Goal: Task Accomplishment & Management: Complete application form

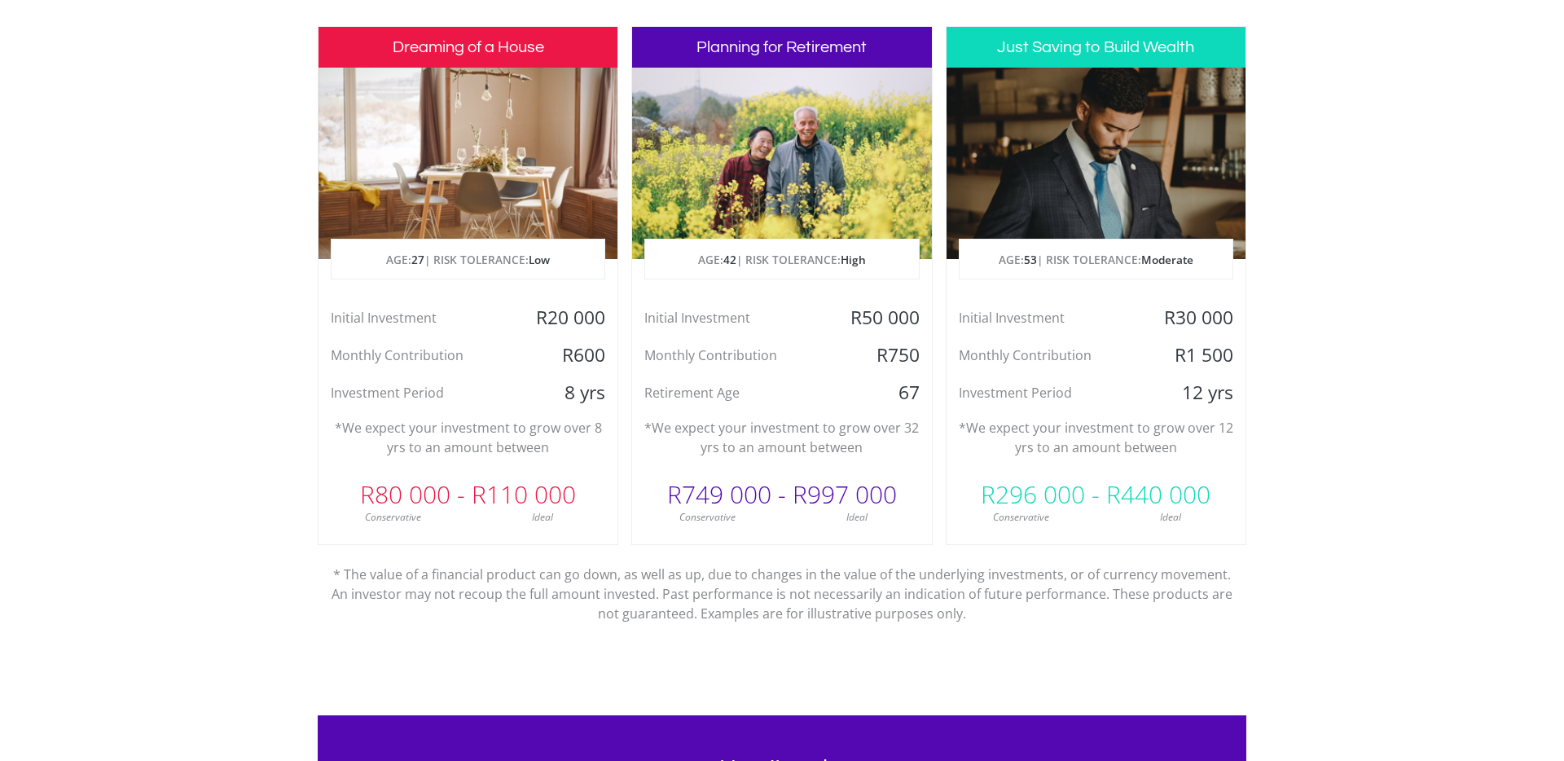
scroll to position [808, 0]
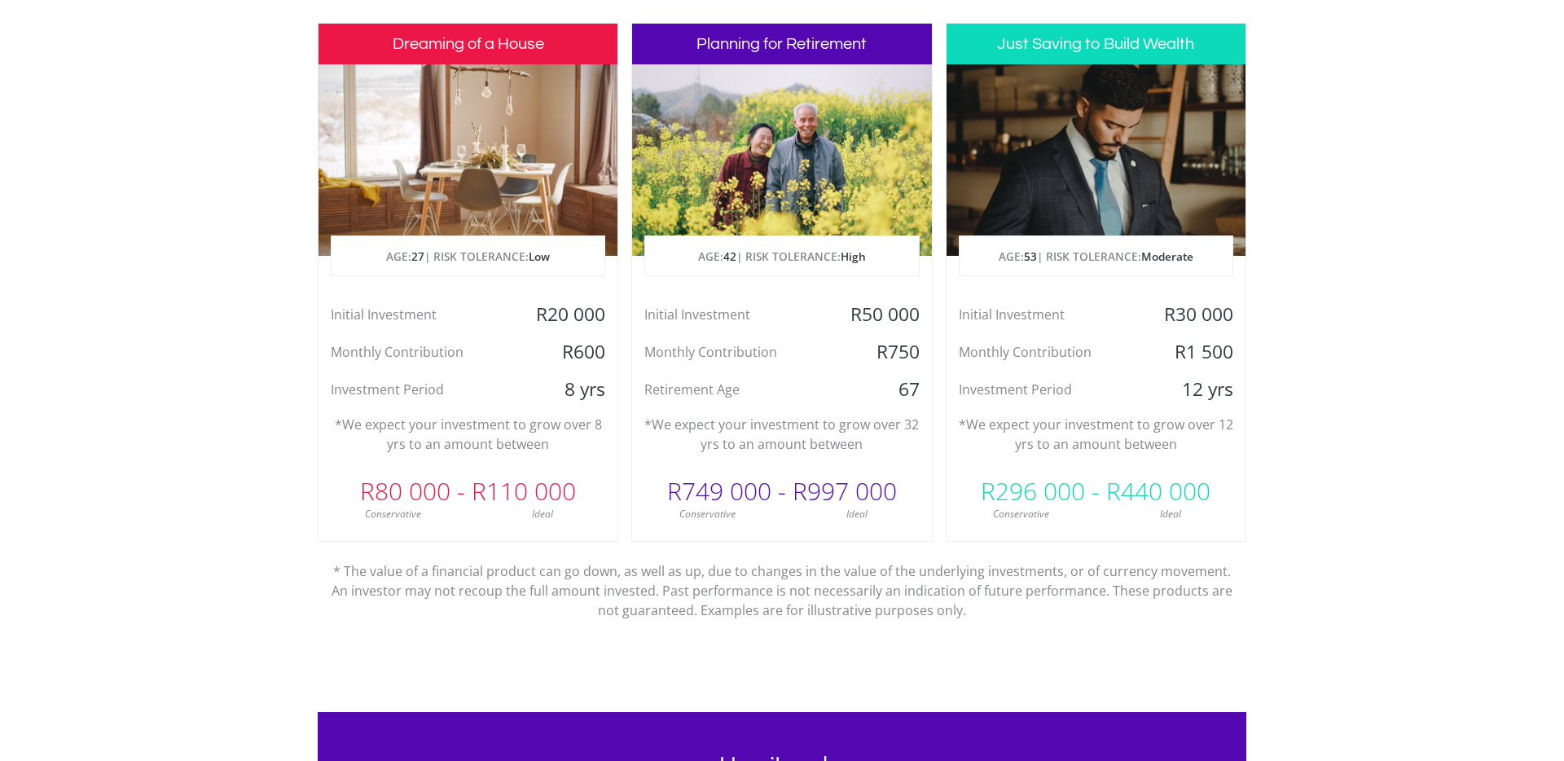
drag, startPoint x: 762, startPoint y: 39, endPoint x: 749, endPoint y: 52, distance: 18.4
click at [762, 39] on h3 "Planning for Retirement" at bounding box center [781, 44] width 299 height 41
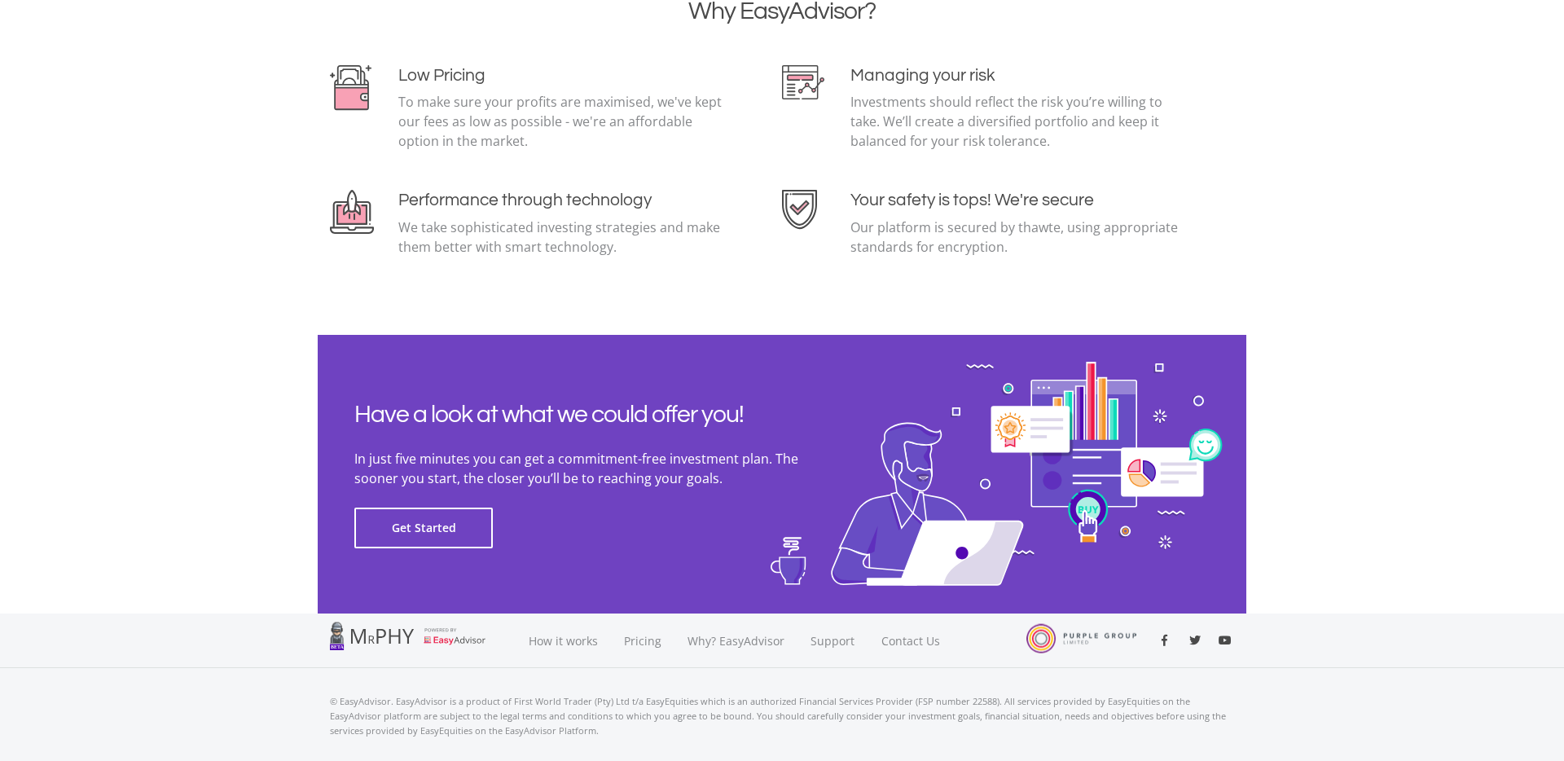
scroll to position [3524, 0]
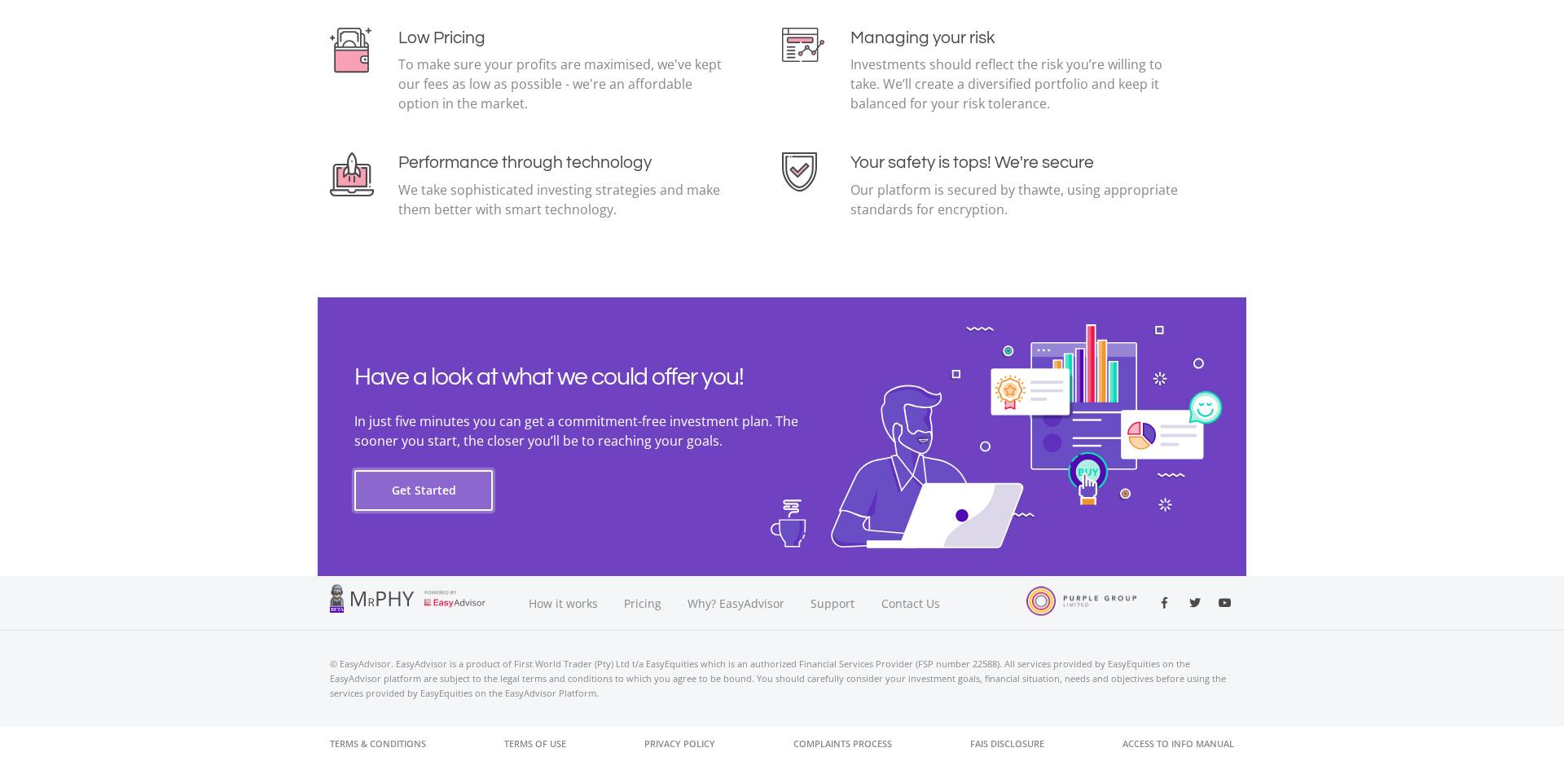
click at [437, 499] on button "Get Started" at bounding box center [423, 490] width 138 height 41
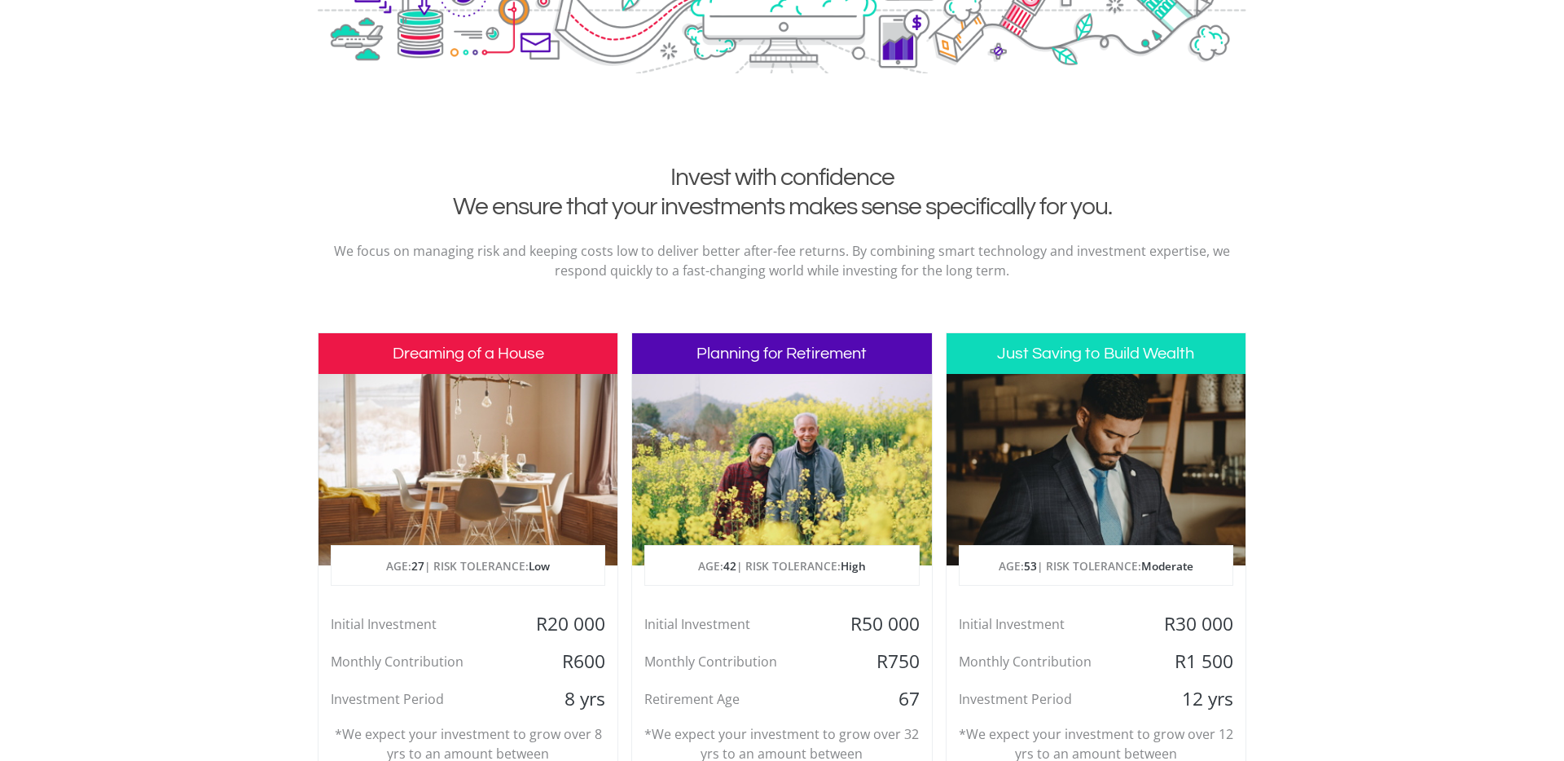
scroll to position [0, 0]
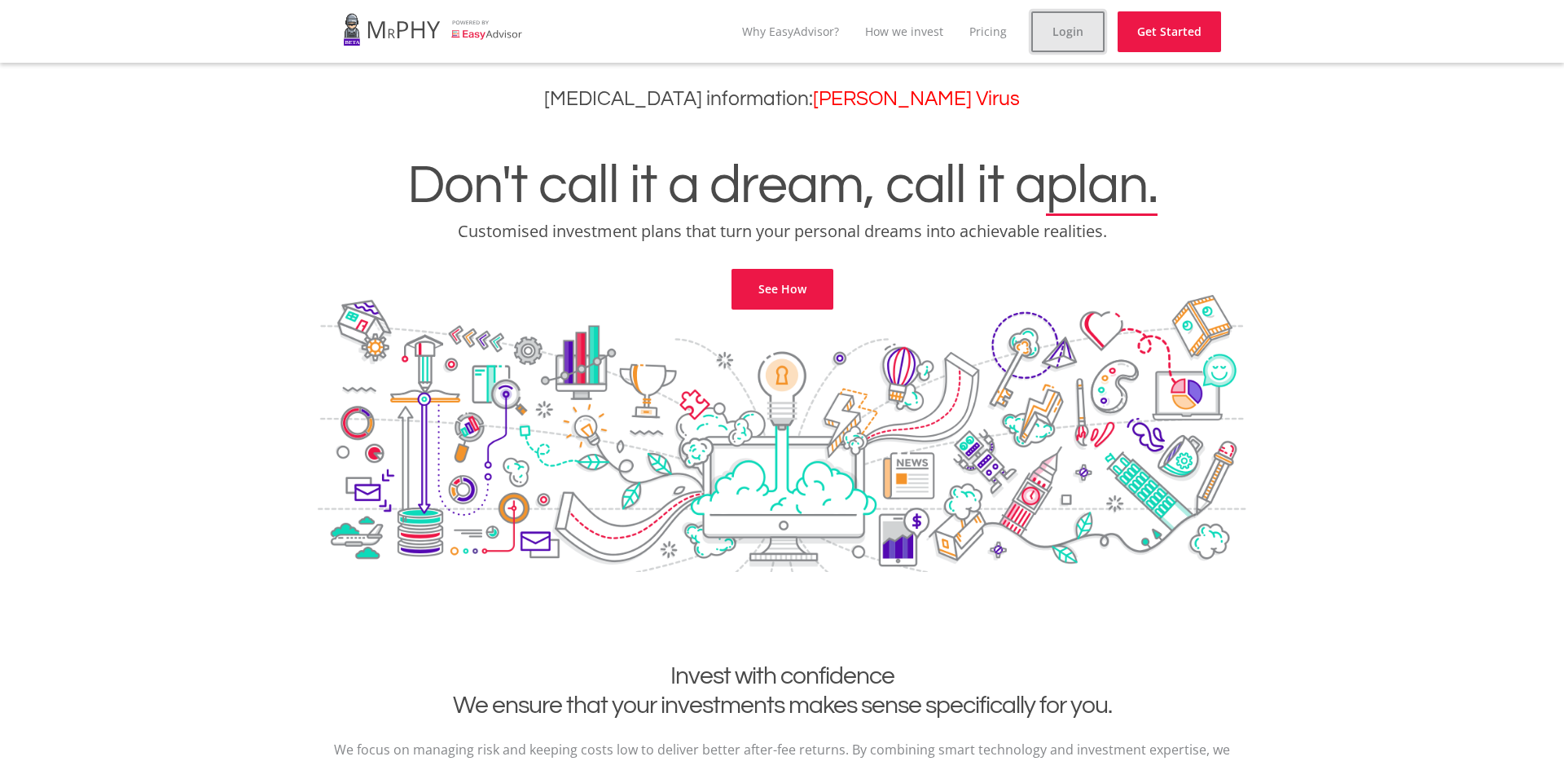
click at [1092, 24] on link "Login" at bounding box center [1067, 31] width 73 height 41
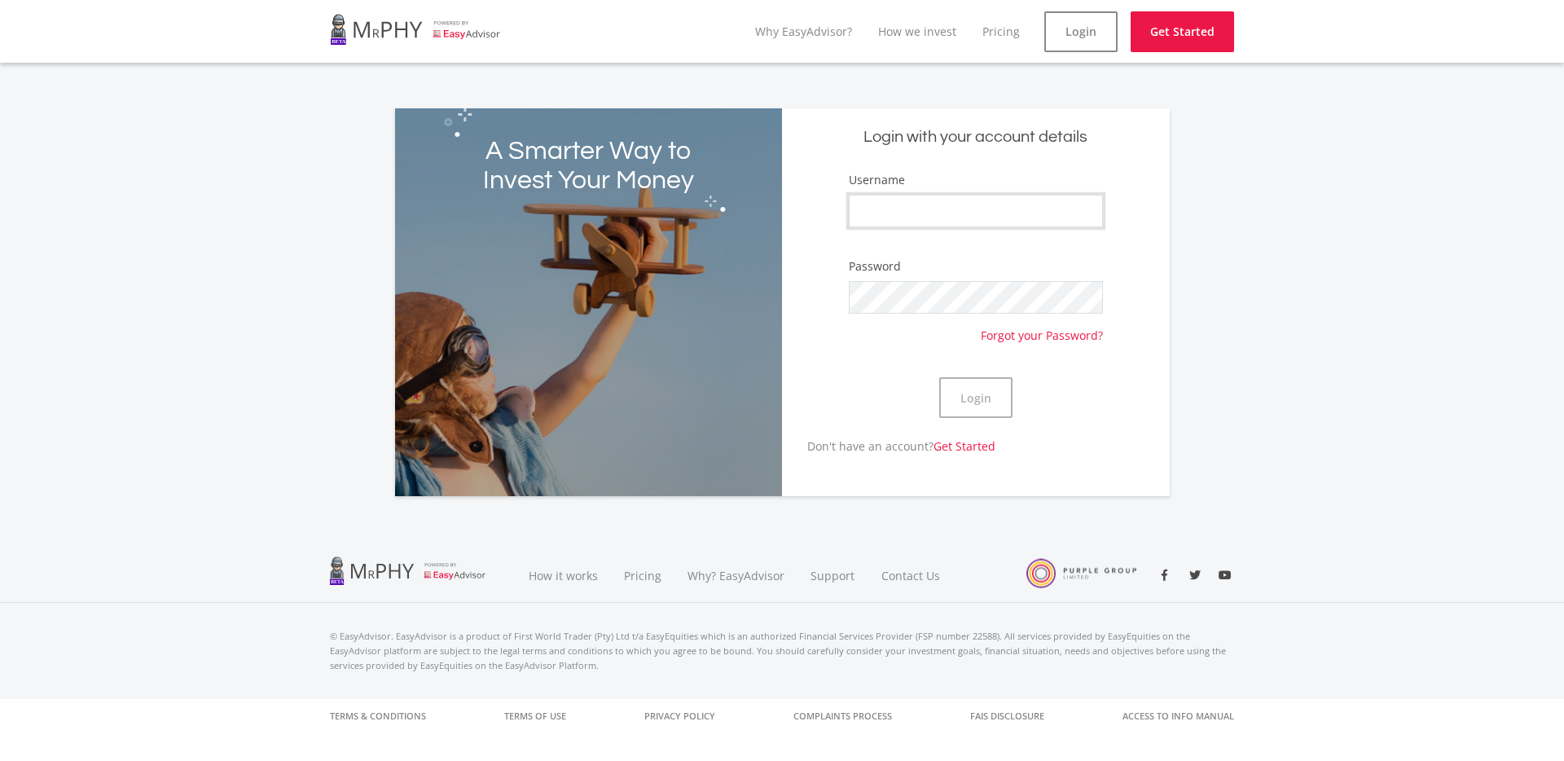
click at [1018, 222] on input "Username" at bounding box center [976, 211] width 254 height 33
type input "simphiwe.hlabisa@bellequipment.com"
click at [1035, 196] on input "simphiwe.hlabisa@bellequipment.com" at bounding box center [976, 211] width 254 height 33
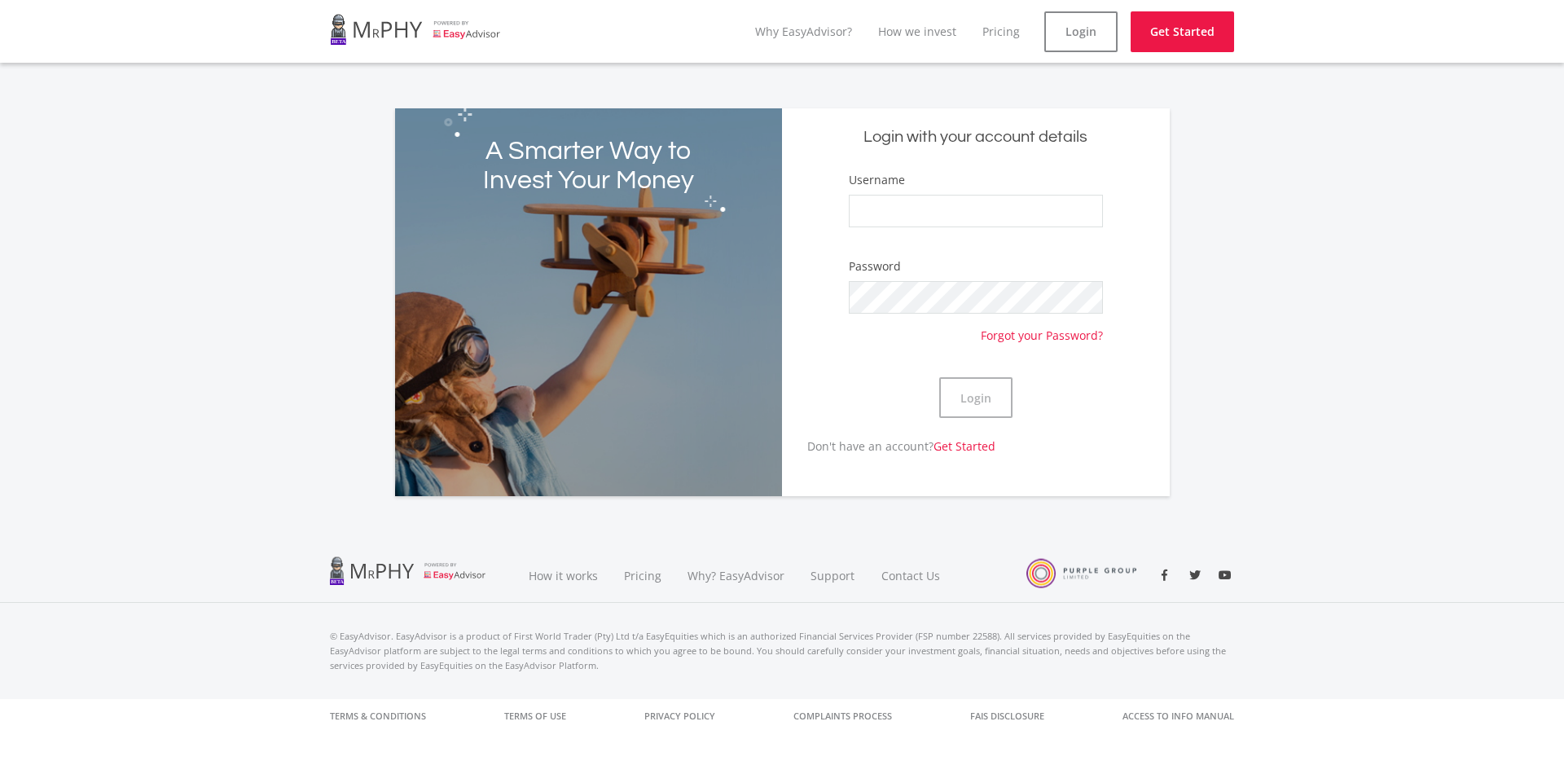
drag, startPoint x: 1004, startPoint y: 269, endPoint x: 996, endPoint y: 275, distance: 10.6
click at [1001, 270] on div "Password Forgot your Password?" at bounding box center [976, 299] width 254 height 85
click at [975, 205] on input "Username" at bounding box center [976, 211] width 254 height 33
click at [1167, 36] on link "Get Started" at bounding box center [1182, 31] width 103 height 41
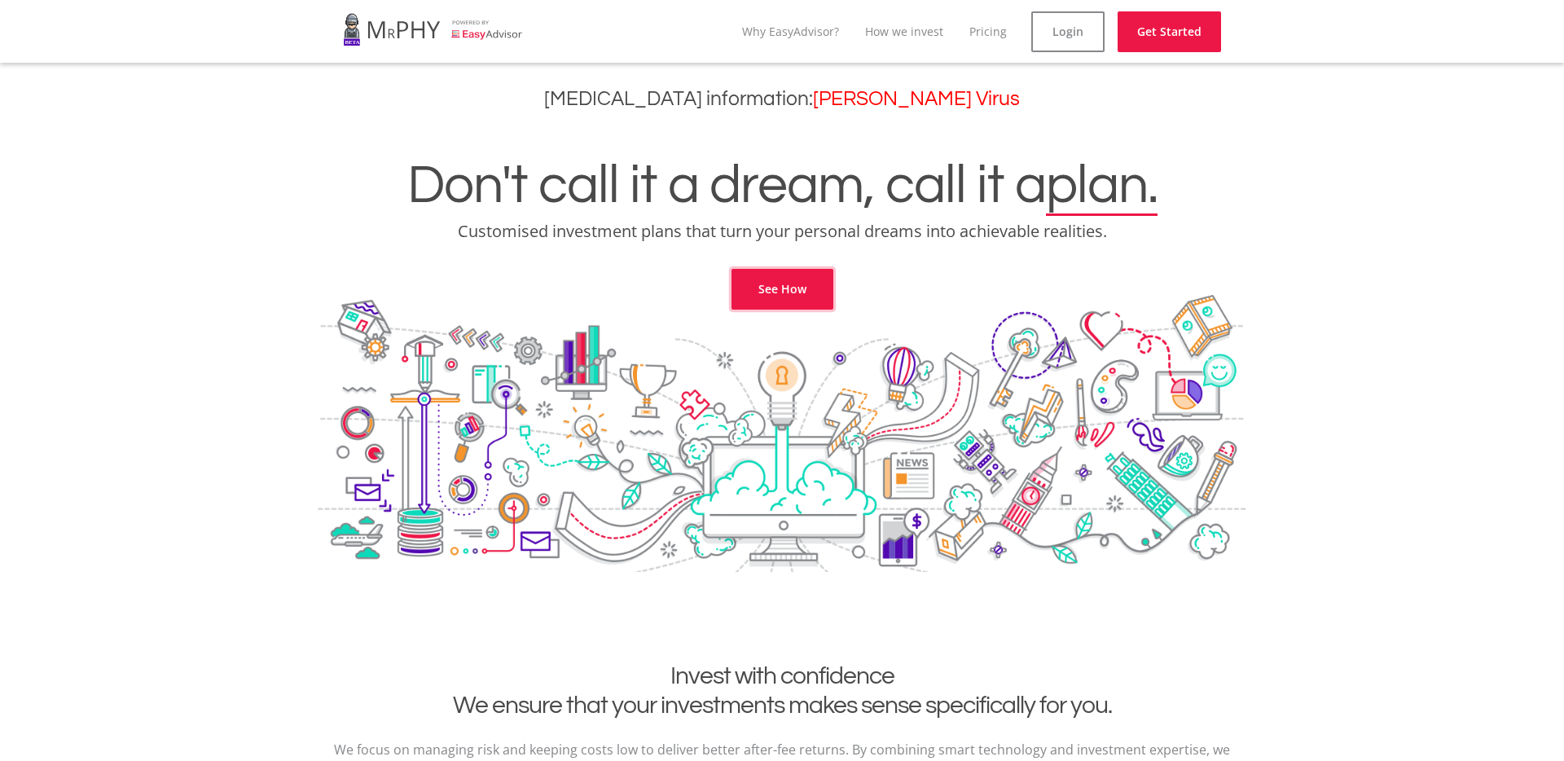
click at [773, 276] on link "See How" at bounding box center [783, 289] width 102 height 41
click at [1004, 30] on link "Pricing" at bounding box center [987, 31] width 37 height 15
click at [825, 29] on link "Why EasyAdvisor?" at bounding box center [803, 31] width 97 height 15
click at [807, 290] on link "See How" at bounding box center [783, 289] width 102 height 41
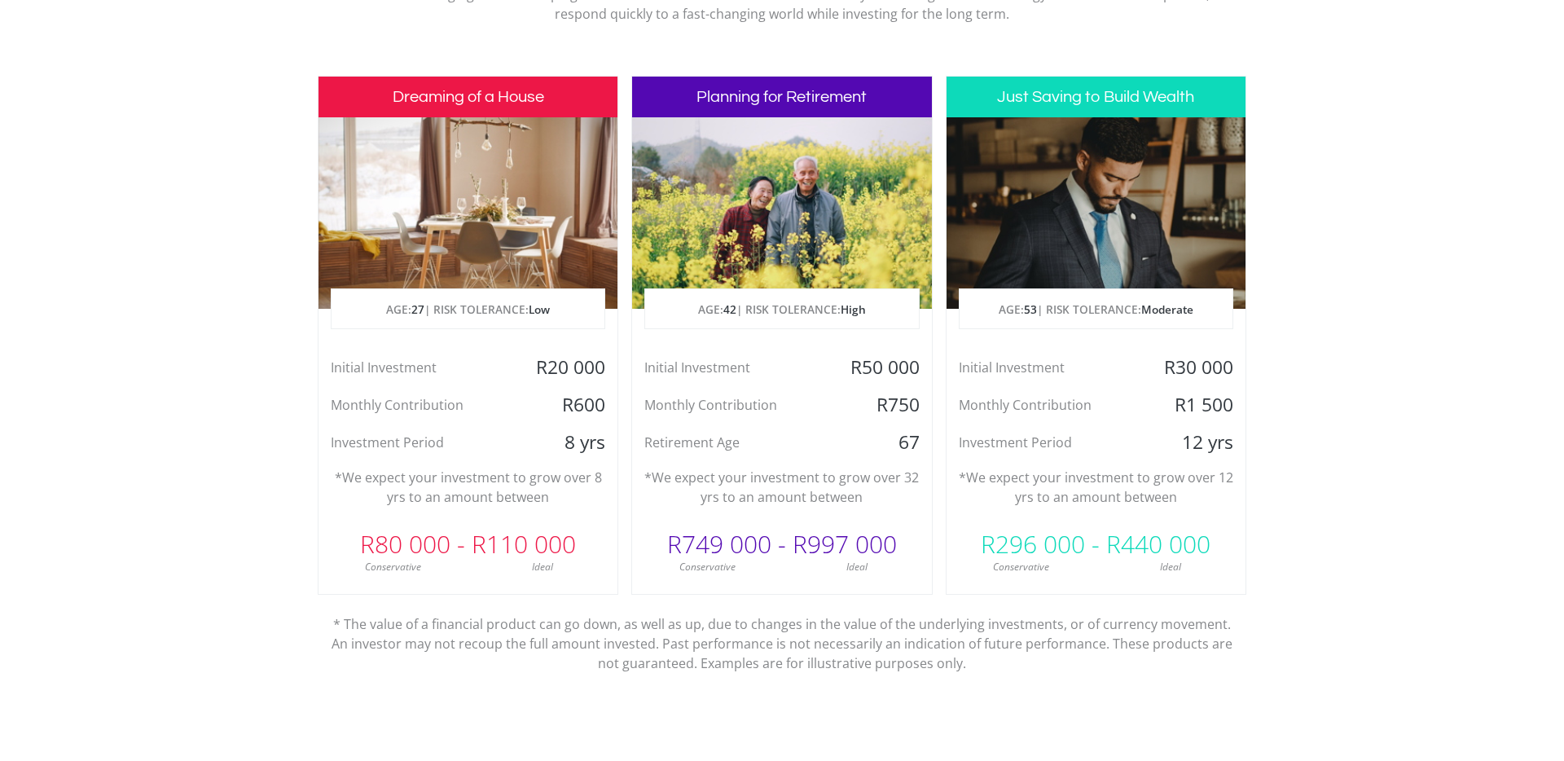
scroll to position [758, 0]
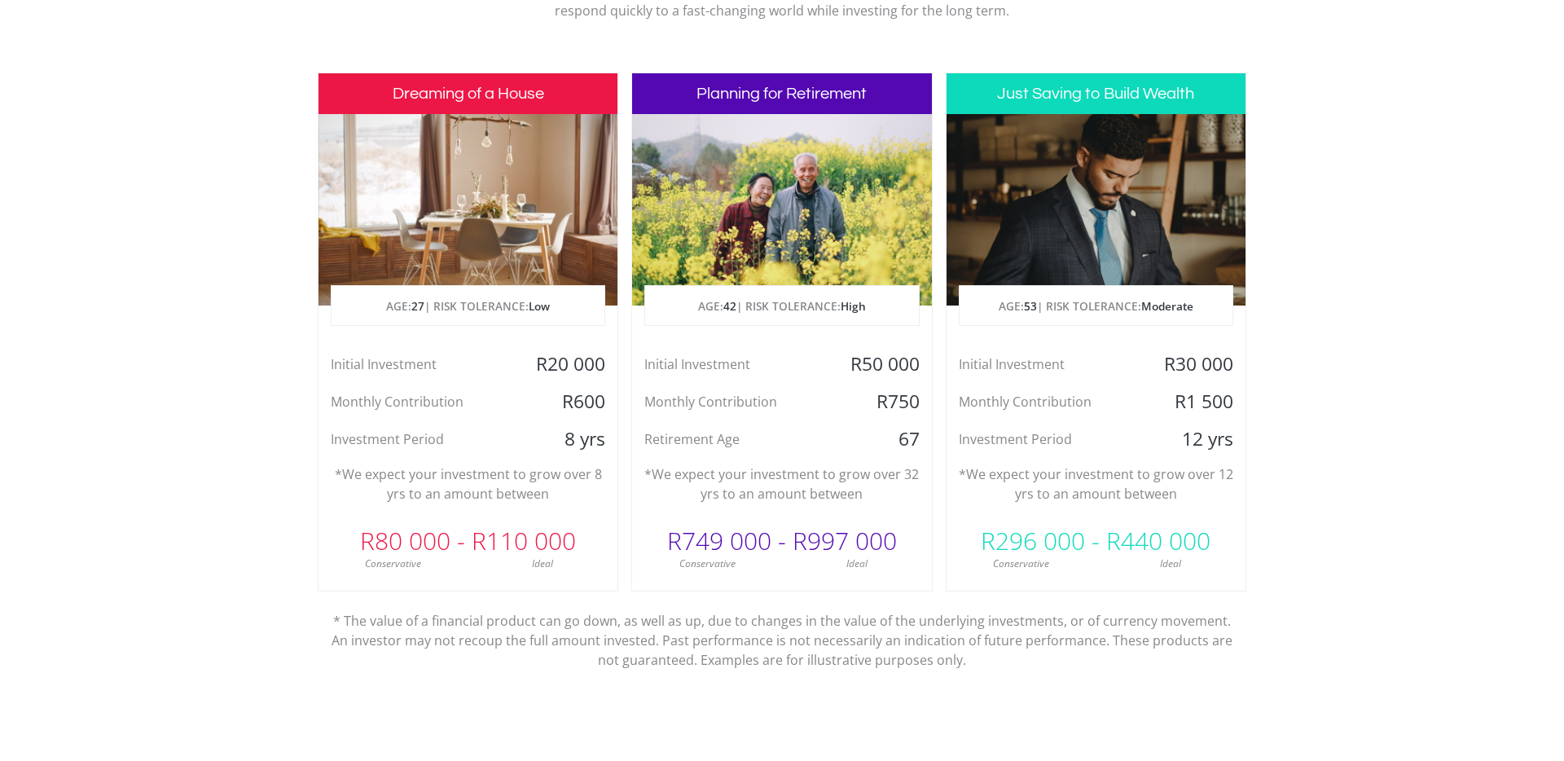
click at [793, 191] on div at bounding box center [781, 209] width 299 height 191
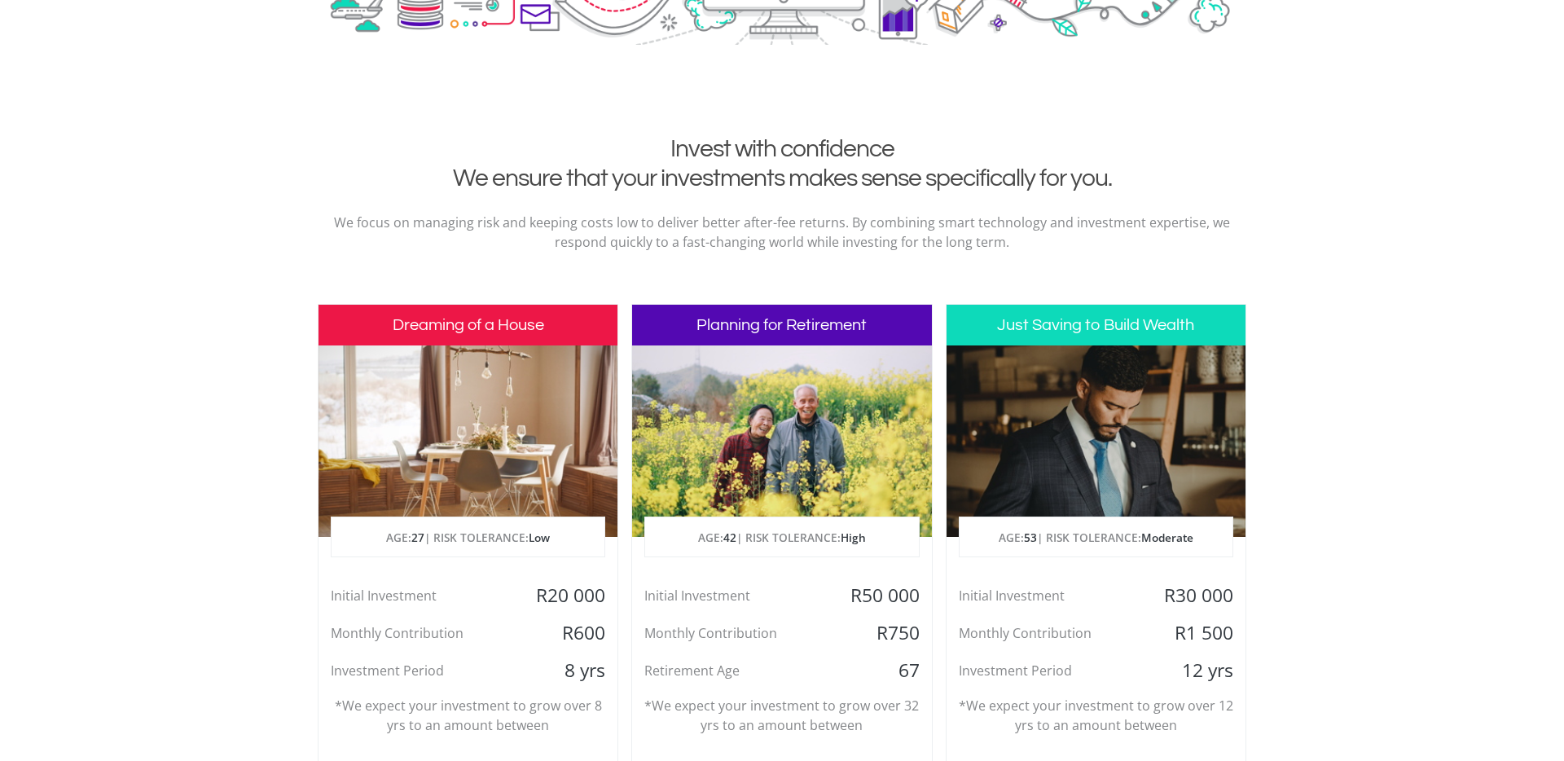
scroll to position [0, 0]
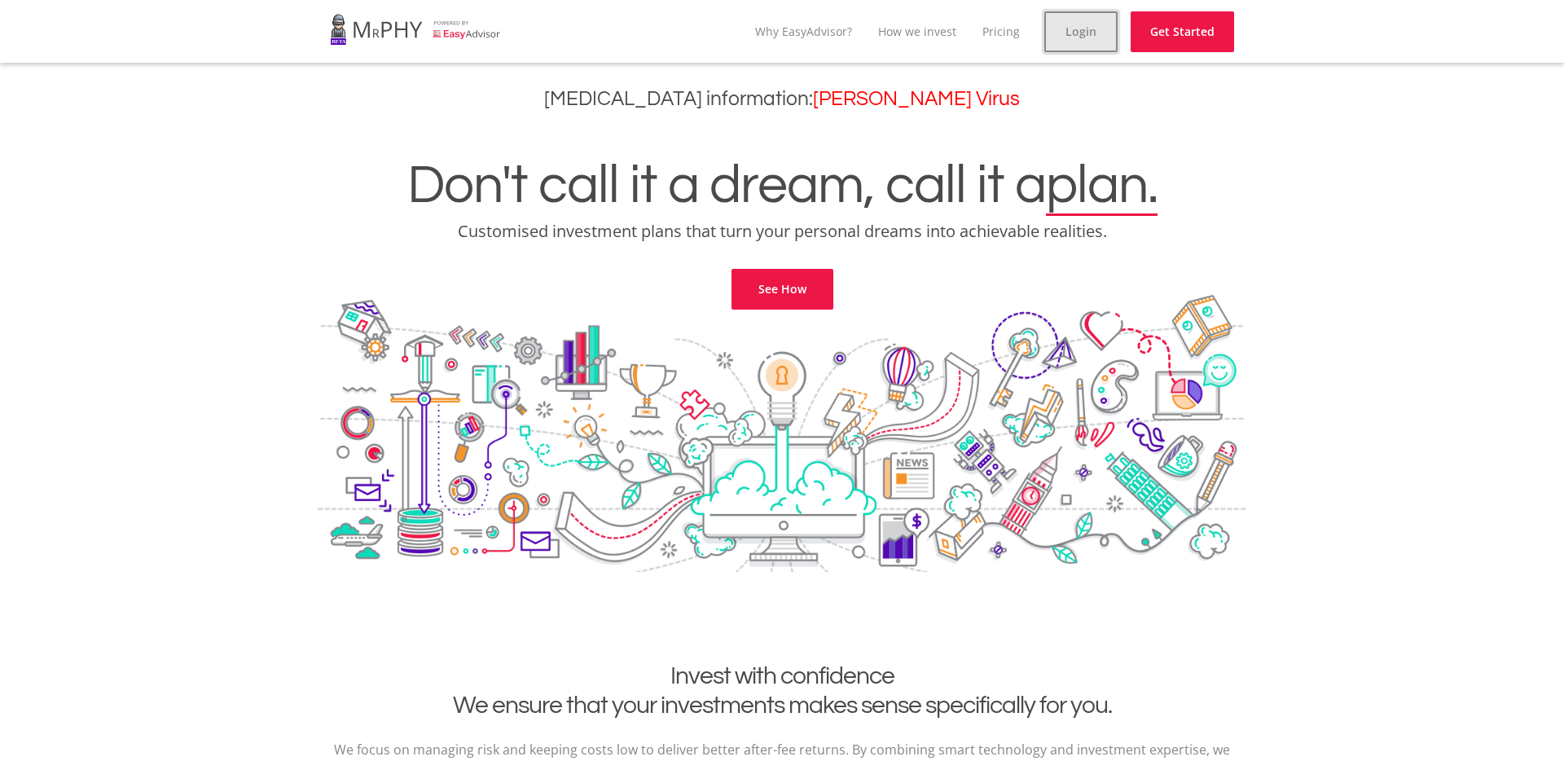
click at [1091, 24] on link "Login" at bounding box center [1080, 31] width 73 height 41
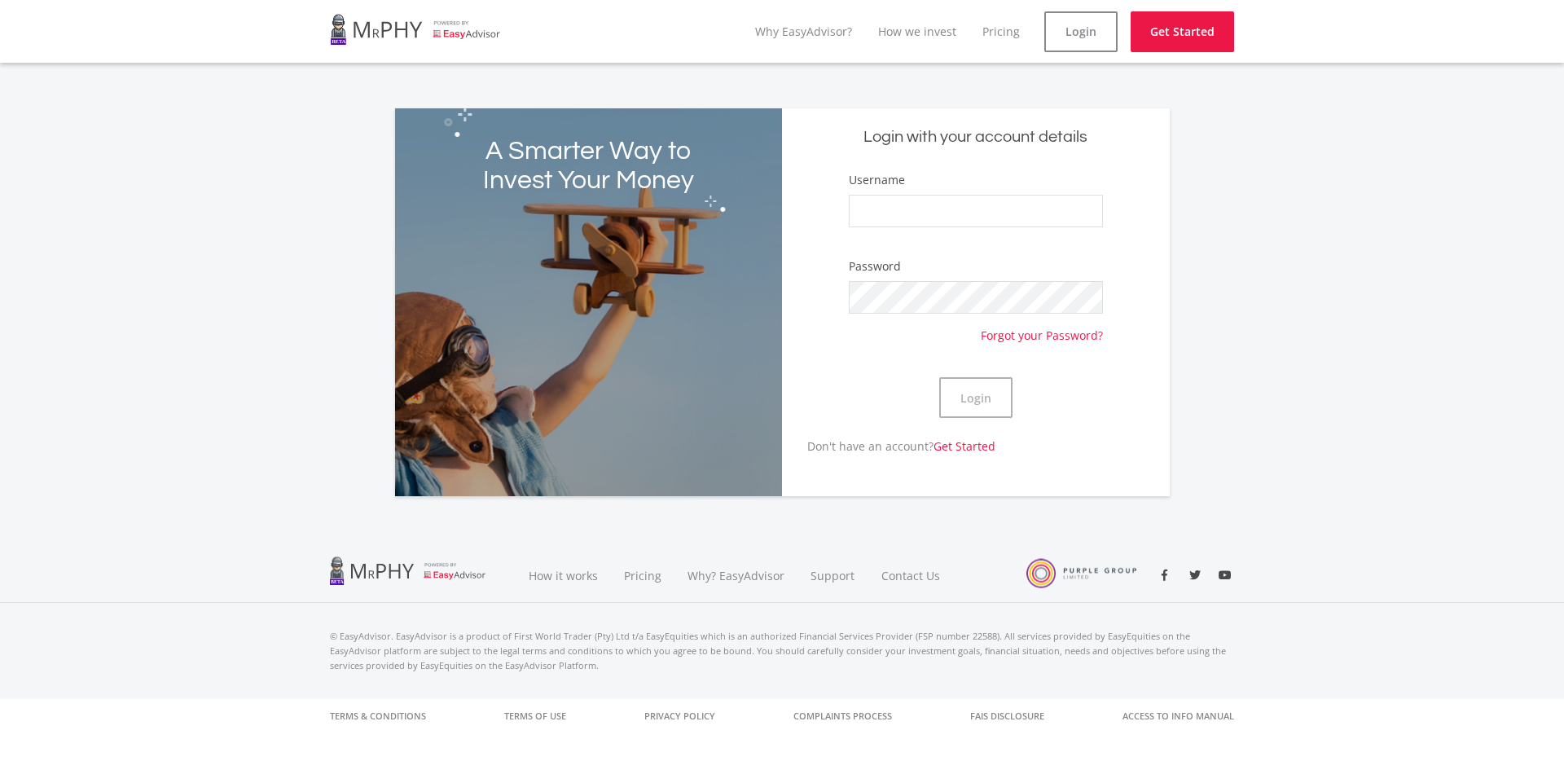
drag, startPoint x: 1004, startPoint y: 235, endPoint x: 992, endPoint y: 188, distance: 47.8
click at [1004, 235] on div "Username" at bounding box center [976, 207] width 254 height 72
drag, startPoint x: 992, startPoint y: 188, endPoint x: 987, endPoint y: 209, distance: 20.9
click at [992, 188] on div "Username" at bounding box center [976, 207] width 254 height 72
drag, startPoint x: 982, startPoint y: 231, endPoint x: 984, endPoint y: 213, distance: 18.1
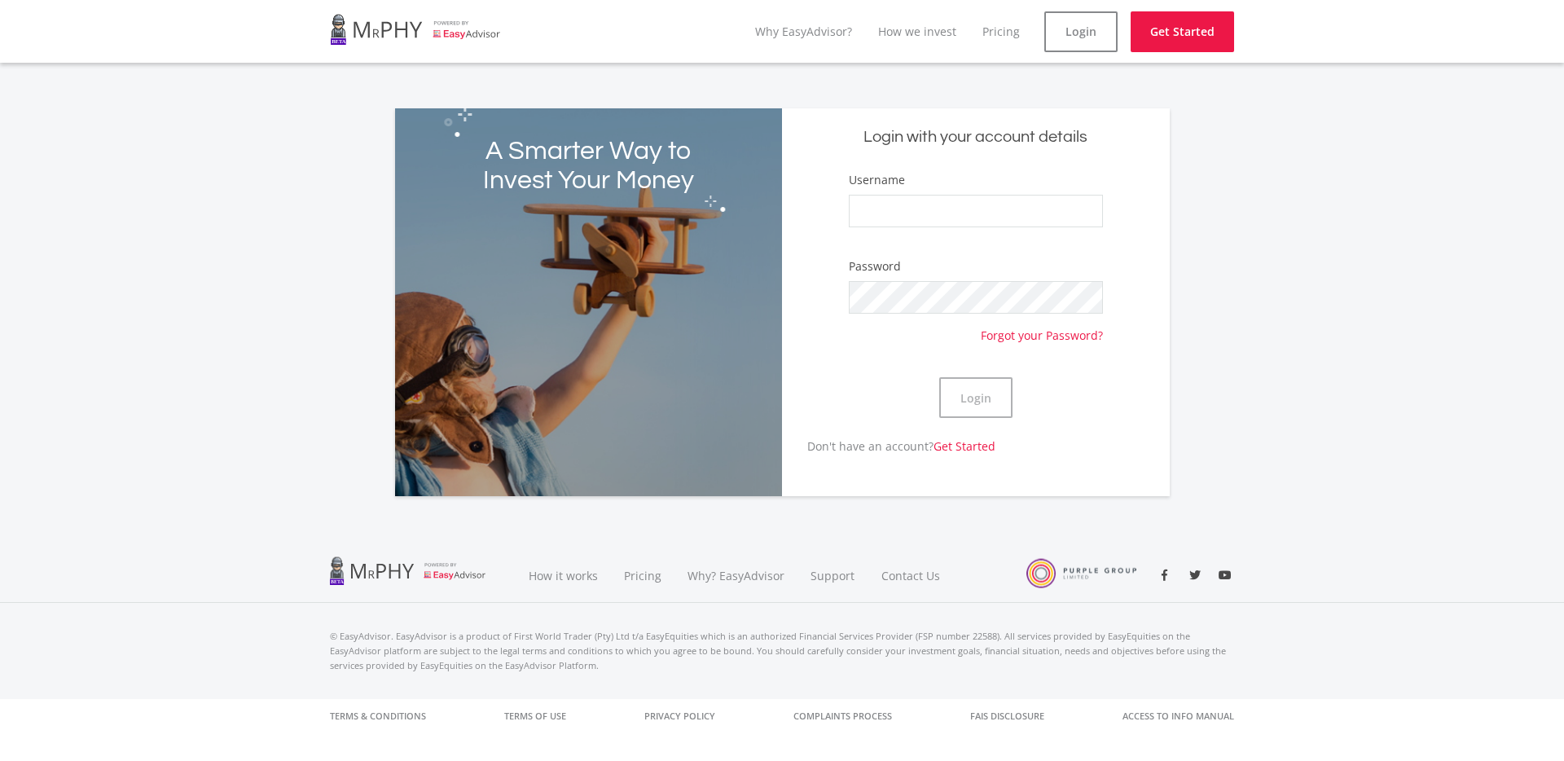
click at [982, 231] on div "Username" at bounding box center [976, 207] width 254 height 72
click at [984, 209] on input "Username" at bounding box center [976, 211] width 254 height 33
type input "simphiwehlabisa"
click at [939, 377] on button "Login" at bounding box center [975, 397] width 73 height 41
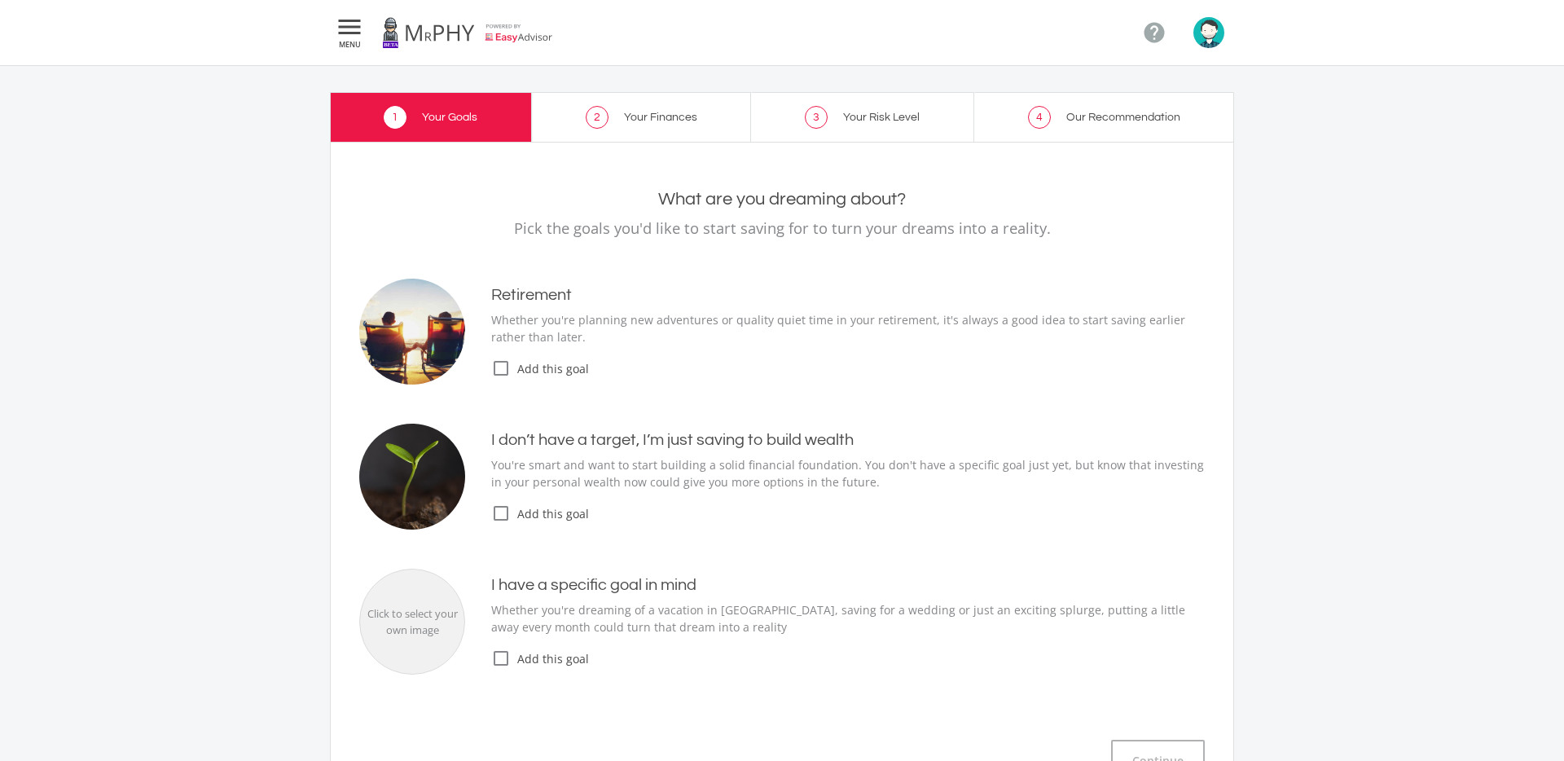
click at [653, 128] on link "2 Your Finances" at bounding box center [642, 117] width 220 height 50
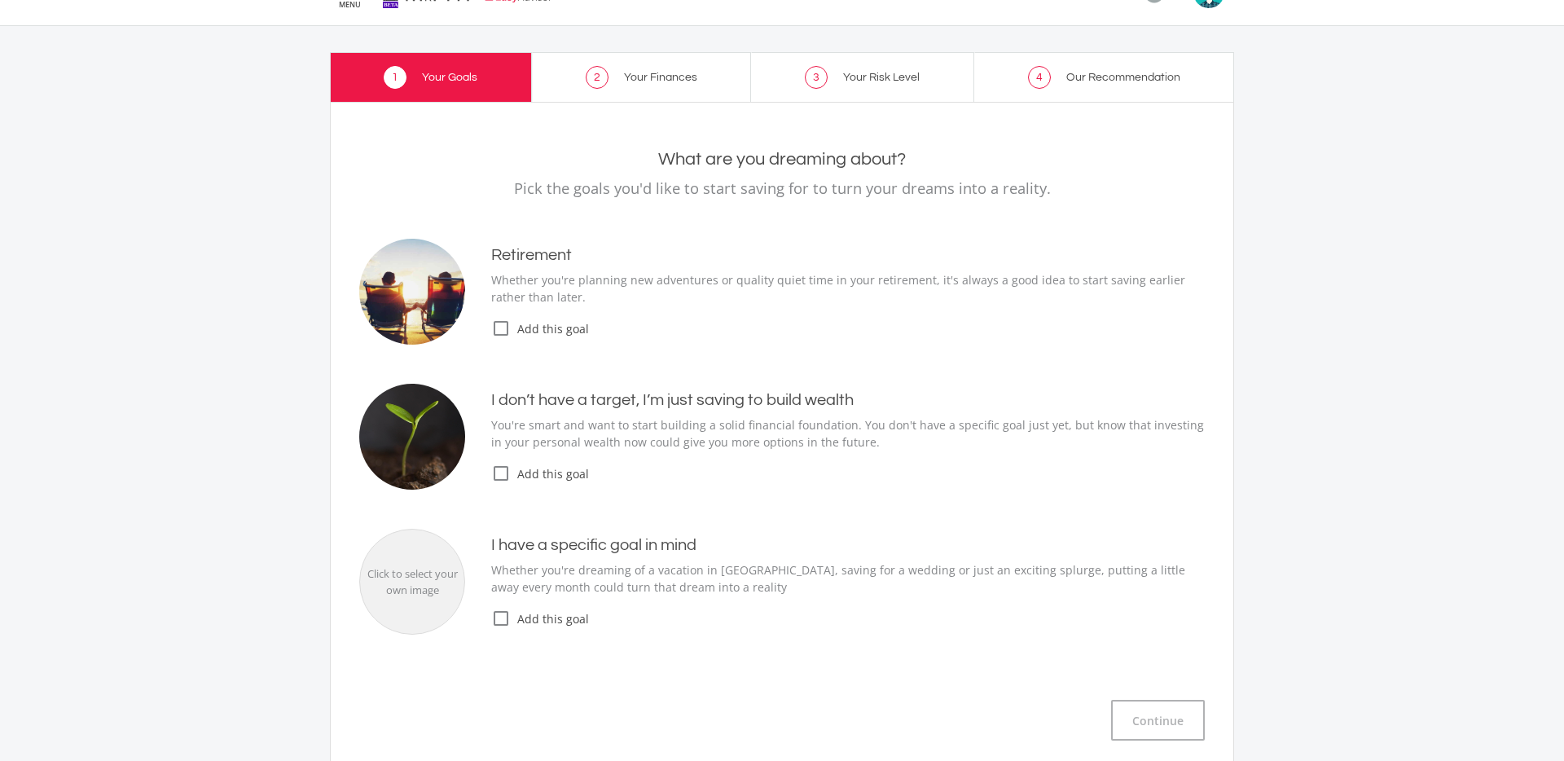
scroll to position [39, 0]
click at [506, 481] on icon "check_box_outline_blank" at bounding box center [501, 474] width 20 height 20
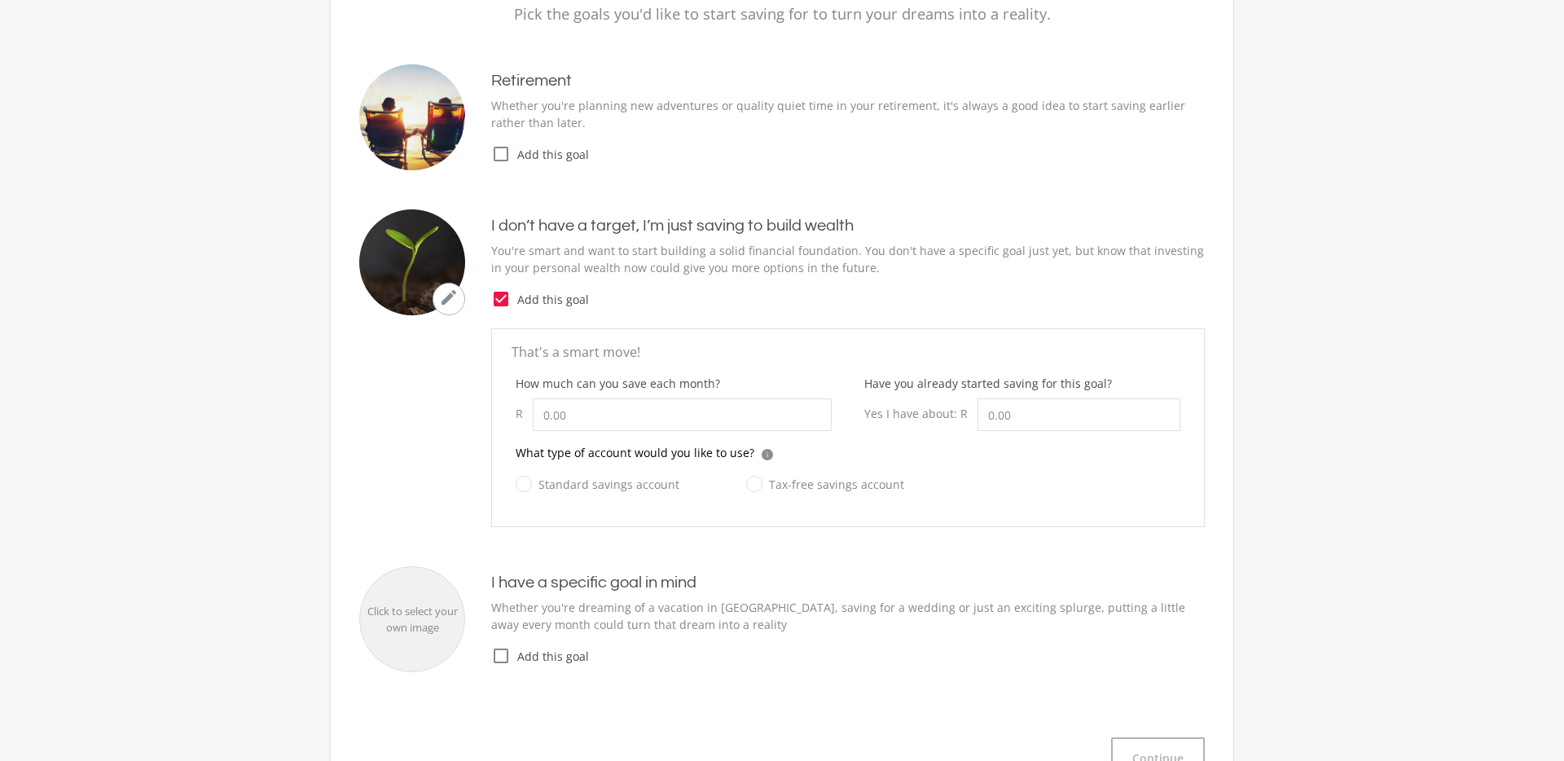
scroll to position [215, 0]
click at [661, 429] on input "How much can you save each month?" at bounding box center [682, 414] width 299 height 33
click at [1079, 420] on input "Have you already started saving for this goal?" at bounding box center [1079, 414] width 203 height 33
click at [516, 483] on label "Standard savings account" at bounding box center [598, 483] width 164 height 20
click at [516, 483] on input "Standard savings account" at bounding box center [581, 493] width 164 height 33
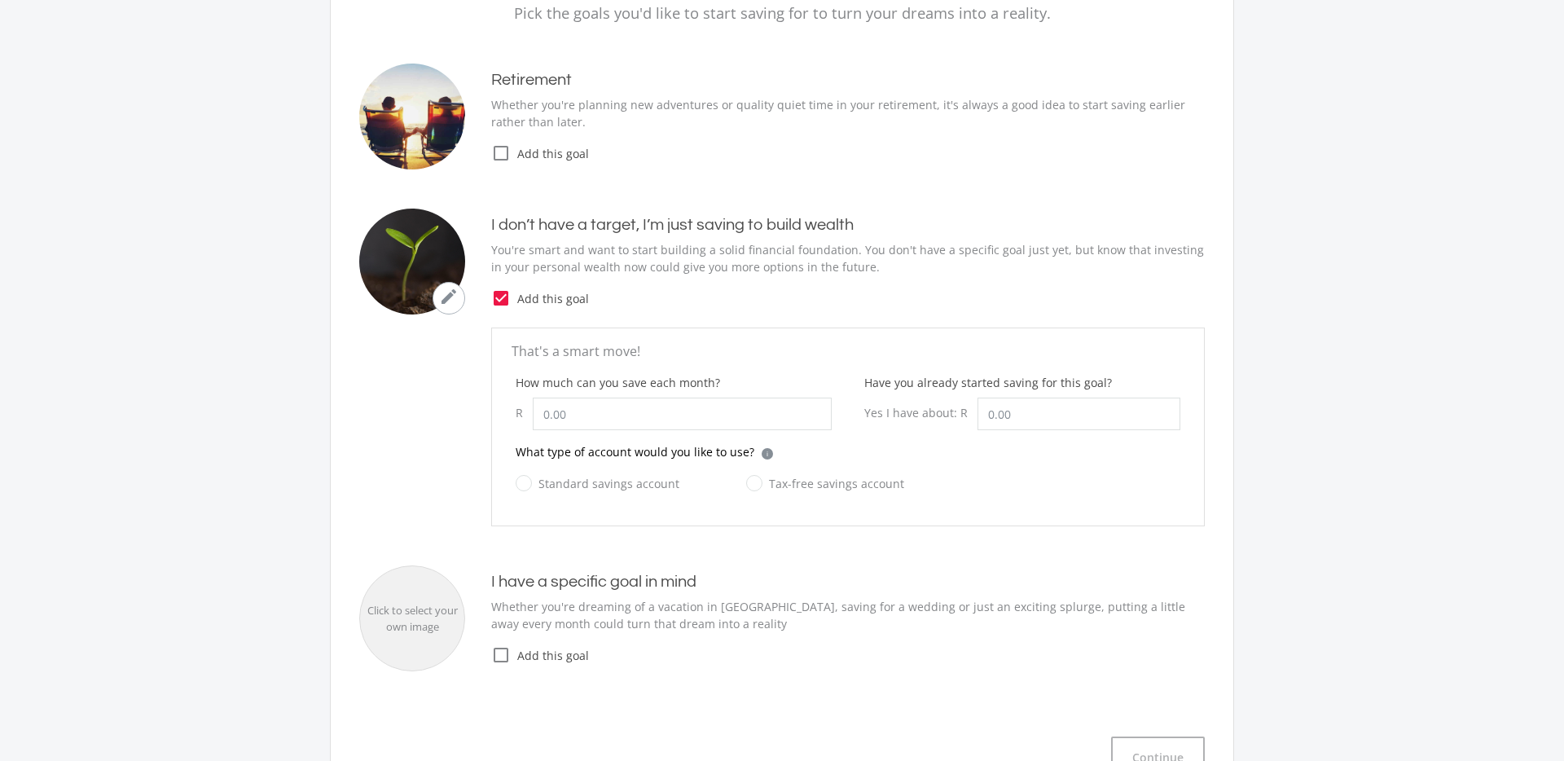
radio input "true"
click at [688, 414] on input "How much can you save each month?" at bounding box center [682, 414] width 299 height 33
type input "4,500.00"
drag, startPoint x: 415, startPoint y: 411, endPoint x: 540, endPoint y: 442, distance: 128.2
click at [415, 411] on ee-just-save-goal "That's a smart move! How much can you save each month? R 4,500.00 Have you alre…" at bounding box center [782, 426] width 846 height 199
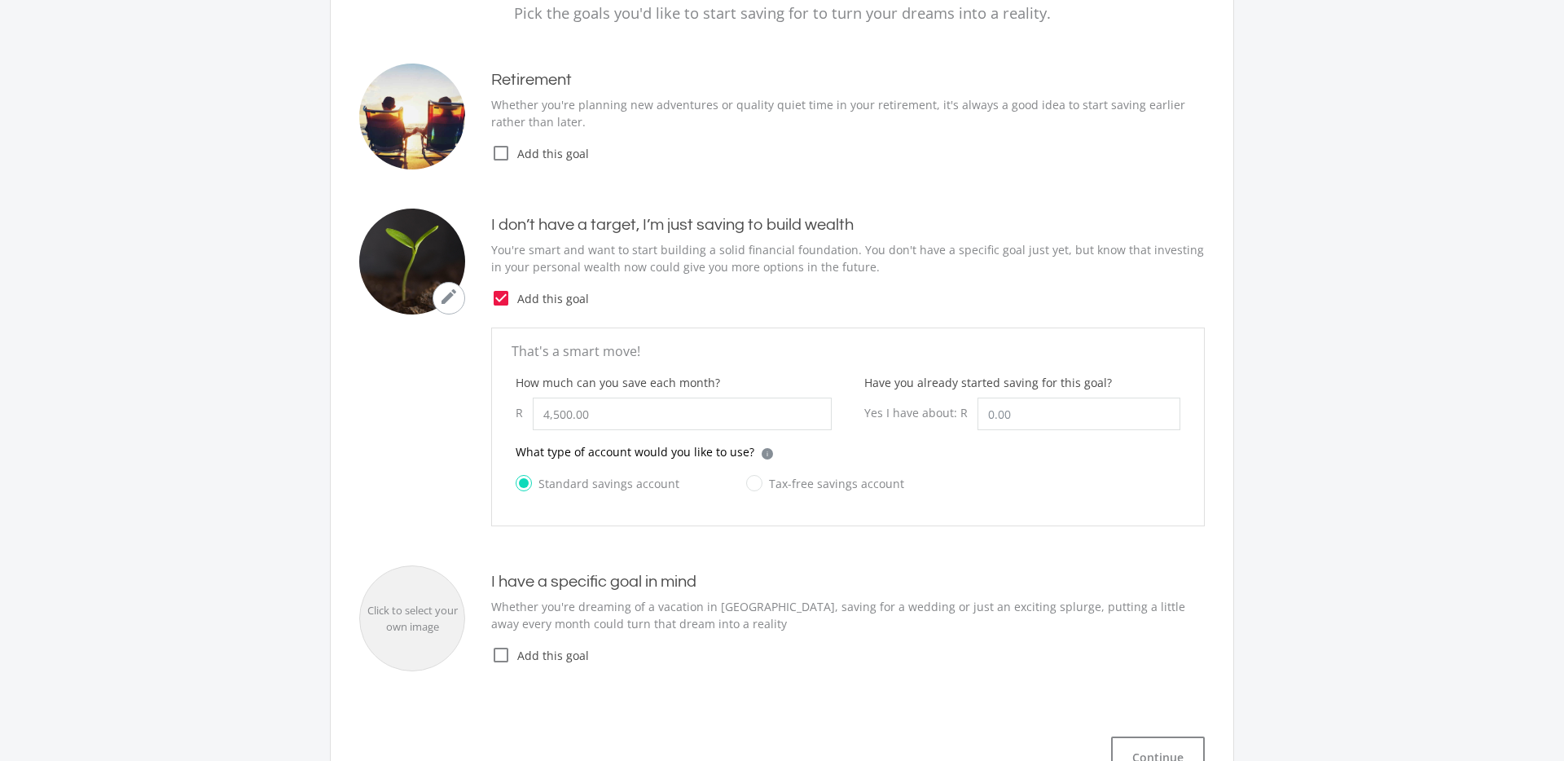
click at [1051, 431] on div "Have you already started saving for this goal? Yes I have about: R" at bounding box center [1022, 408] width 349 height 69
click at [1044, 419] on input "Have you already started saving for this goal?" at bounding box center [1079, 414] width 203 height 33
type input "15,000.00"
drag, startPoint x: 1039, startPoint y: 486, endPoint x: 1013, endPoint y: 490, distance: 26.4
click at [1038, 486] on div "Standard savings account Tax-free savings account" at bounding box center [848, 492] width 665 height 39
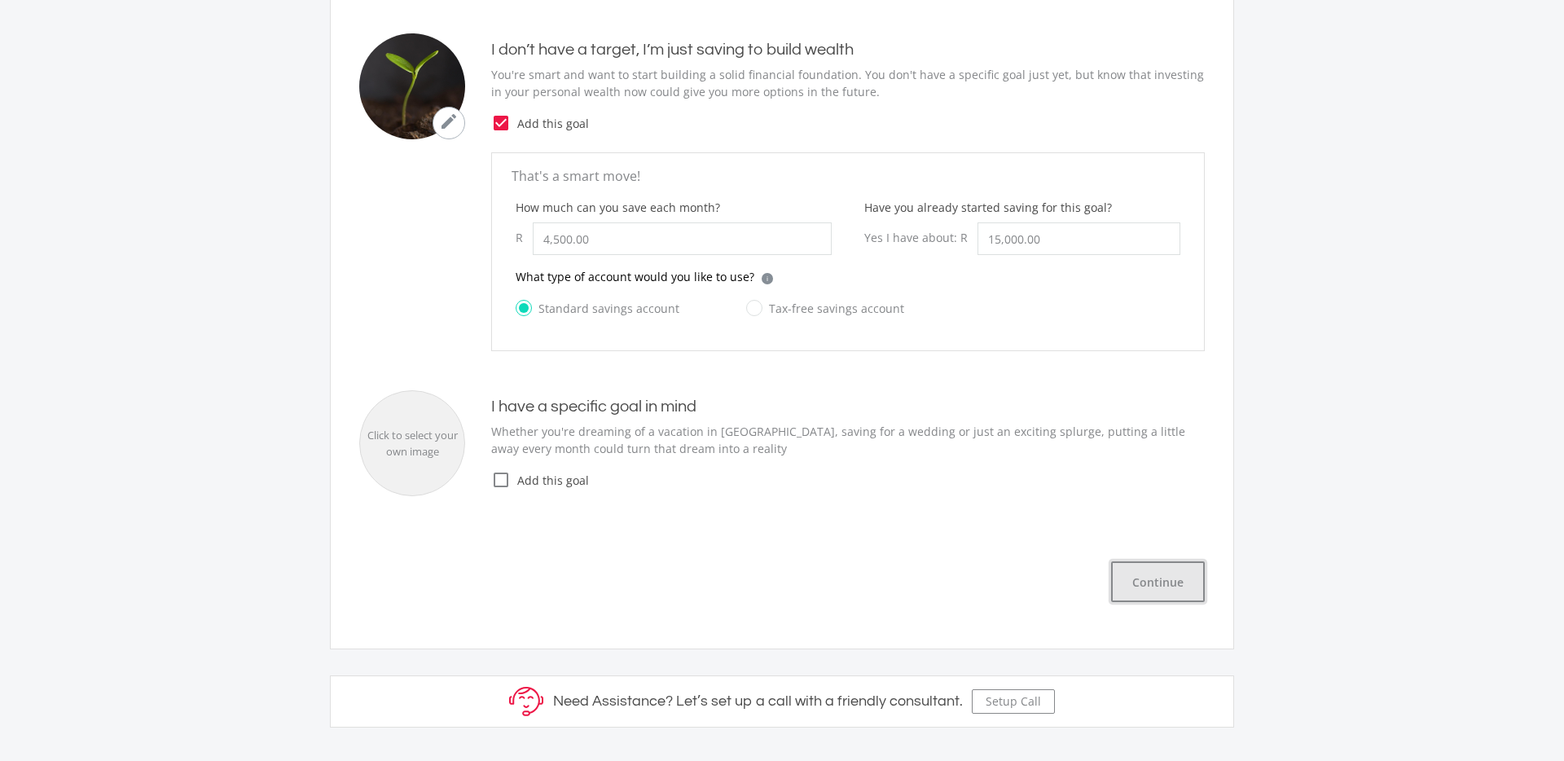
click at [1162, 596] on button "Continue" at bounding box center [1158, 581] width 94 height 41
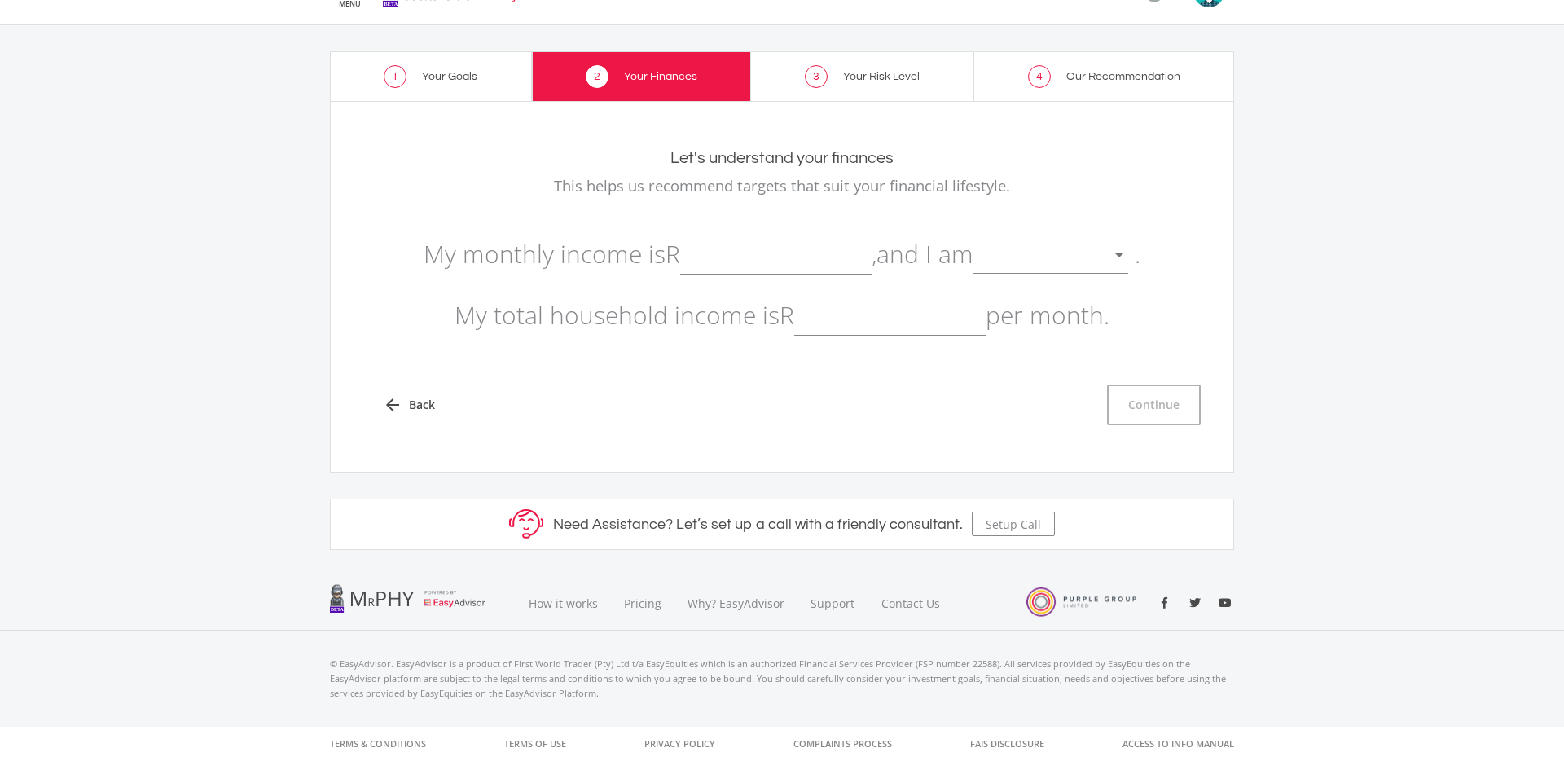
drag, startPoint x: 882, startPoint y: 332, endPoint x: 873, endPoint y: 332, distance: 9.0
click at [881, 333] on input "text" at bounding box center [889, 315] width 191 height 41
click at [1044, 234] on div at bounding box center [1051, 248] width 155 height 31
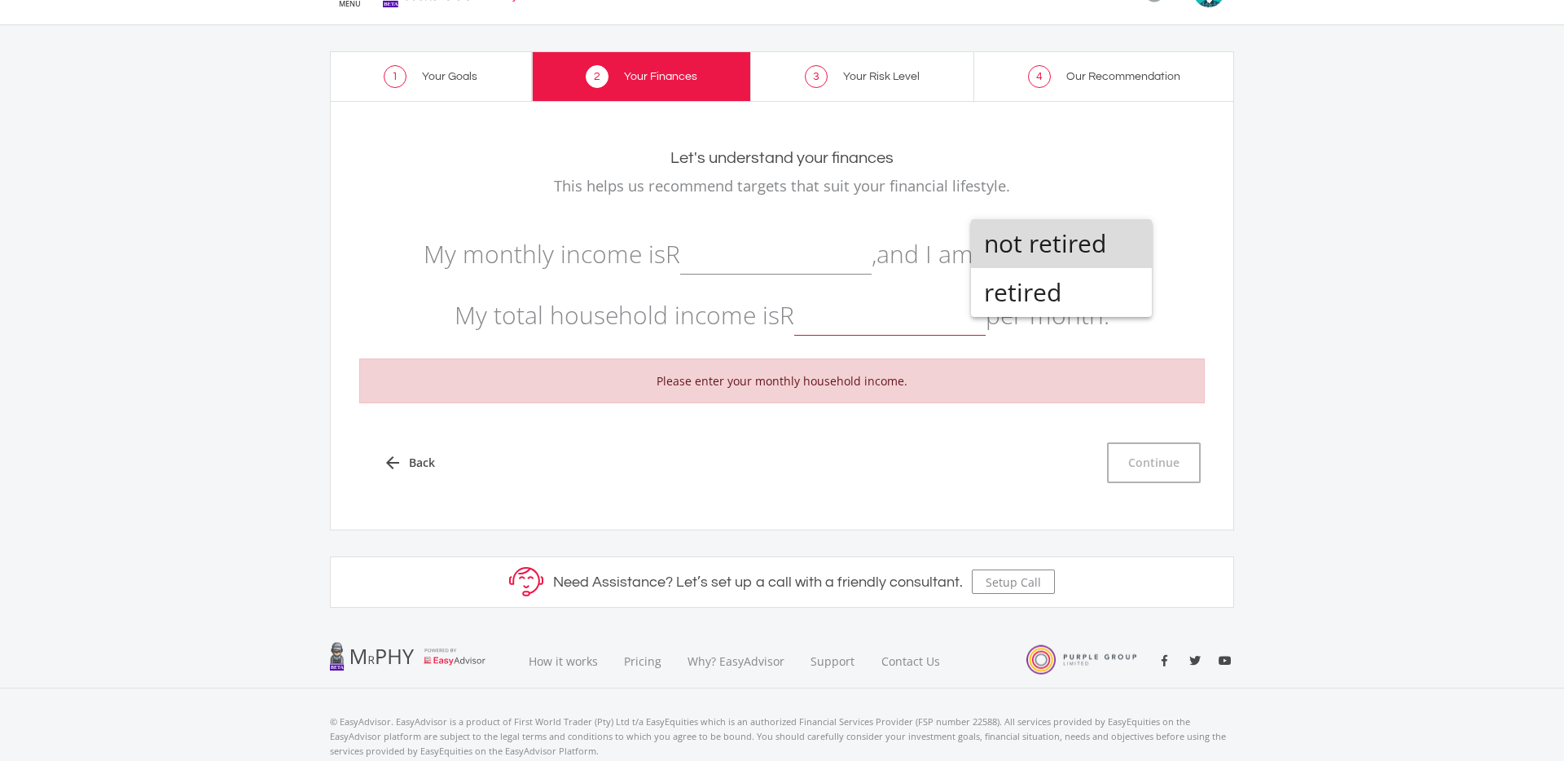
click at [1070, 256] on span "not retired" at bounding box center [1061, 243] width 155 height 49
click at [747, 262] on input "text" at bounding box center [775, 254] width 191 height 41
type input "37,400.00"
click at [852, 322] on input "text" at bounding box center [889, 315] width 191 height 41
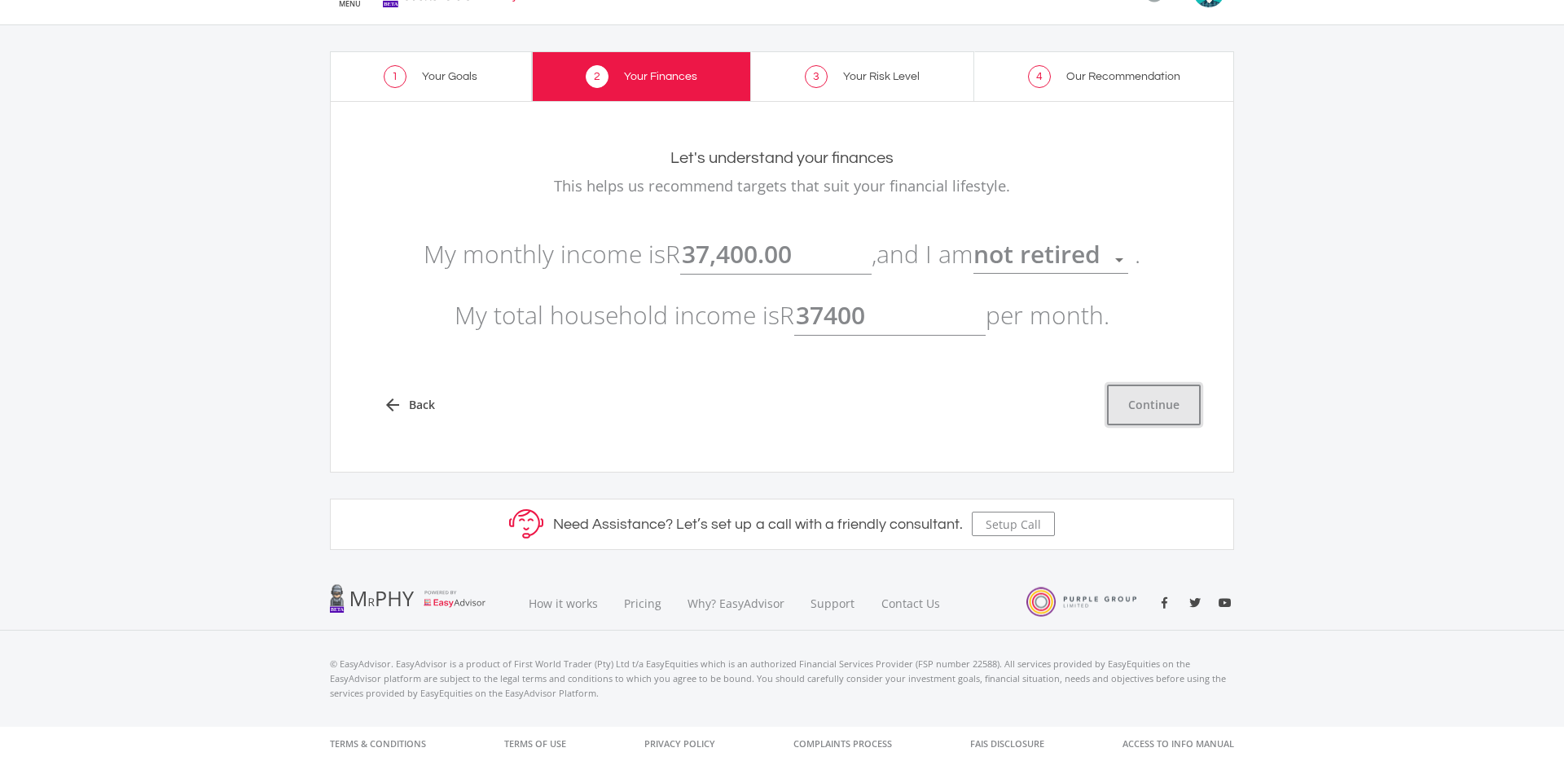
type input "37,400.00"
click at [1175, 415] on button "Continue" at bounding box center [1154, 405] width 94 height 41
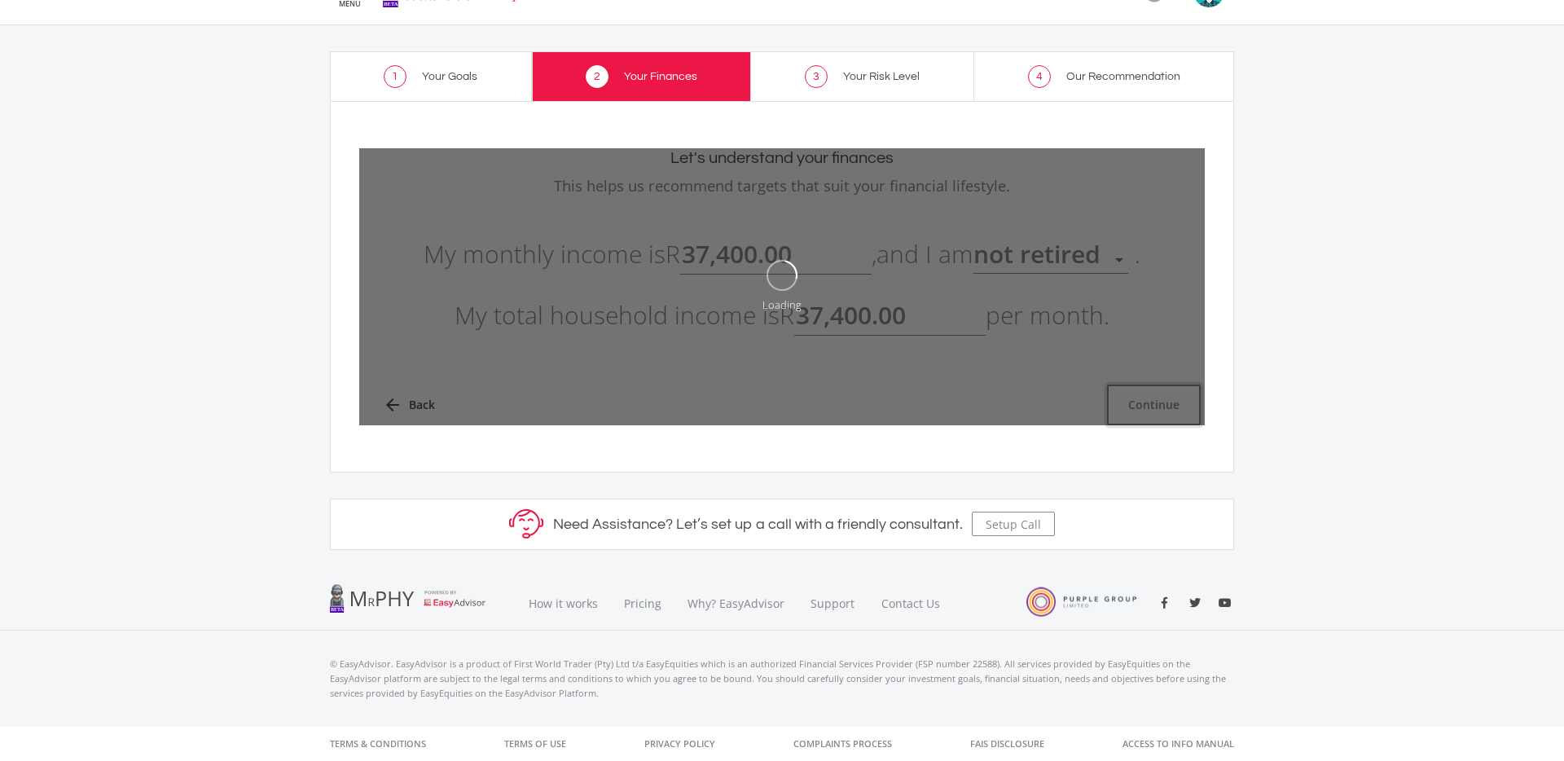
type input "37400"
type input "37,400.00"
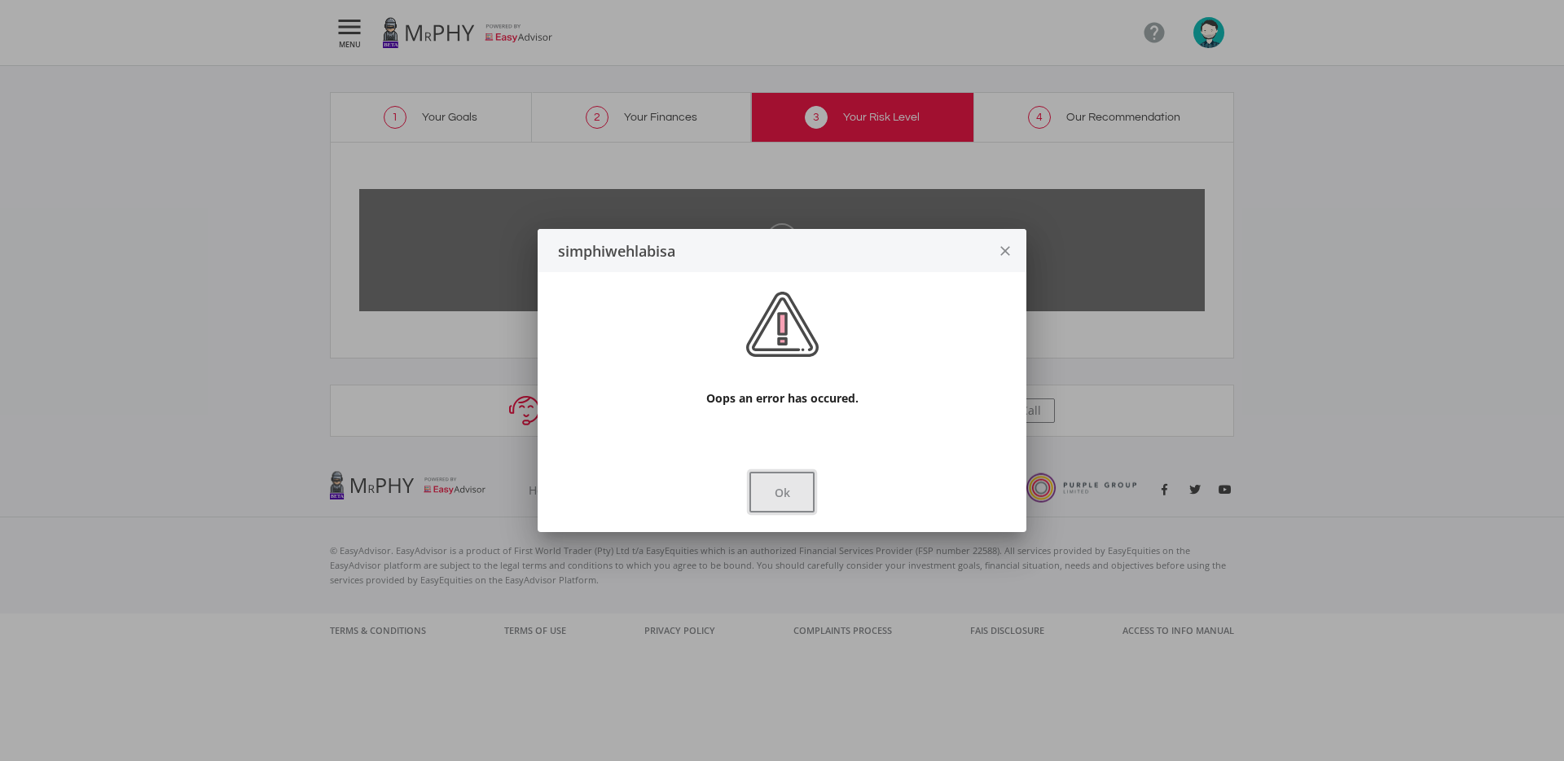
click at [812, 479] on button "Ok" at bounding box center [781, 492] width 65 height 41
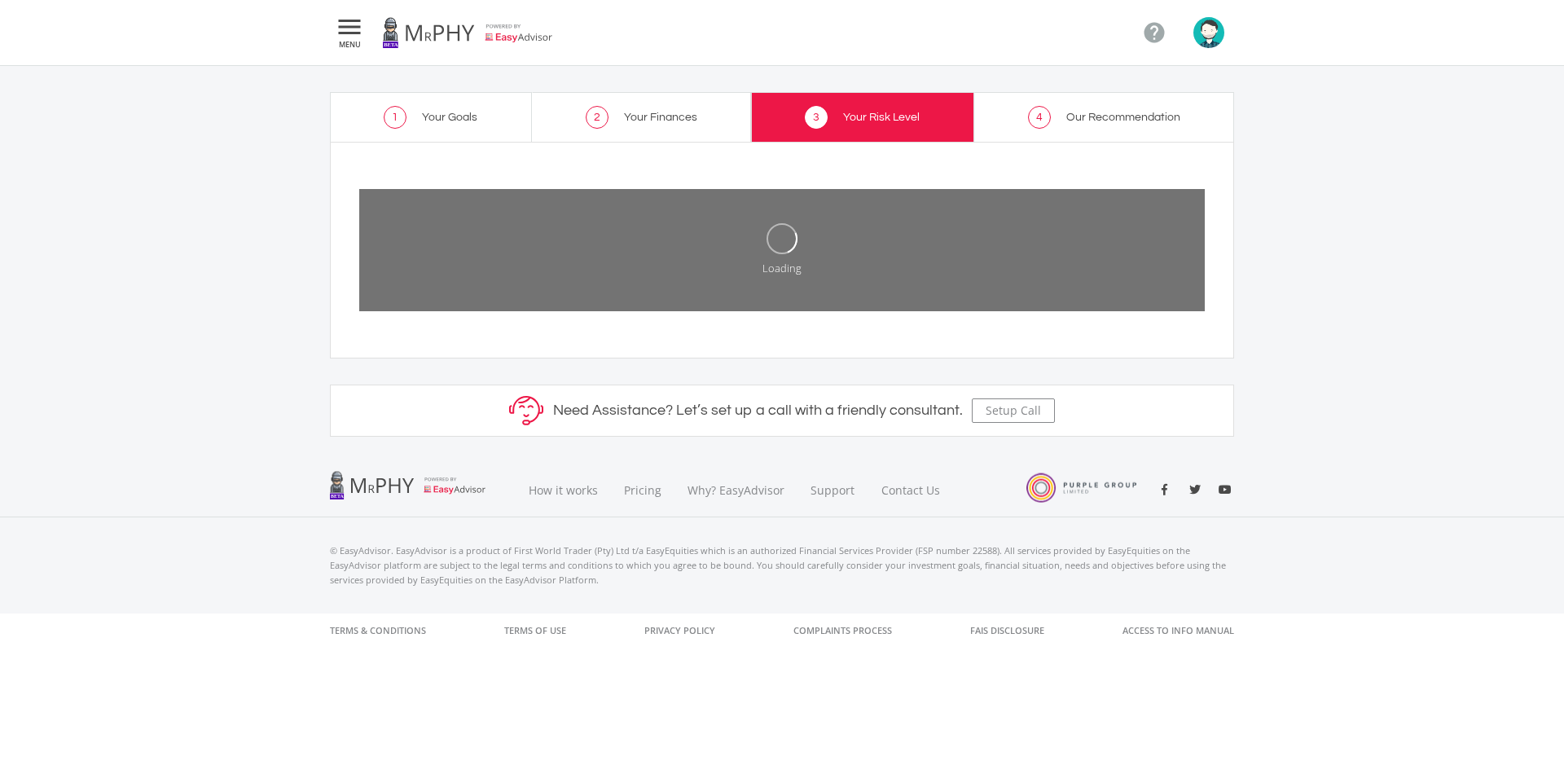
click at [1069, 122] on span "Our Recommendation" at bounding box center [1123, 117] width 114 height 11
click at [888, 122] on span "Your Risk Level" at bounding box center [881, 117] width 77 height 11
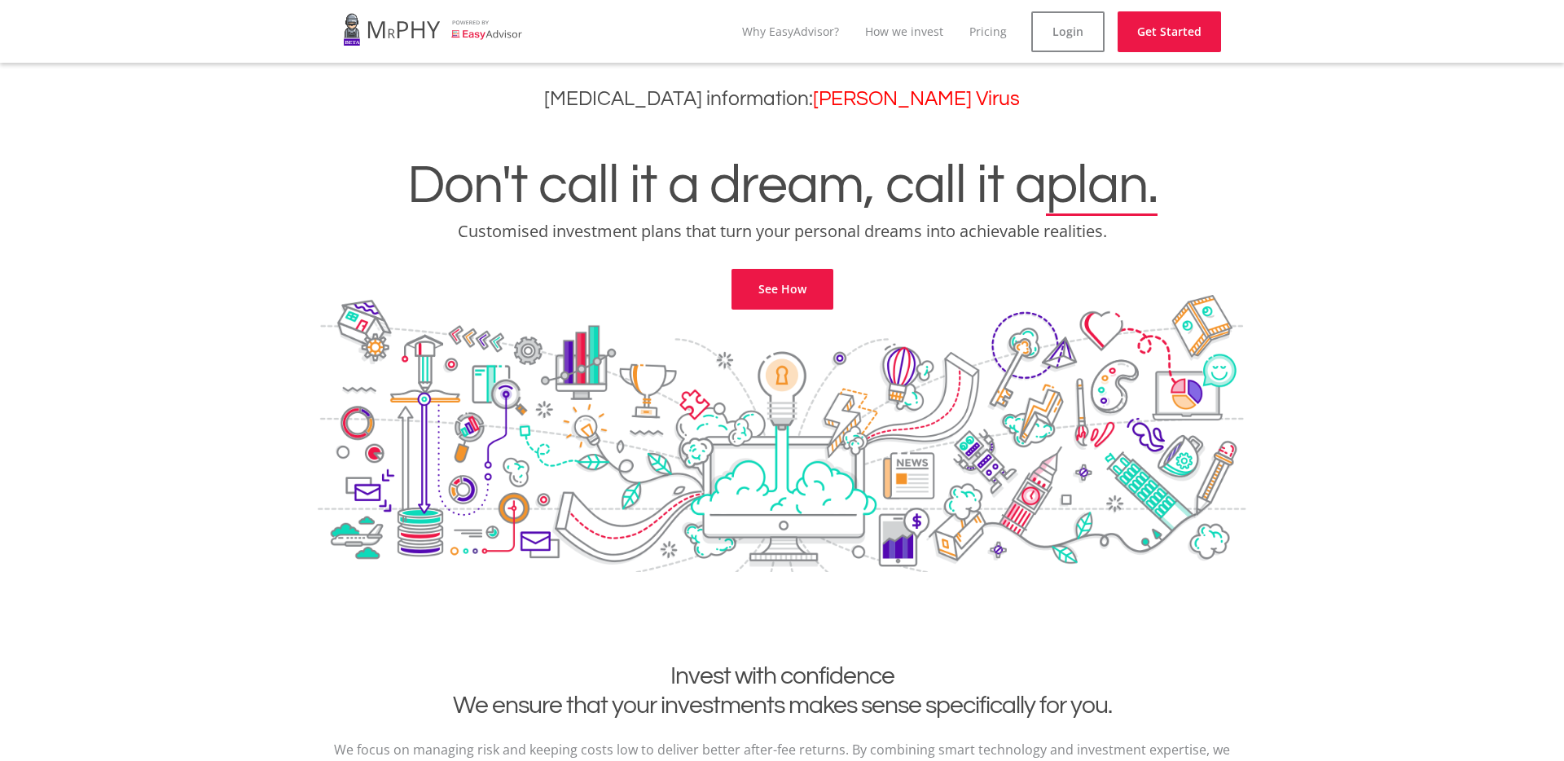
scroll to position [6, 0]
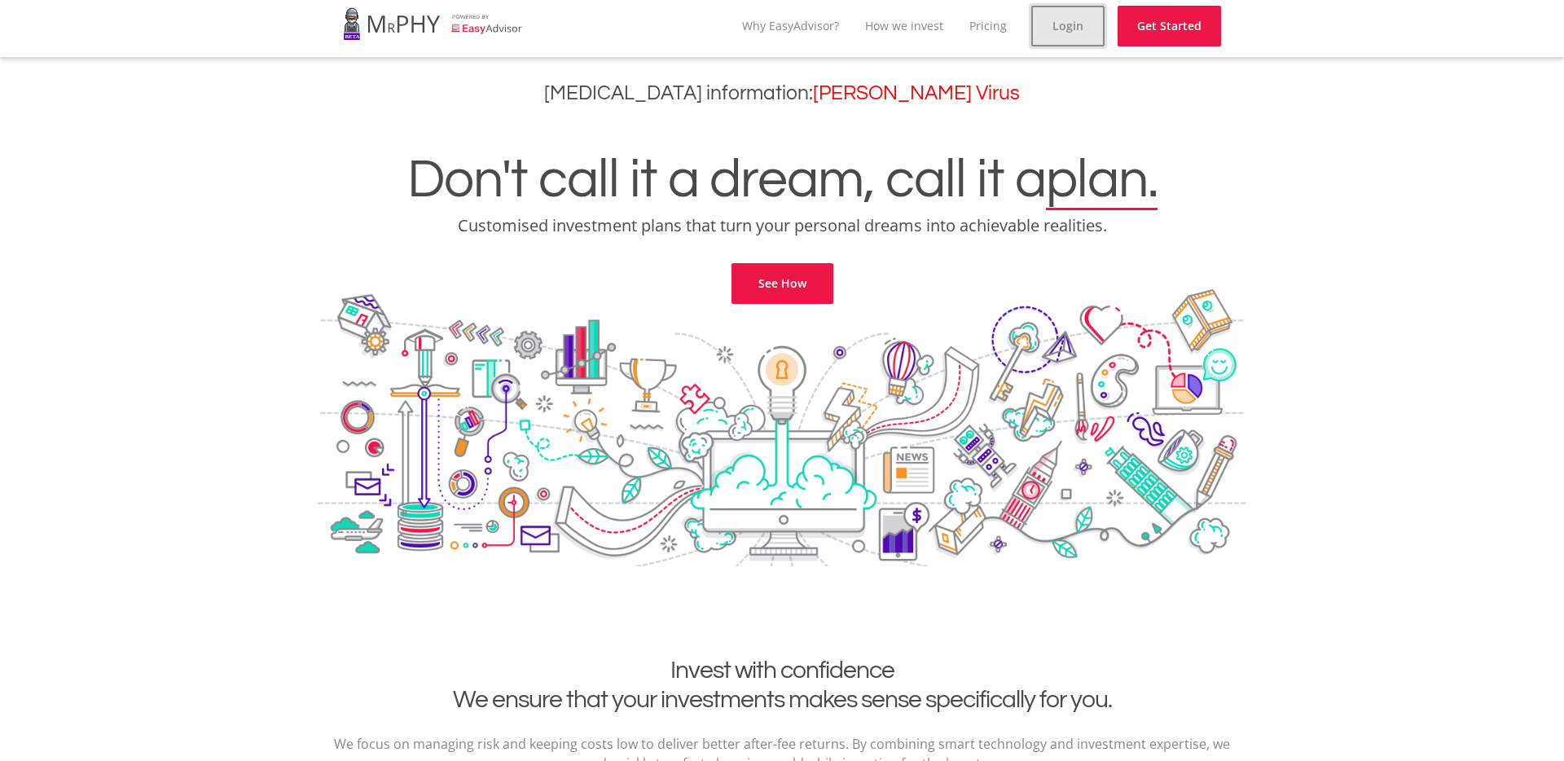
click at [1084, 29] on link "Login" at bounding box center [1067, 26] width 73 height 41
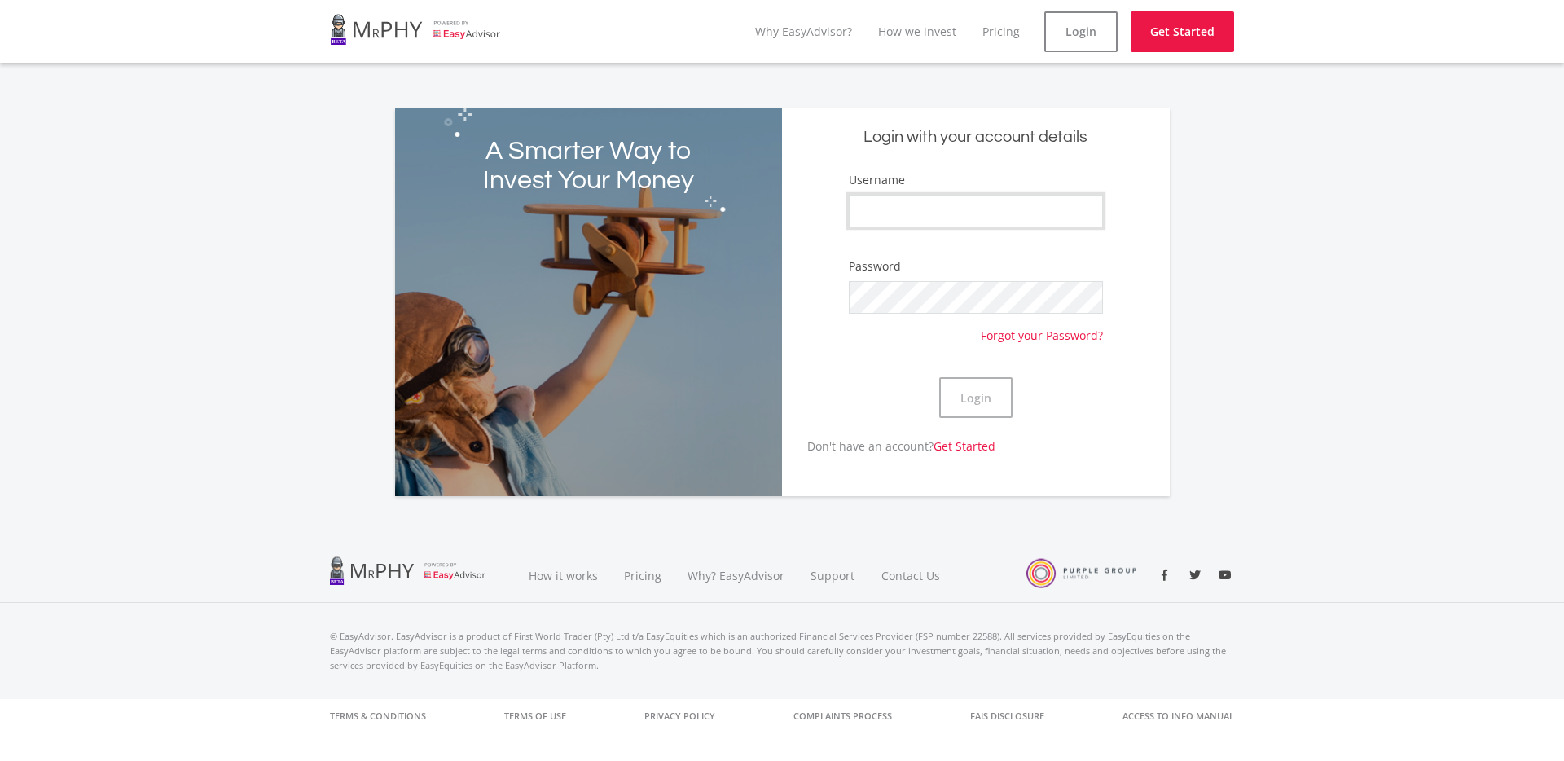
click at [925, 220] on input "Username" at bounding box center [976, 211] width 254 height 33
type input "simphiwehlabisa"
click at [939, 377] on button "Login" at bounding box center [975, 397] width 73 height 41
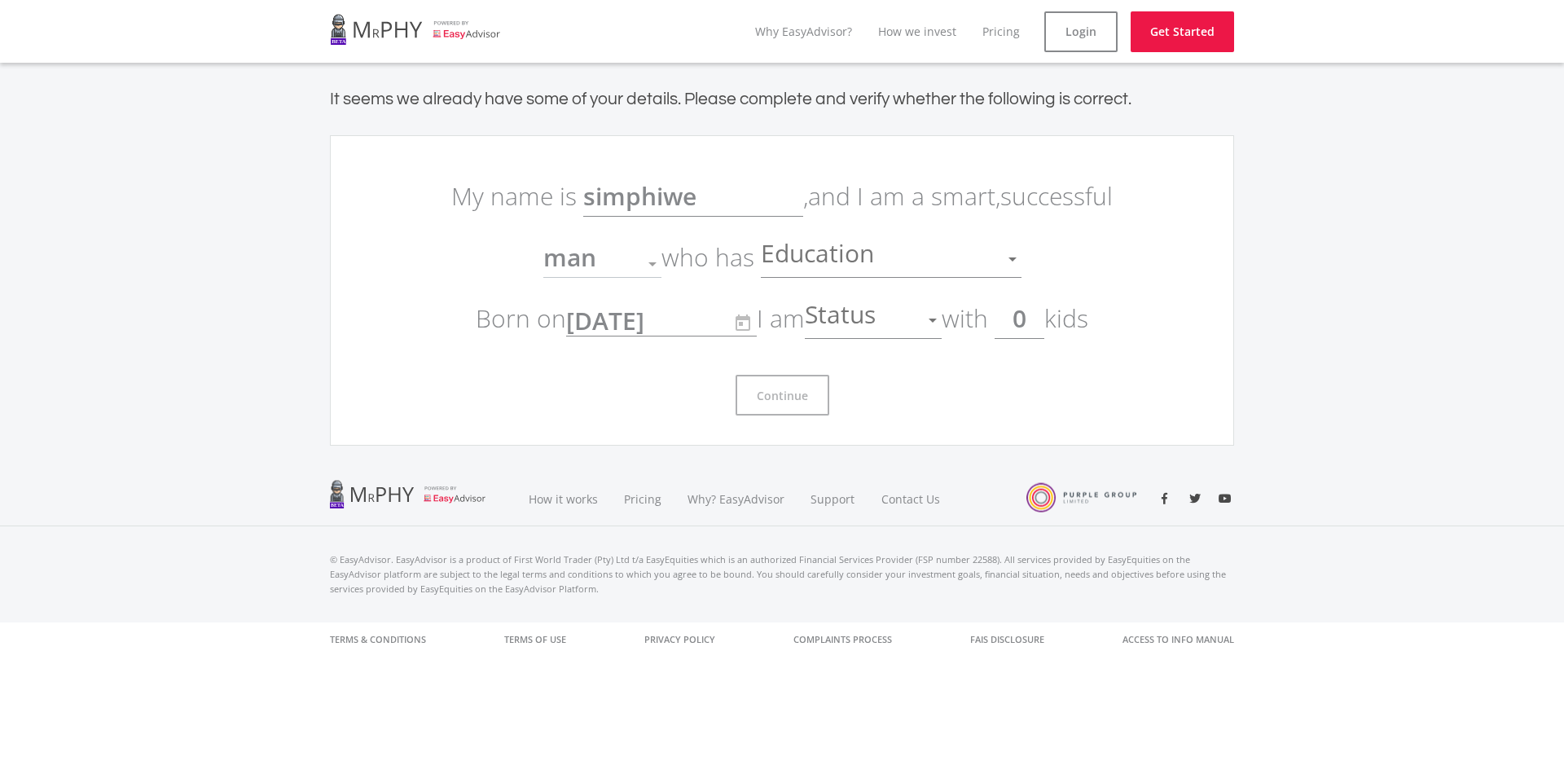
click at [653, 262] on div at bounding box center [652, 264] width 8 height 4
click at [639, 263] on div at bounding box center [652, 263] width 31 height 31
click at [671, 382] on div "Continue" at bounding box center [782, 389] width 684 height 54
click at [871, 326] on span "Status" at bounding box center [842, 320] width 75 height 31
click at [878, 325] on span "single" at bounding box center [879, 329] width 137 height 49
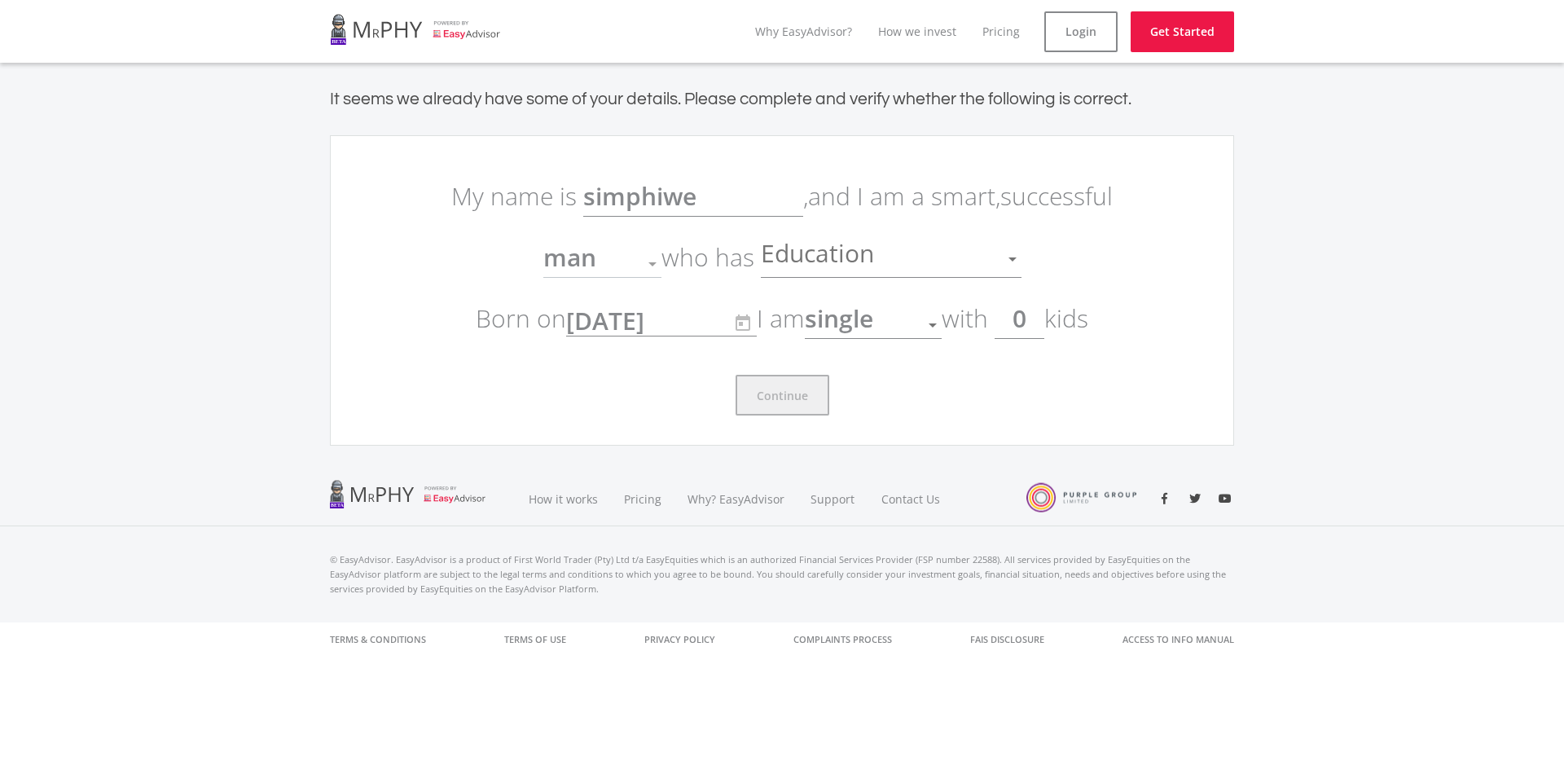
drag, startPoint x: 712, startPoint y: 416, endPoint x: 772, endPoint y: 410, distance: 60.6
click at [714, 416] on ee-get-started-form "My name is simphiwe , and I am a smart, successful man Gender who has Education…" at bounding box center [782, 290] width 904 height 310
drag, startPoint x: 654, startPoint y: 249, endPoint x: 651, endPoint y: 262, distance: 12.6
click at [653, 257] on div at bounding box center [652, 263] width 31 height 31
click at [647, 268] on div at bounding box center [652, 263] width 31 height 31
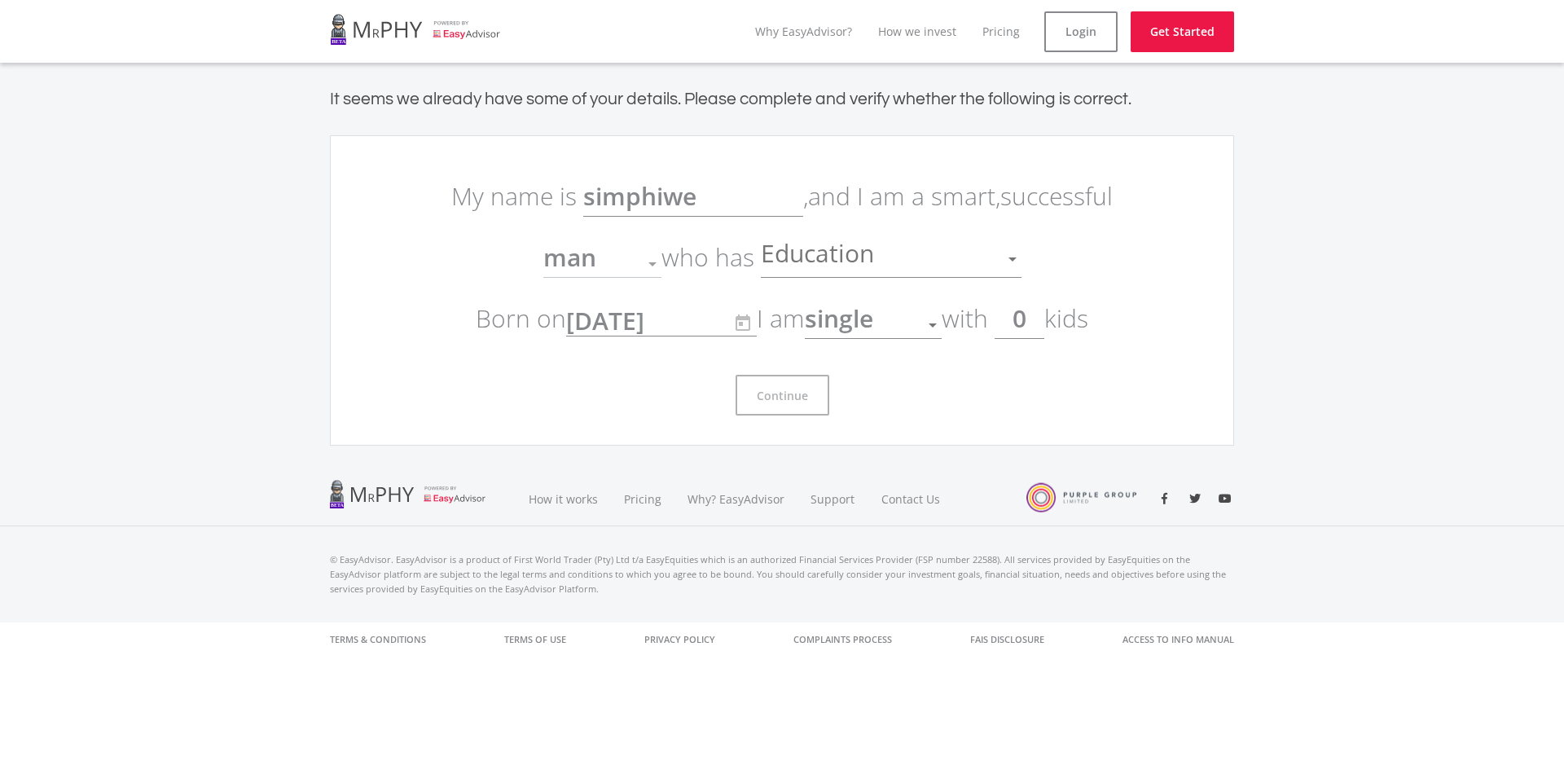
click at [670, 336] on div "1996/04/11 YYYY/MM/DD" at bounding box center [647, 321] width 163 height 45
click at [925, 328] on div "single" at bounding box center [873, 325] width 137 height 31
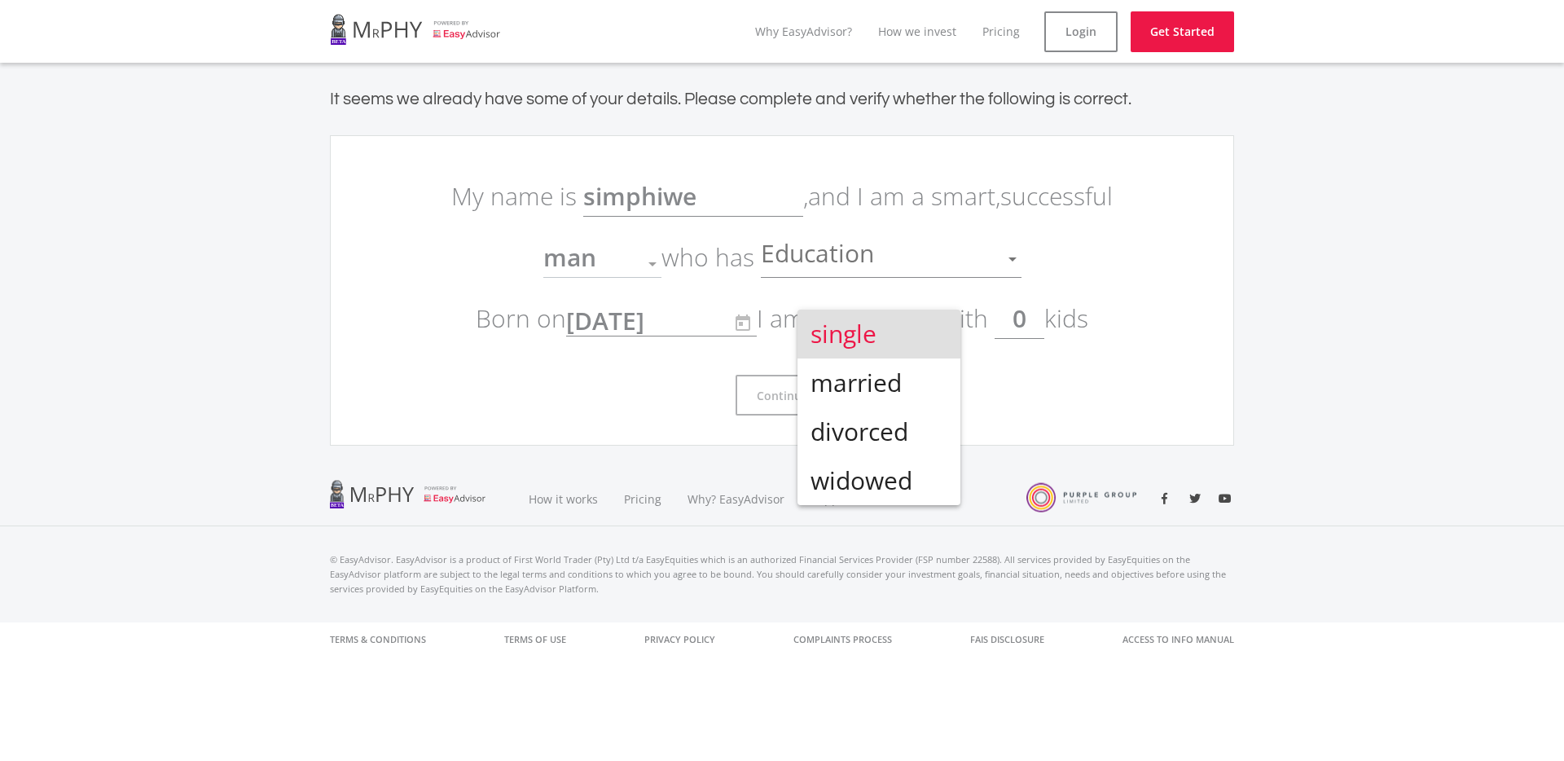
drag, startPoint x: 925, startPoint y: 328, endPoint x: 930, endPoint y: 312, distance: 17.3
click at [932, 327] on span "single" at bounding box center [879, 334] width 137 height 49
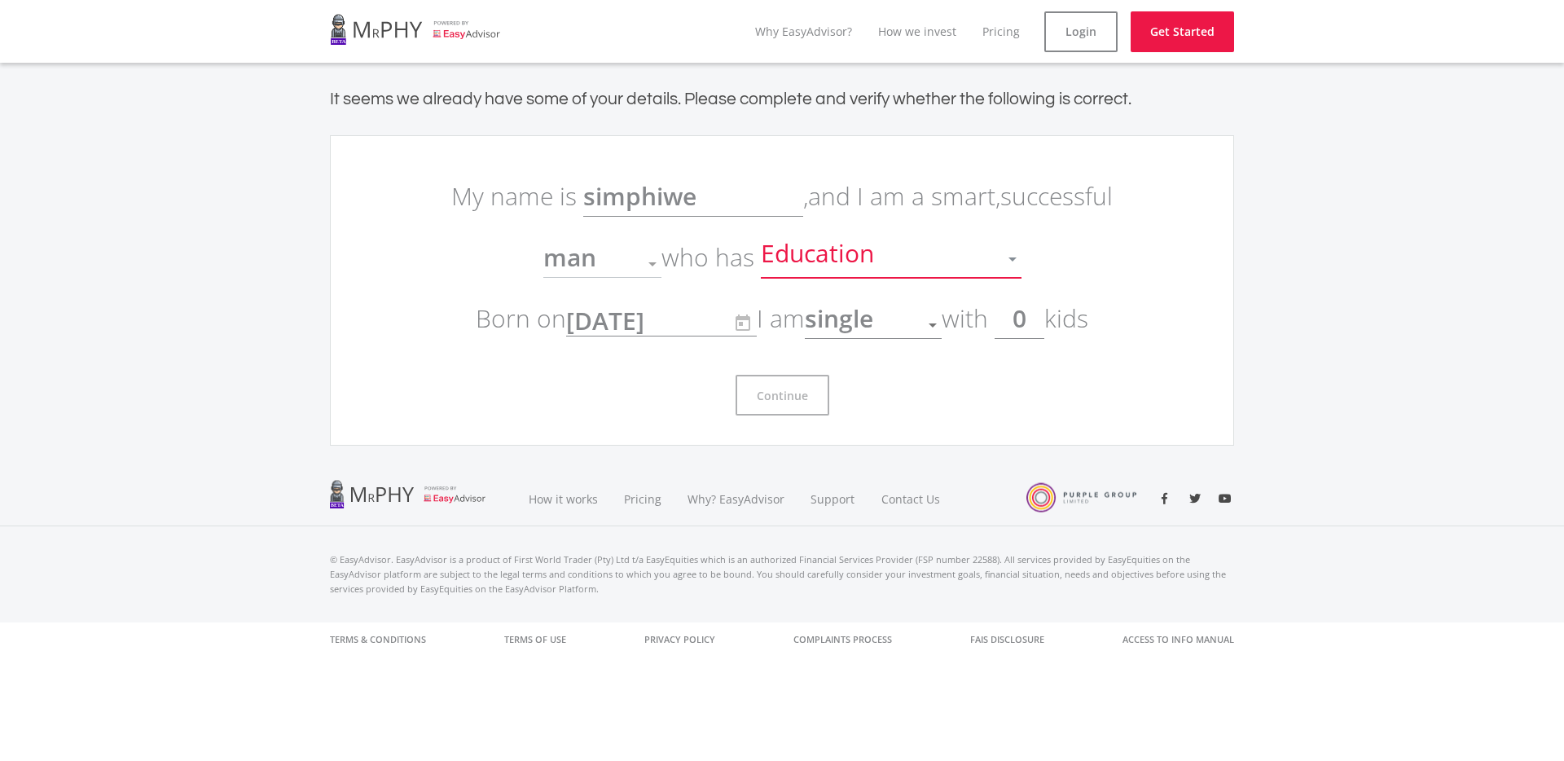
click at [925, 257] on div "Education" at bounding box center [879, 259] width 236 height 31
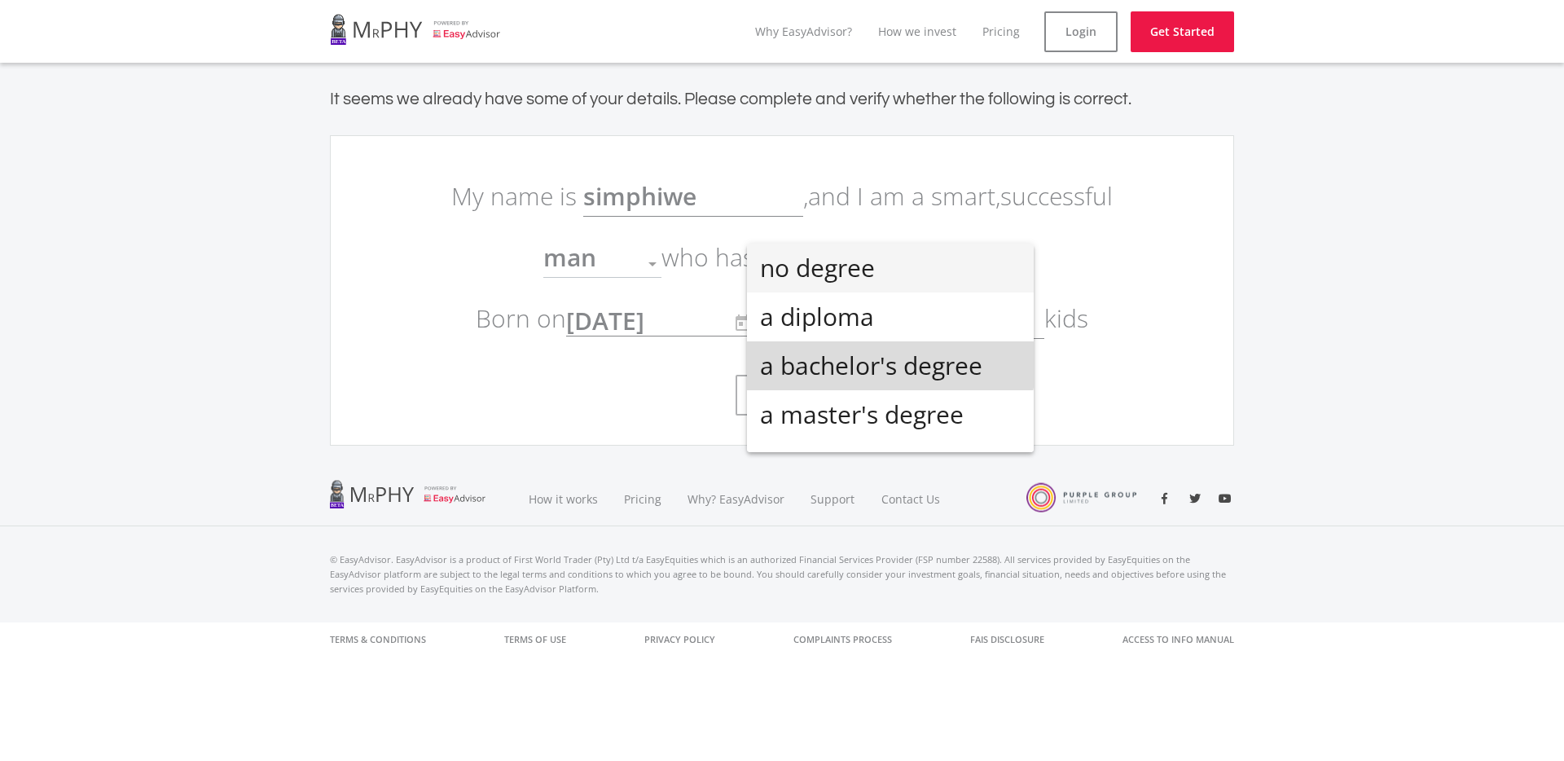
click at [871, 354] on span "a bachelor's degree" at bounding box center [890, 365] width 261 height 49
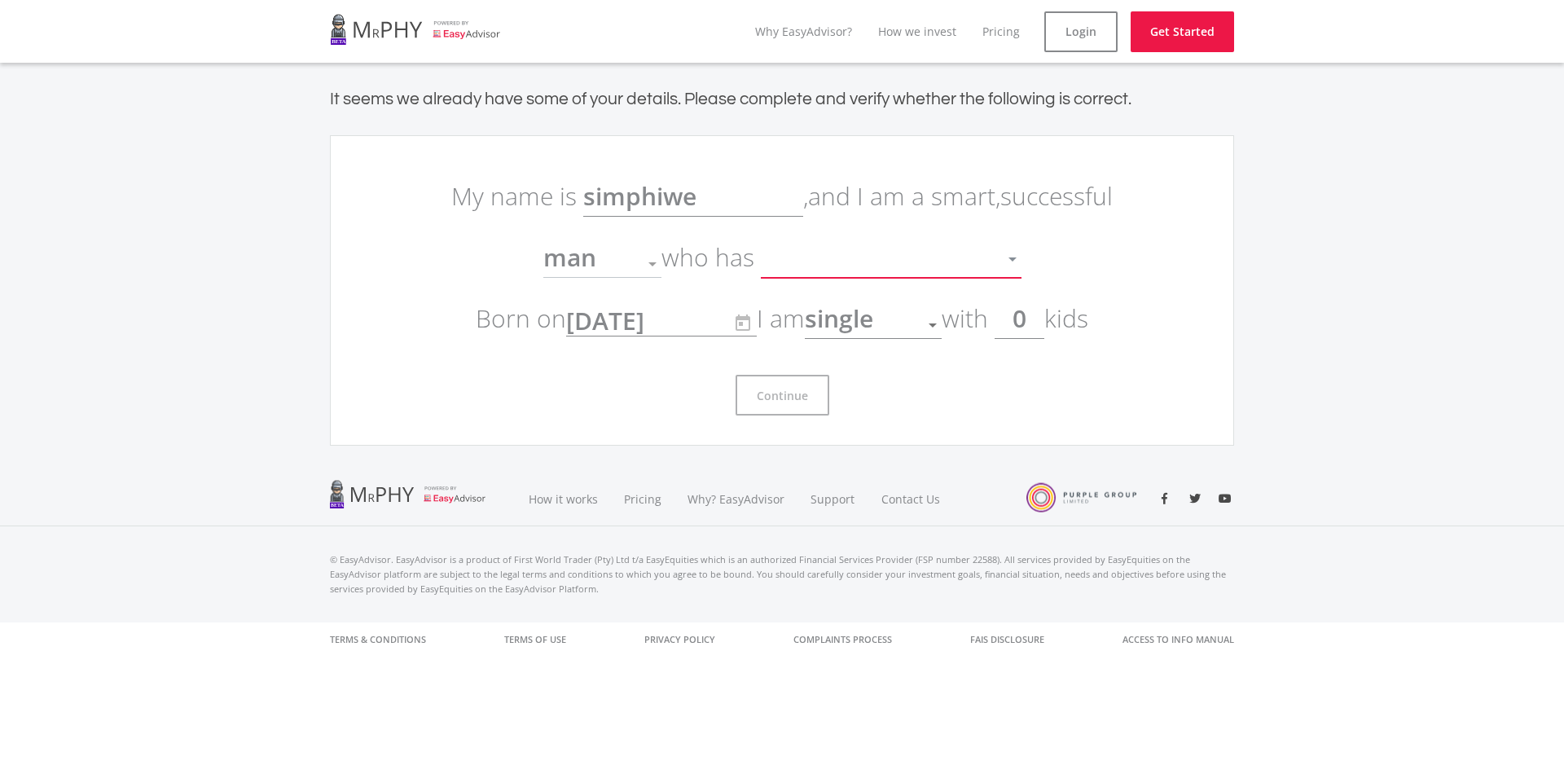
scroll to position [11, 0]
click at [943, 253] on span "a bachelor's degree" at bounding box center [875, 256] width 229 height 33
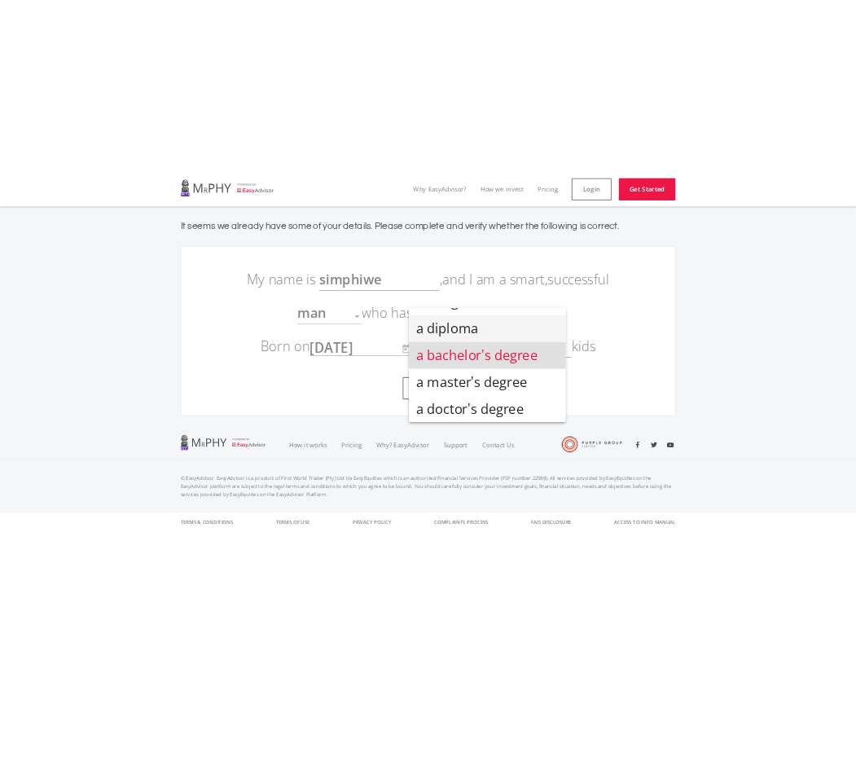
scroll to position [0, 0]
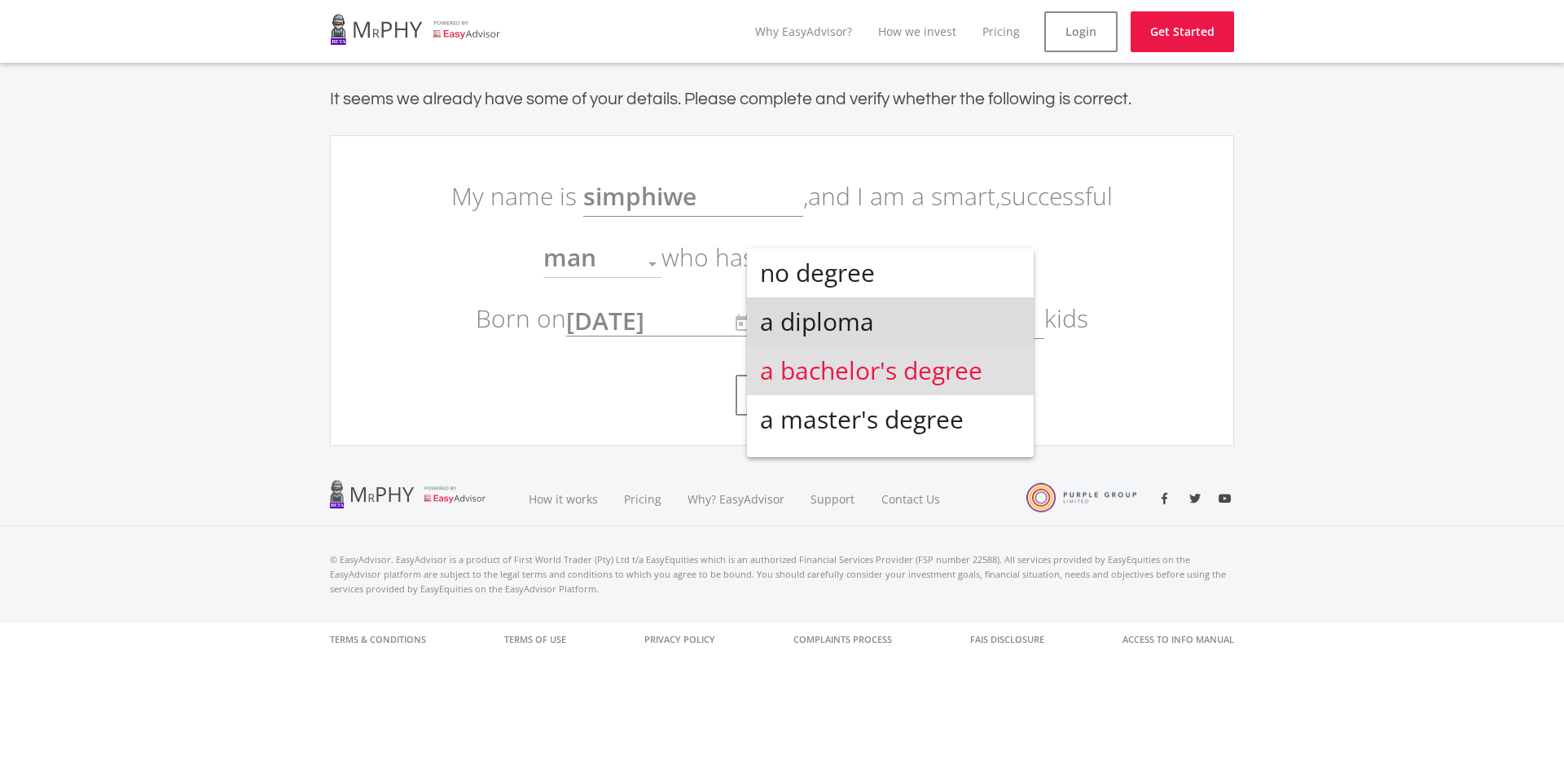
click at [866, 317] on span "a diploma" at bounding box center [890, 321] width 261 height 49
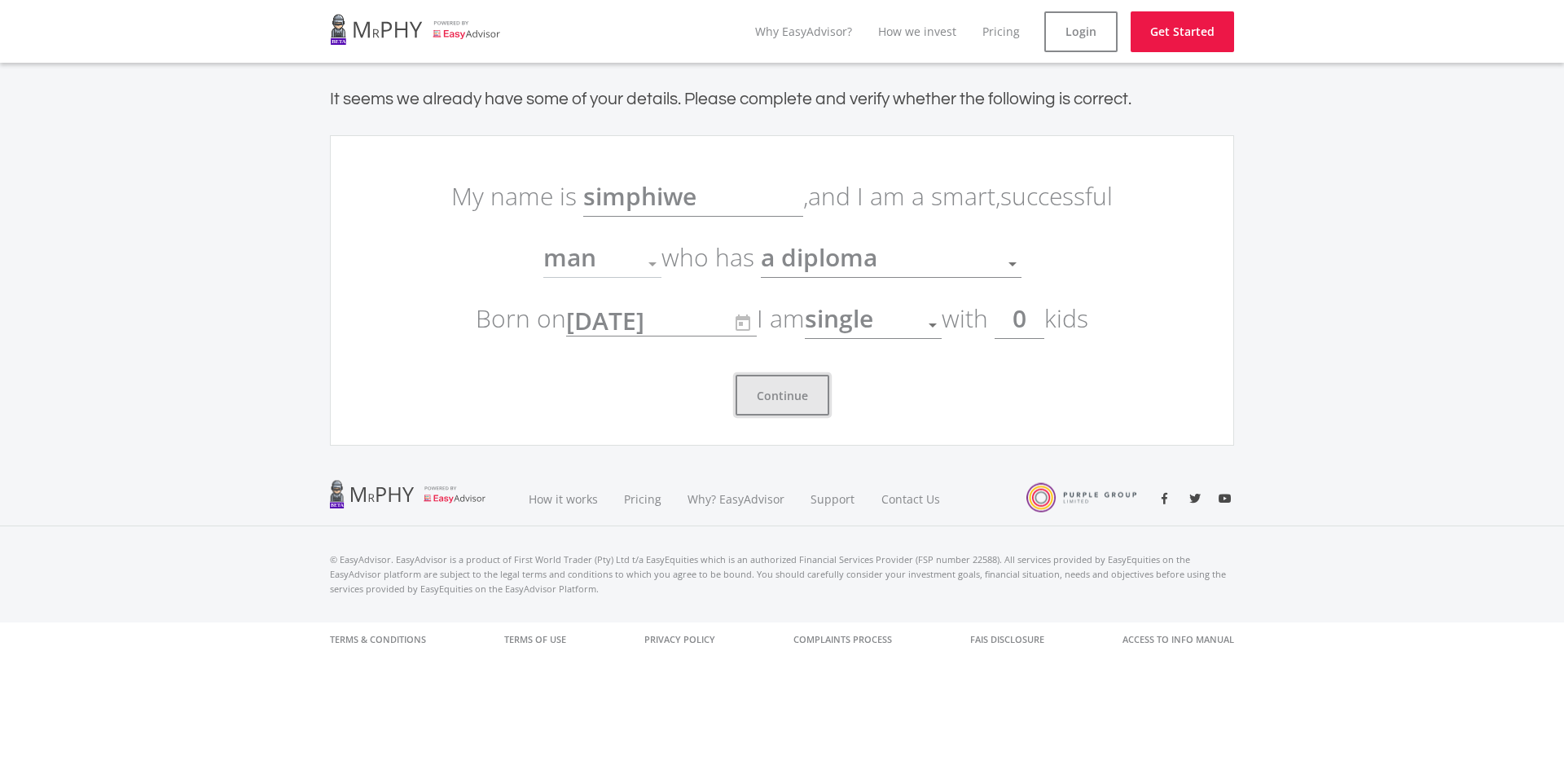
click at [802, 386] on button "Continue" at bounding box center [783, 395] width 94 height 41
click at [800, 387] on button "Continue" at bounding box center [783, 395] width 94 height 41
click at [1036, 334] on input "0" at bounding box center [1020, 318] width 50 height 41
click at [634, 273] on div "man" at bounding box center [590, 263] width 94 height 31
drag, startPoint x: 644, startPoint y: 264, endPoint x: 669, endPoint y: 289, distance: 35.7
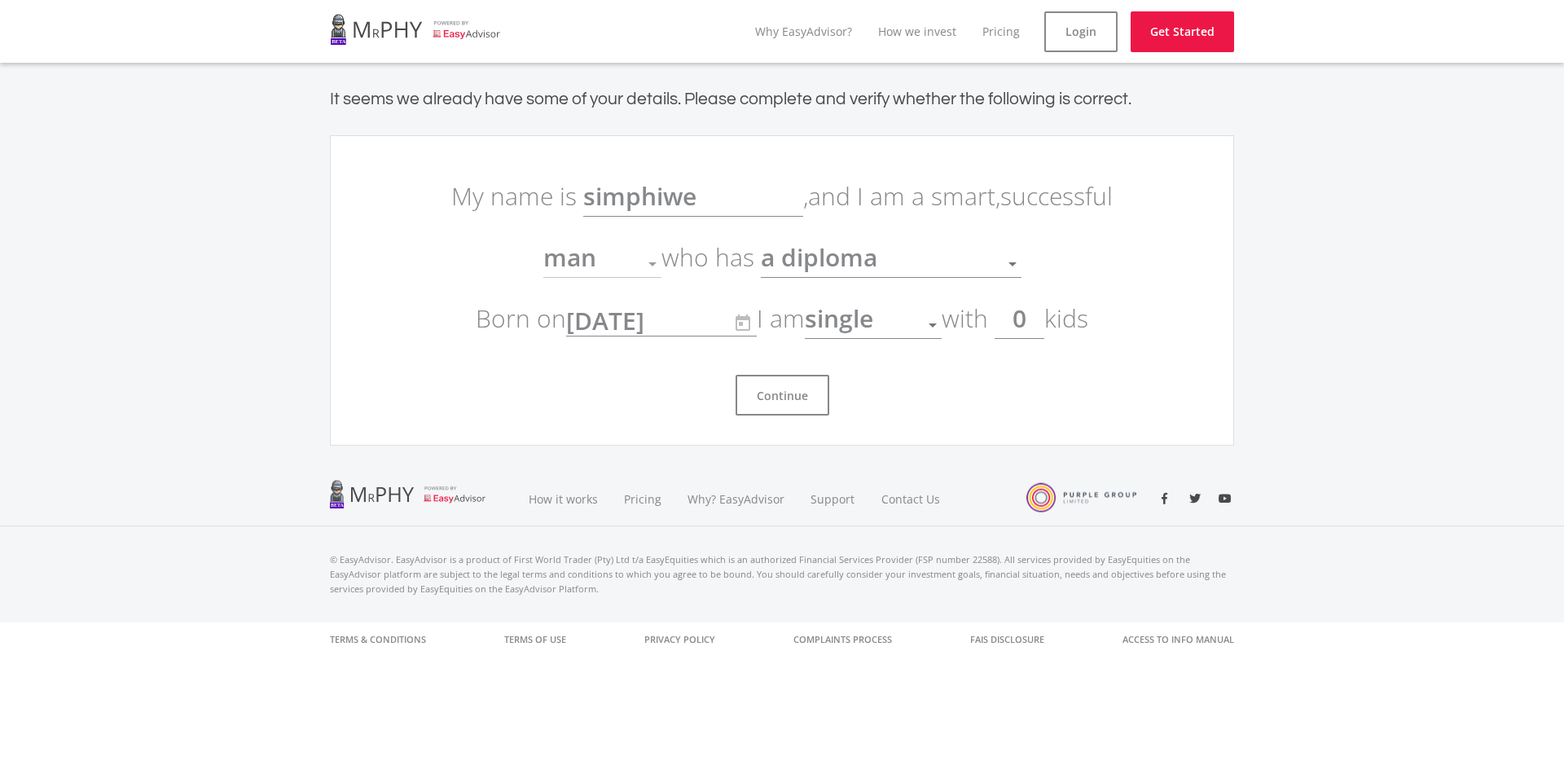
click at [644, 264] on div at bounding box center [652, 263] width 31 height 31
click at [793, 397] on button "Continue" at bounding box center [783, 395] width 94 height 41
drag, startPoint x: 793, startPoint y: 394, endPoint x: 673, endPoint y: 400, distance: 119.9
click at [792, 394] on button "Continue" at bounding box center [783, 395] width 94 height 41
click at [631, 403] on div "Continue" at bounding box center [782, 389] width 684 height 54
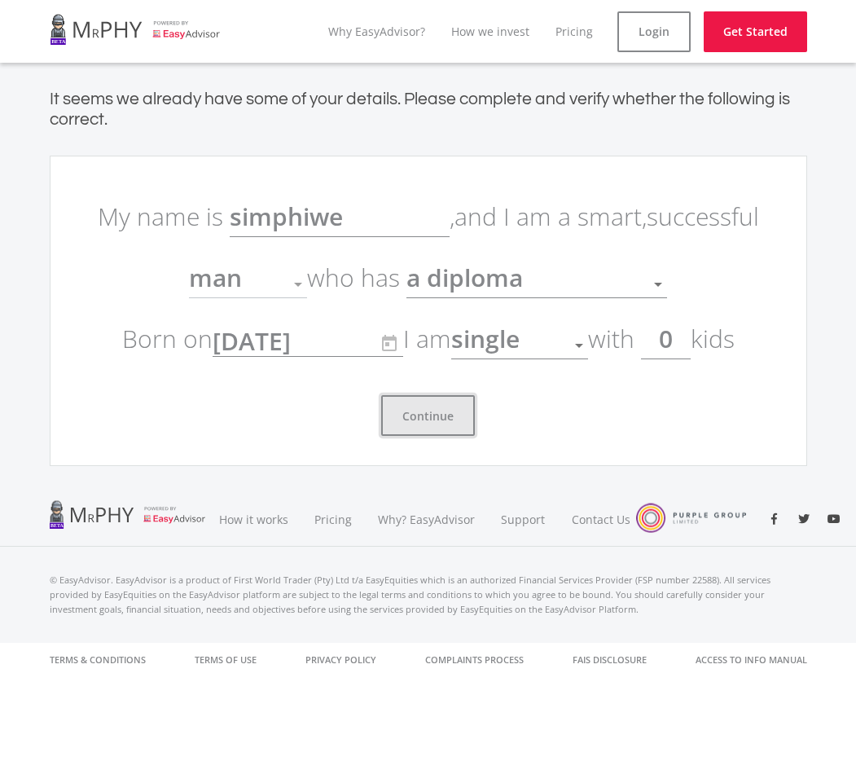
click at [429, 408] on button "Continue" at bounding box center [428, 415] width 94 height 41
click at [428, 417] on button "Continue" at bounding box center [428, 415] width 94 height 41
click at [429, 417] on button "Continue" at bounding box center [428, 415] width 94 height 41
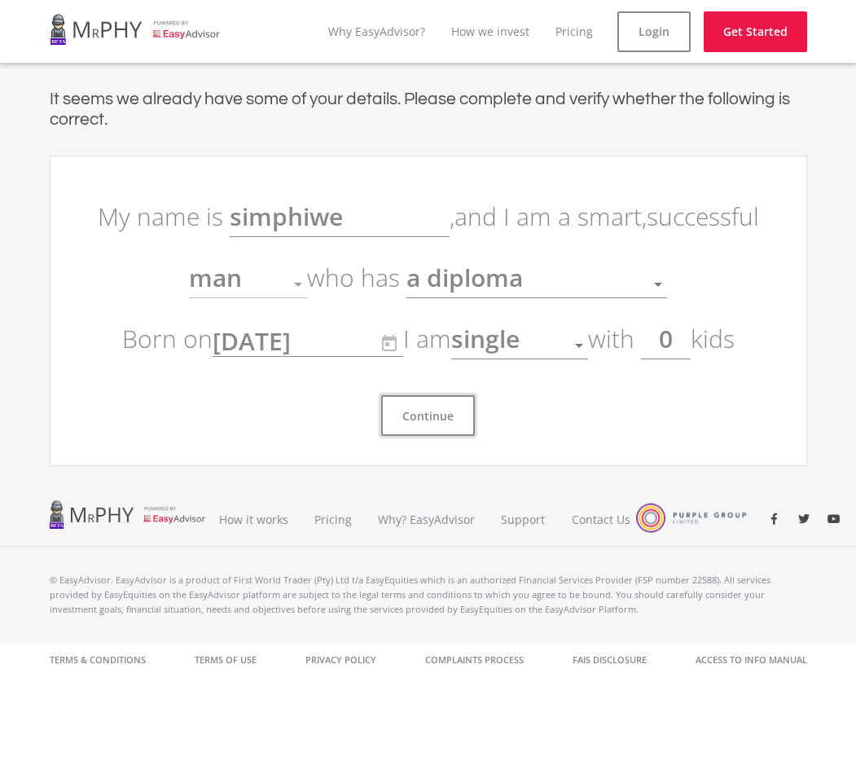
drag, startPoint x: 429, startPoint y: 418, endPoint x: 356, endPoint y: 239, distance: 193.6
click at [429, 418] on button "Continue" at bounding box center [428, 415] width 94 height 41
click at [521, 336] on span "Status" at bounding box center [488, 340] width 75 height 31
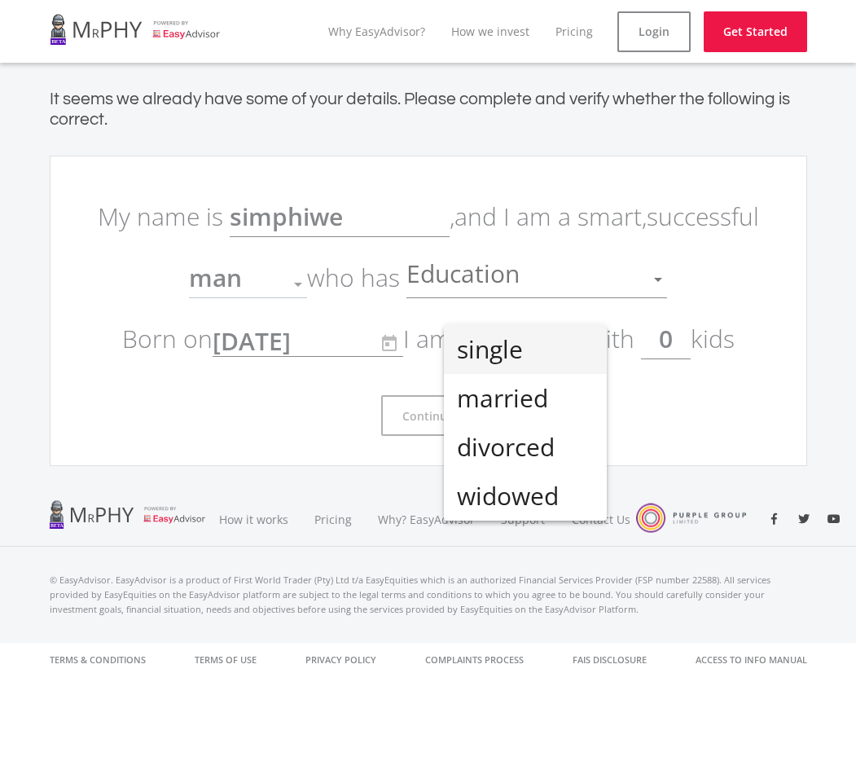
click at [523, 353] on span "single" at bounding box center [525, 349] width 137 height 49
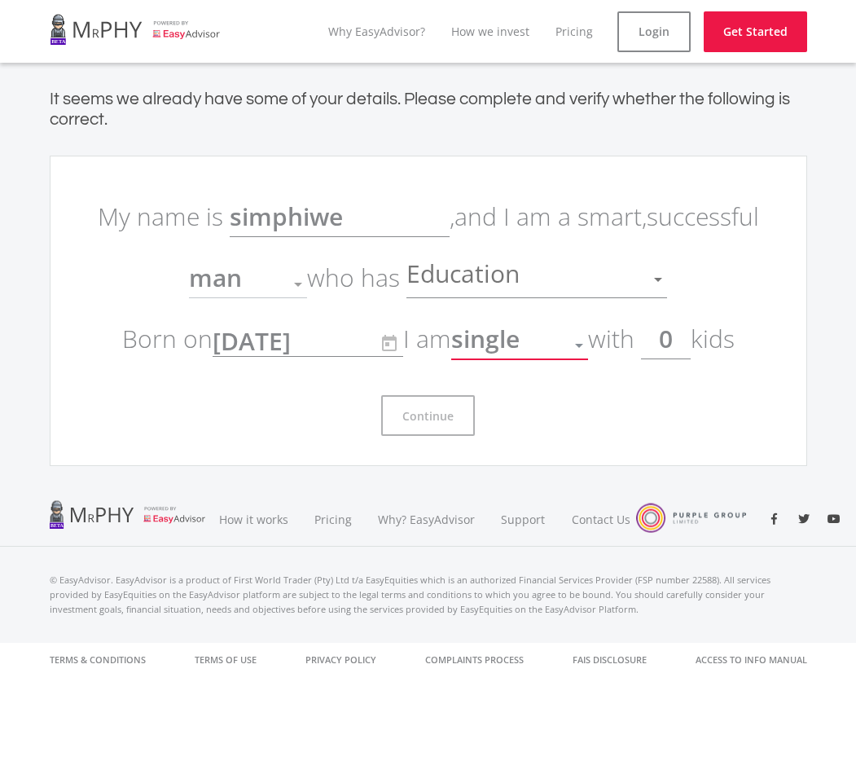
click at [563, 279] on div "Education" at bounding box center [525, 279] width 236 height 31
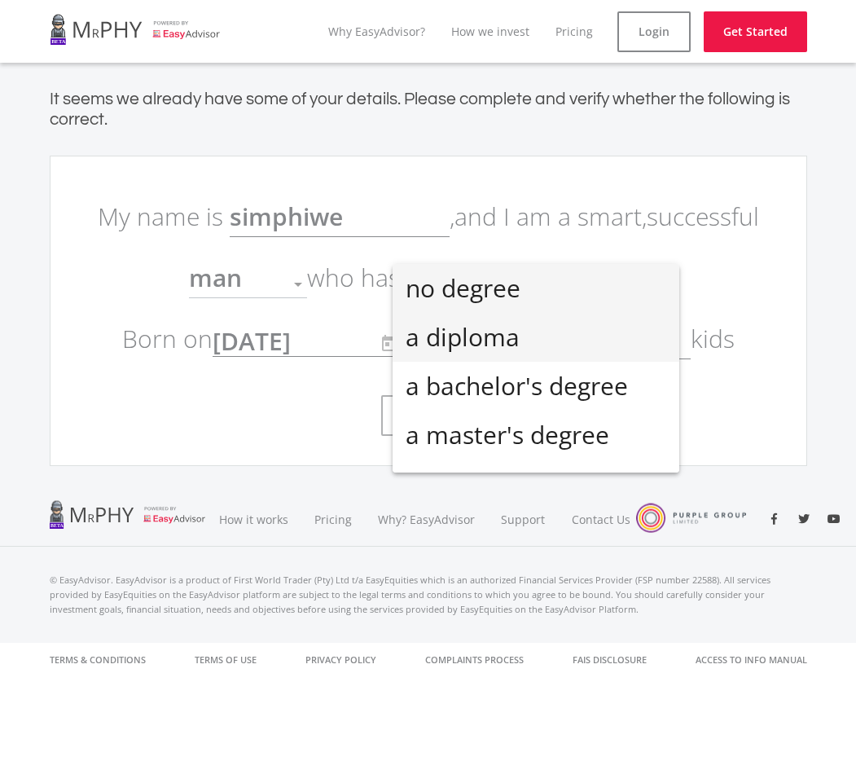
click at [508, 346] on span "a diploma" at bounding box center [536, 337] width 261 height 49
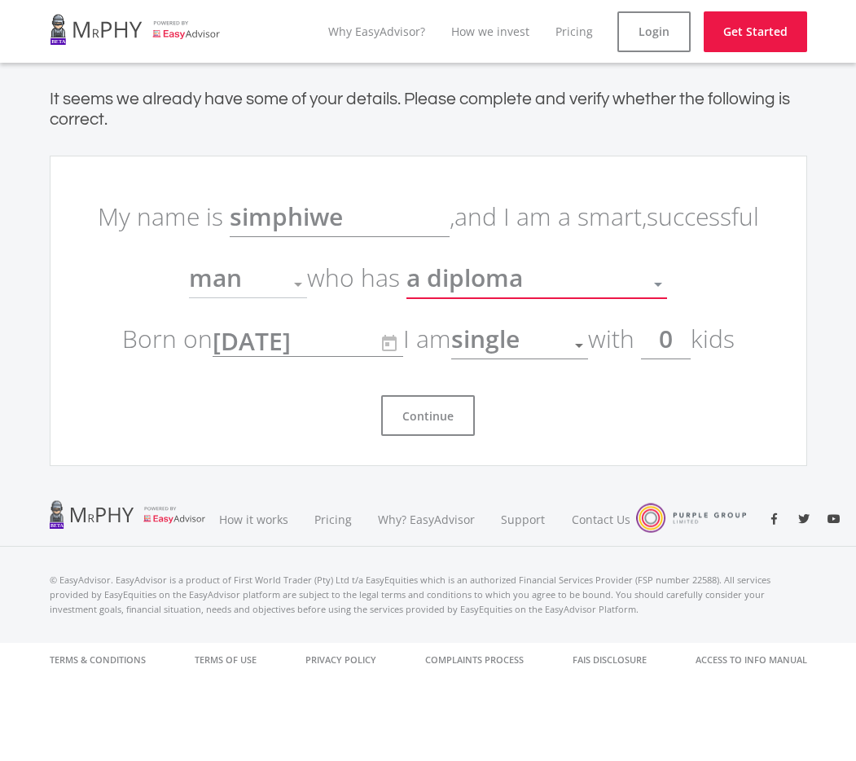
click at [474, 415] on div "Continue" at bounding box center [428, 409] width 684 height 54
click at [443, 418] on button "Continue" at bounding box center [428, 415] width 94 height 41
drag, startPoint x: 464, startPoint y: 413, endPoint x: 489, endPoint y: 411, distance: 24.5
click at [464, 413] on button "Continue" at bounding box center [428, 415] width 94 height 41
click at [675, 346] on input "0" at bounding box center [666, 339] width 50 height 41
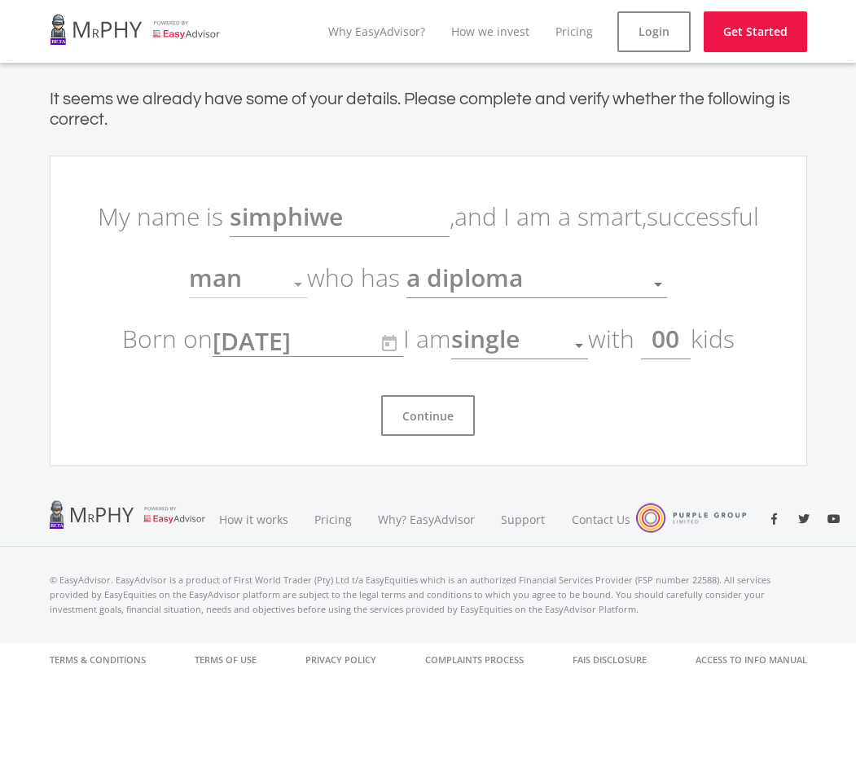
type input "0"
drag, startPoint x: 258, startPoint y: 279, endPoint x: 277, endPoint y: 289, distance: 21.1
click at [257, 280] on div "man" at bounding box center [236, 284] width 94 height 31
click at [314, 288] on div at bounding box center [298, 284] width 31 height 31
click at [476, 291] on span "a diploma" at bounding box center [465, 277] width 116 height 33
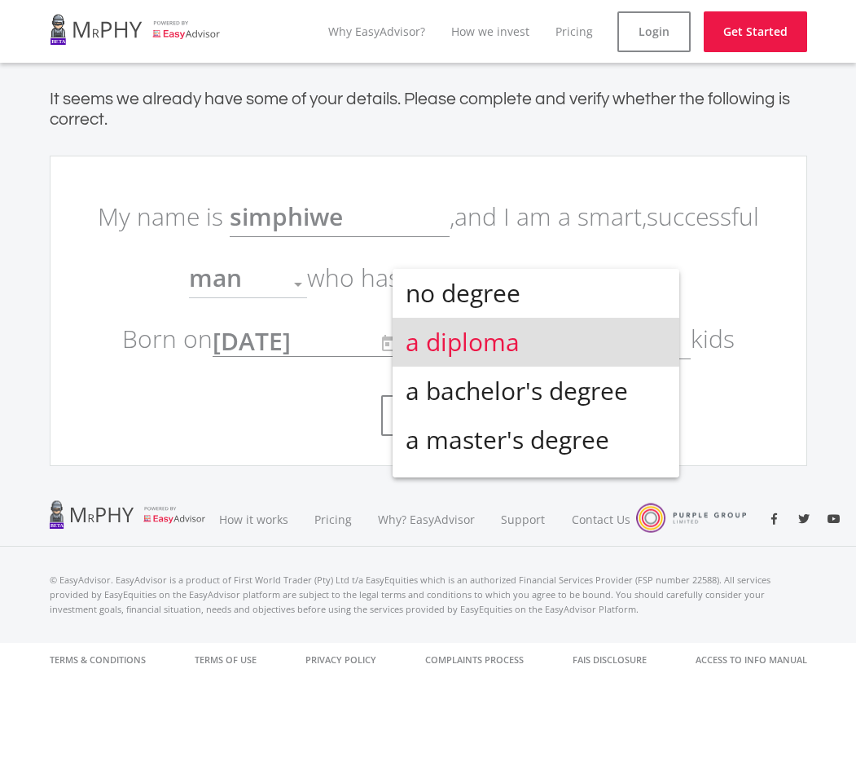
scroll to position [6, 0]
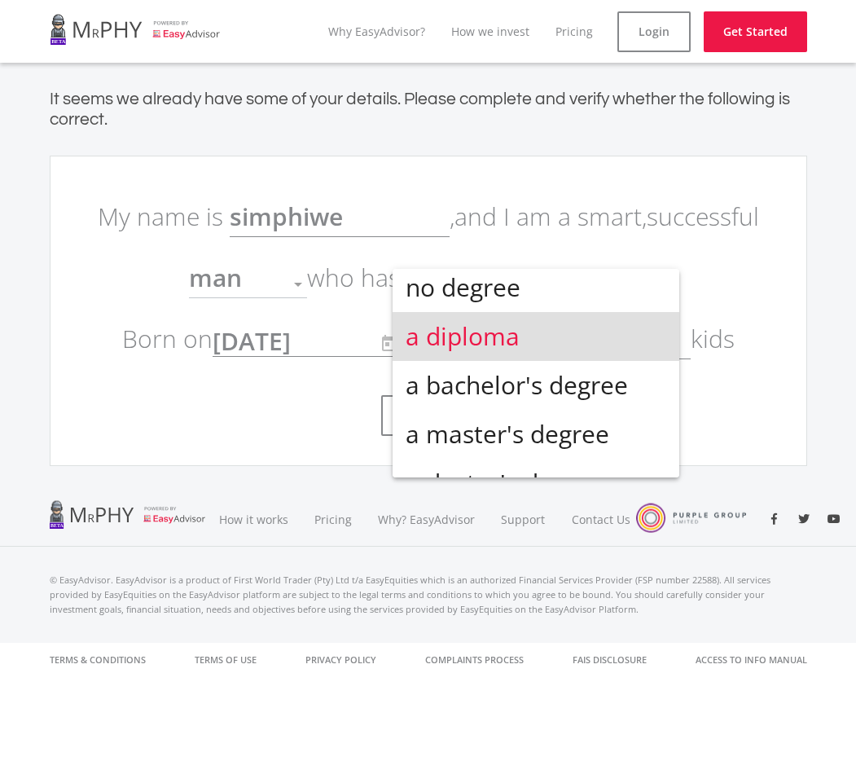
drag, startPoint x: 316, startPoint y: 341, endPoint x: 329, endPoint y: 346, distance: 14.2
click at [317, 341] on div at bounding box center [428, 380] width 856 height 761
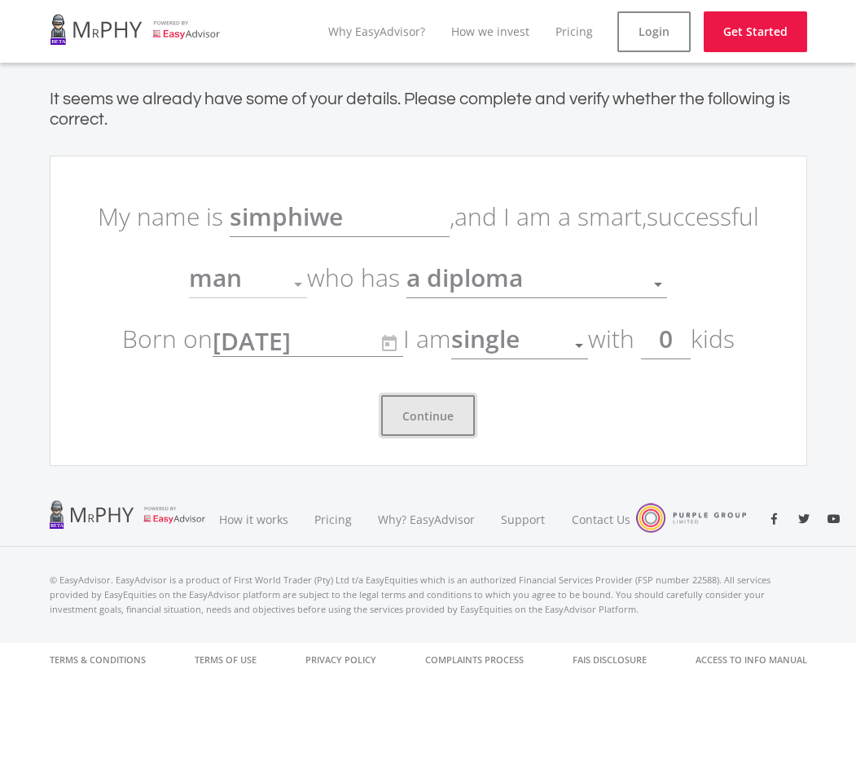
drag, startPoint x: 453, startPoint y: 416, endPoint x: 434, endPoint y: 420, distance: 19.2
click at [452, 416] on button "Continue" at bounding box center [428, 415] width 94 height 41
drag, startPoint x: 434, startPoint y: 420, endPoint x: 433, endPoint y: 433, distance: 13.1
click at [434, 421] on button "Continue" at bounding box center [428, 415] width 94 height 41
drag, startPoint x: 437, startPoint y: 433, endPoint x: 322, endPoint y: 437, distance: 114.9
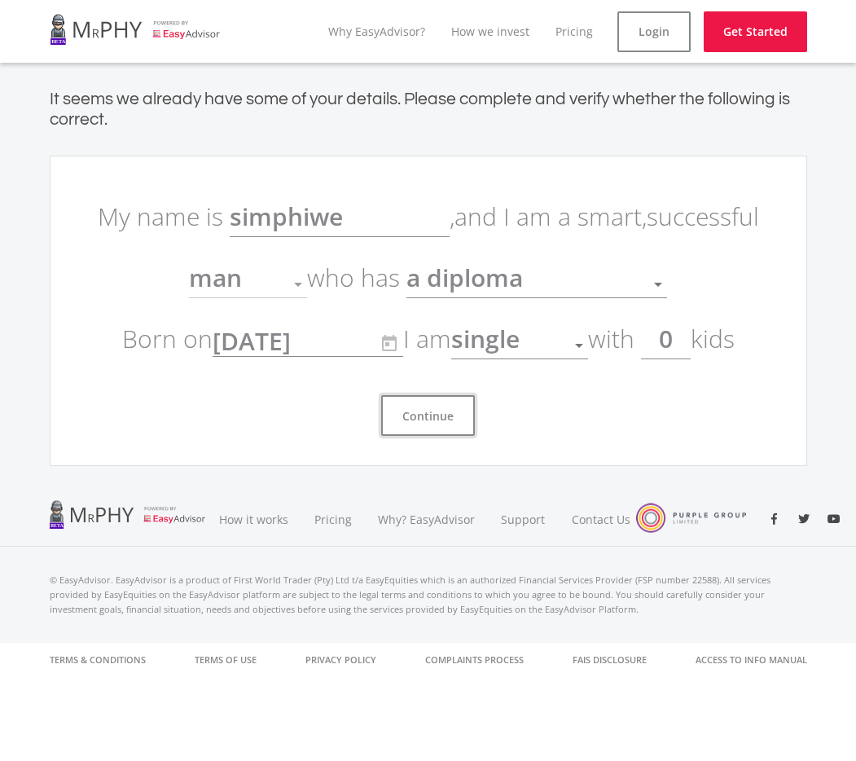
click at [425, 433] on button "Continue" at bounding box center [428, 415] width 94 height 41
drag, startPoint x: 318, startPoint y: 437, endPoint x: 258, endPoint y: 297, distance: 152.2
click at [315, 435] on ee-get-started-form "My name is simphiwe , and I am a smart, successful man Gender who has a diploma…" at bounding box center [429, 311] width 758 height 310
click at [420, 429] on button "Continue" at bounding box center [428, 415] width 94 height 41
click at [422, 429] on button "Continue" at bounding box center [428, 415] width 94 height 41
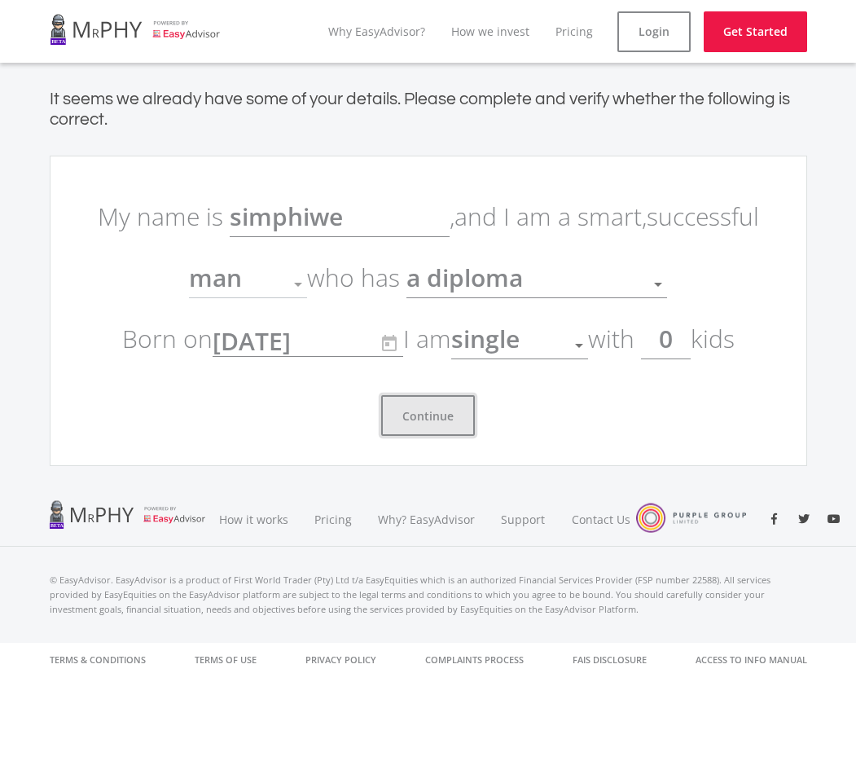
click at [420, 428] on button "Continue" at bounding box center [428, 415] width 94 height 41
drag, startPoint x: 447, startPoint y: 407, endPoint x: 439, endPoint y: 410, distance: 8.5
click at [443, 407] on button "Continue" at bounding box center [428, 415] width 94 height 41
click at [439, 413] on button "Continue" at bounding box center [428, 415] width 94 height 41
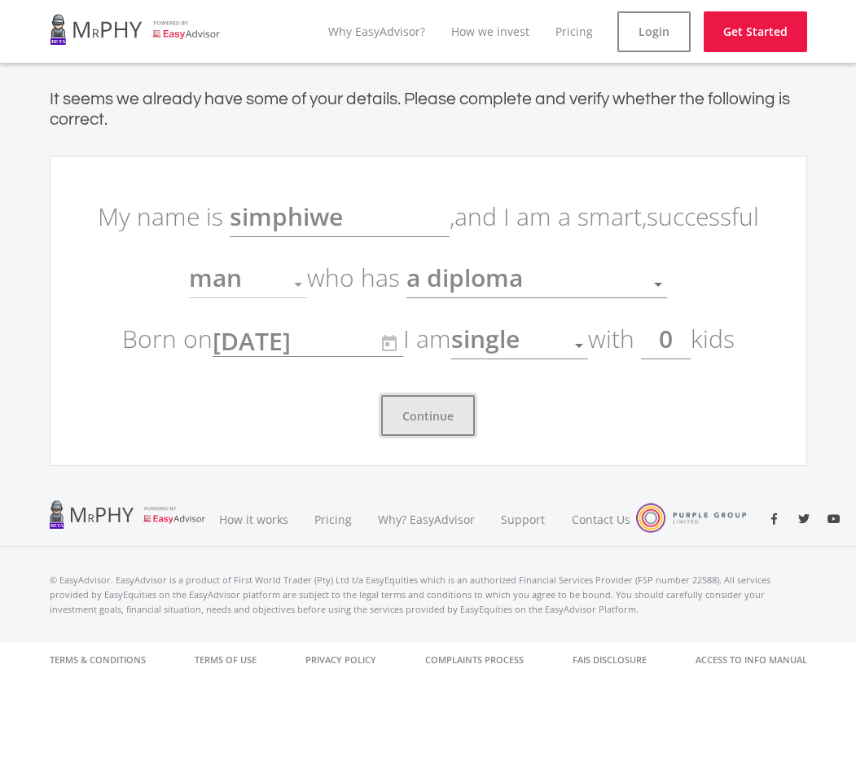
click at [441, 413] on button "Continue" at bounding box center [428, 415] width 94 height 41
drag, startPoint x: 441, startPoint y: 415, endPoint x: 547, endPoint y: 401, distance: 107.6
click at [442, 414] on button "Continue" at bounding box center [428, 415] width 94 height 41
click at [442, 413] on button "Continue" at bounding box center [428, 415] width 94 height 41
drag, startPoint x: 429, startPoint y: 415, endPoint x: 408, endPoint y: 419, distance: 20.6
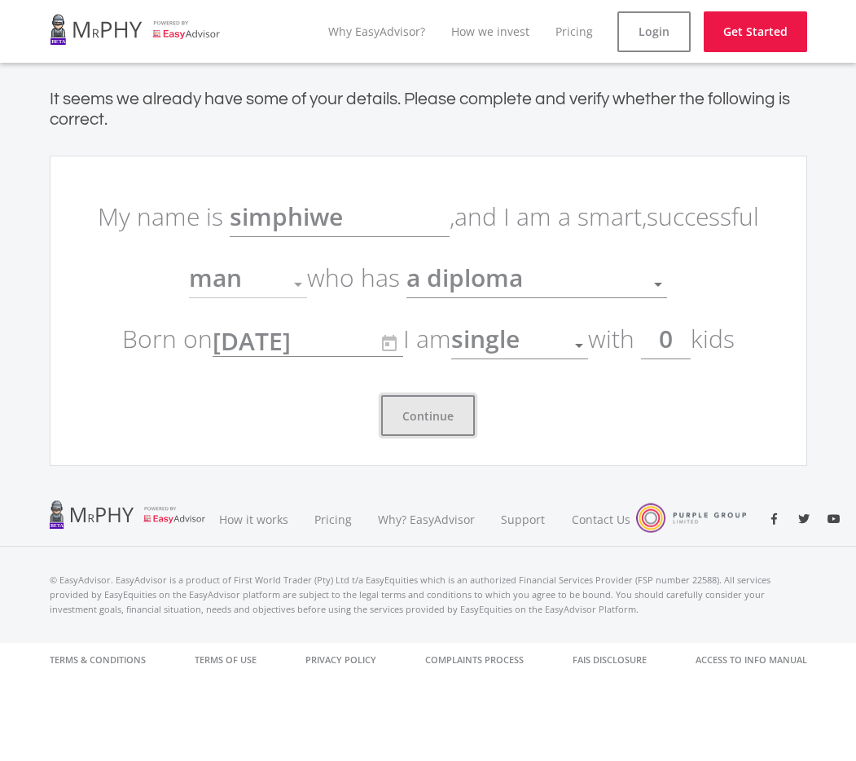
click at [429, 415] on button "Continue" at bounding box center [428, 415] width 94 height 41
click at [395, 418] on button "Continue" at bounding box center [428, 415] width 94 height 41
click at [393, 416] on button "Continue" at bounding box center [428, 415] width 94 height 41
click at [492, 272] on span "Education" at bounding box center [465, 279] width 117 height 31
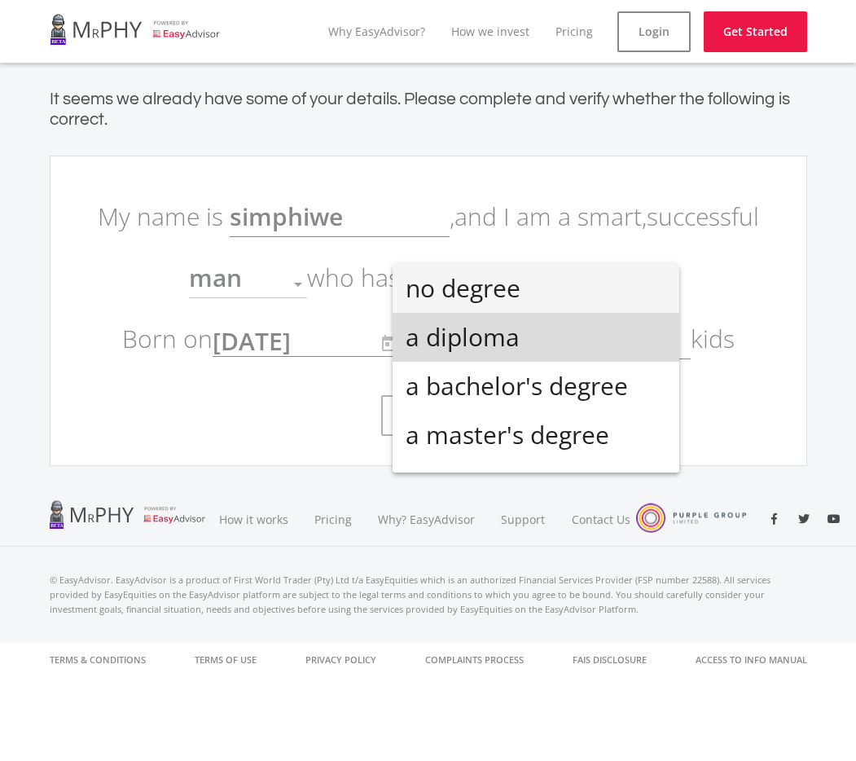
click at [522, 336] on span "a diploma" at bounding box center [536, 337] width 261 height 49
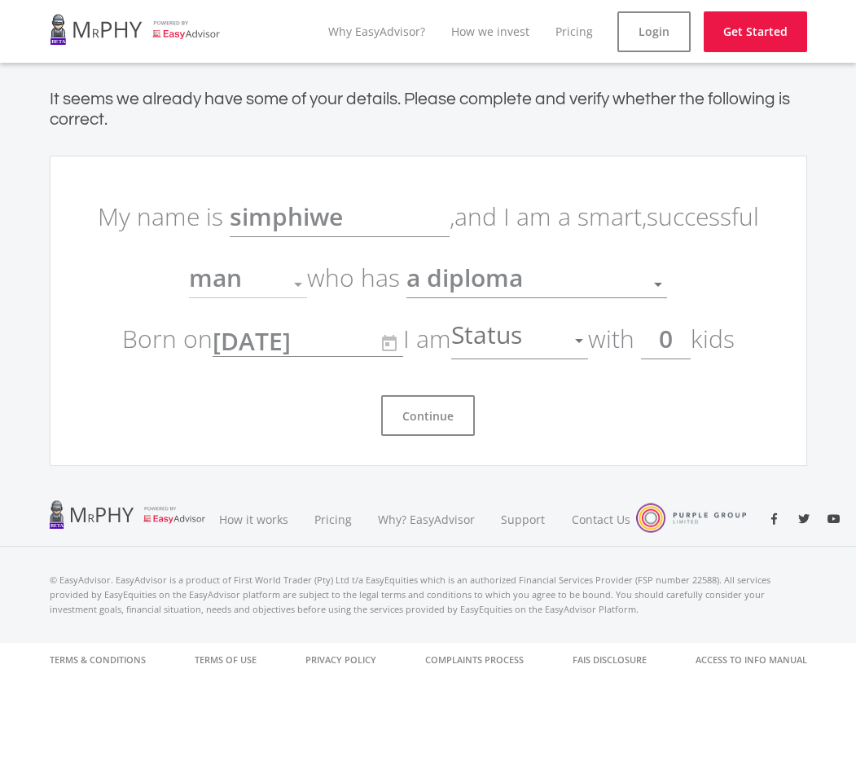
drag, startPoint x: 294, startPoint y: 293, endPoint x: 283, endPoint y: 292, distance: 11.4
click at [293, 293] on div at bounding box center [298, 284] width 31 height 31
drag, startPoint x: 281, startPoint y: 288, endPoint x: 262, endPoint y: 327, distance: 42.6
click at [276, 294] on div "man" at bounding box center [236, 284] width 94 height 31
drag, startPoint x: 196, startPoint y: 323, endPoint x: 328, endPoint y: 362, distance: 138.4
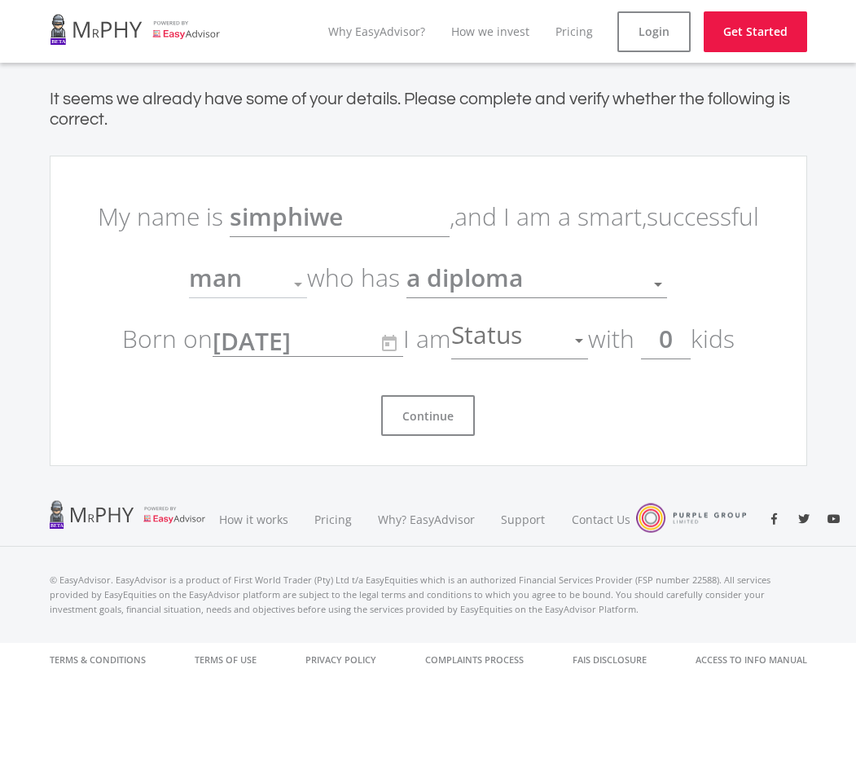
click at [199, 323] on p "My name is simphiwe , and I am a smart, successful man Gender who has a diploma…" at bounding box center [428, 277] width 684 height 183
drag, startPoint x: 406, startPoint y: 371, endPoint x: 424, endPoint y: 368, distance: 18.1
click at [407, 371] on form "My name is simphiwe , and I am a smart, successful man Gender who has a diploma…" at bounding box center [428, 311] width 684 height 250
click at [586, 343] on div at bounding box center [579, 340] width 31 height 31
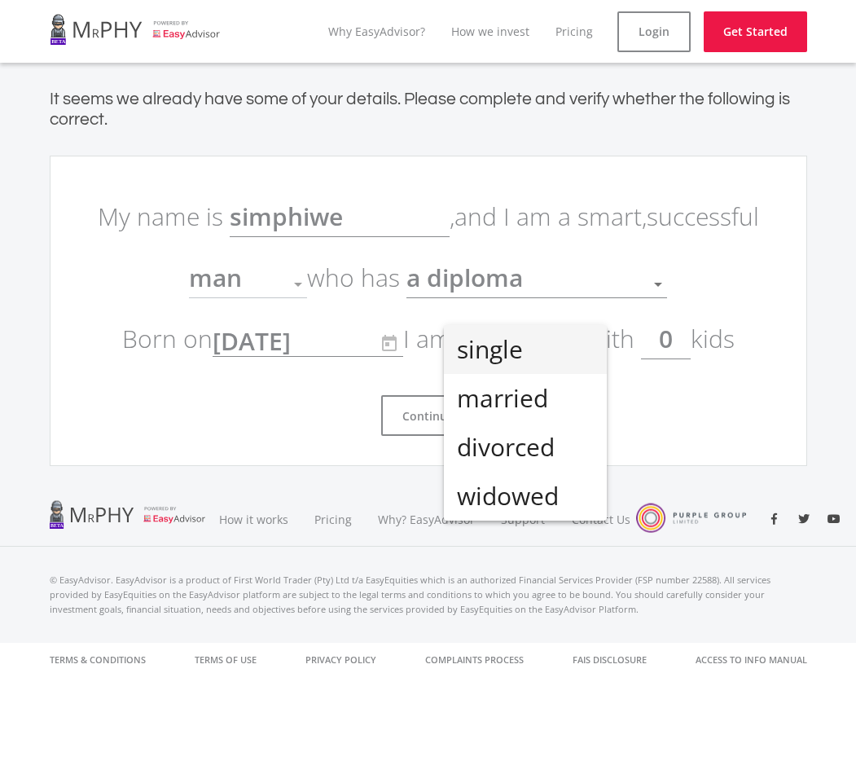
click at [524, 357] on span "single" at bounding box center [525, 349] width 137 height 49
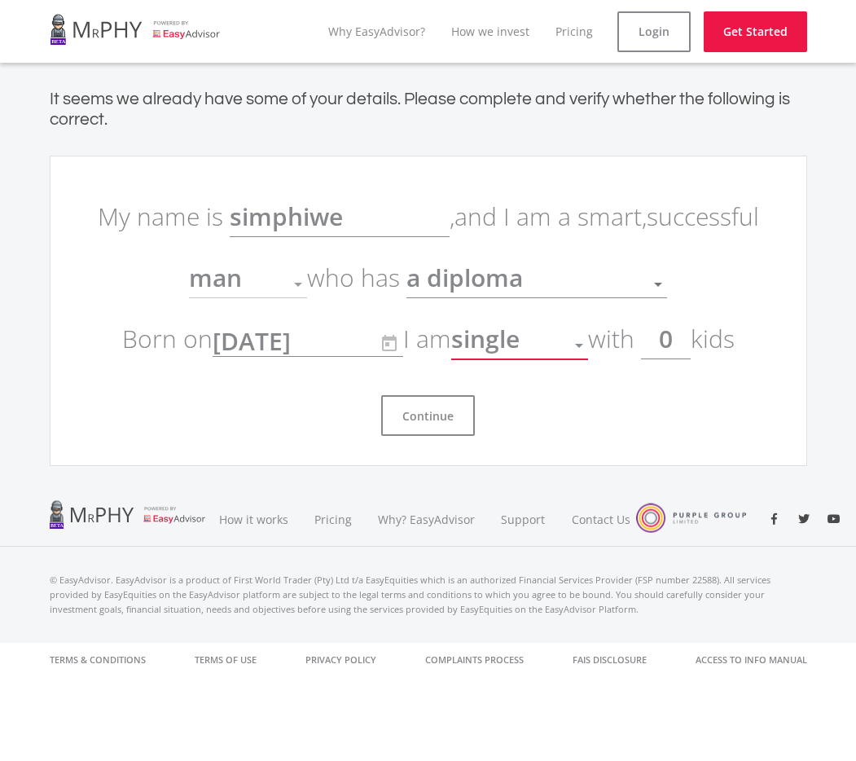
click at [690, 351] on input "0" at bounding box center [666, 339] width 50 height 41
type input "1"
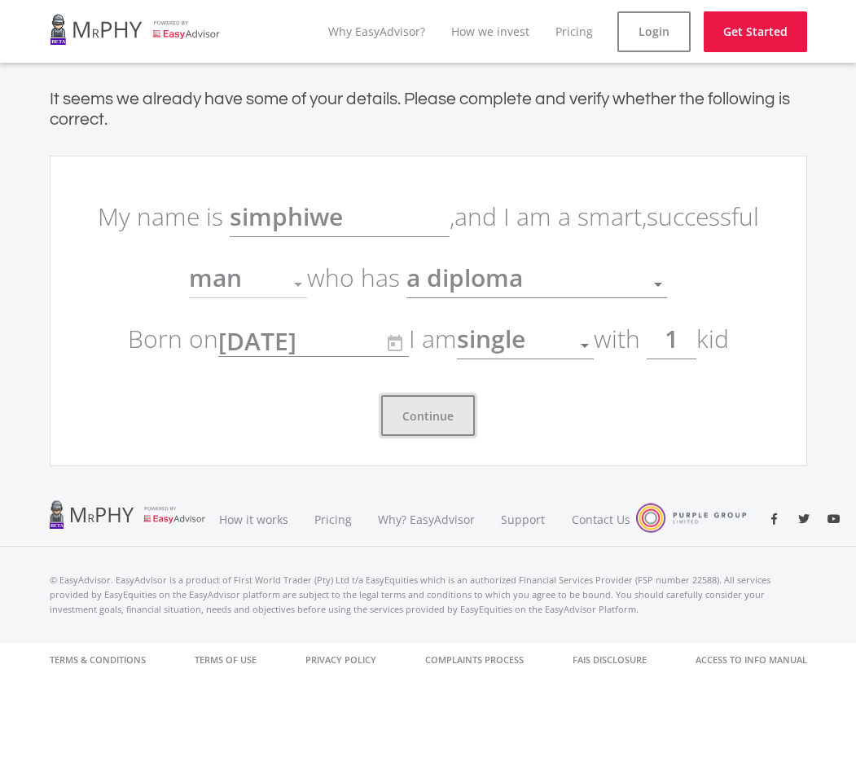
click at [420, 402] on button "Continue" at bounding box center [428, 415] width 94 height 41
drag, startPoint x: 692, startPoint y: 340, endPoint x: 692, endPoint y: 358, distance: 17.9
click at [691, 342] on input "1" at bounding box center [672, 339] width 50 height 41
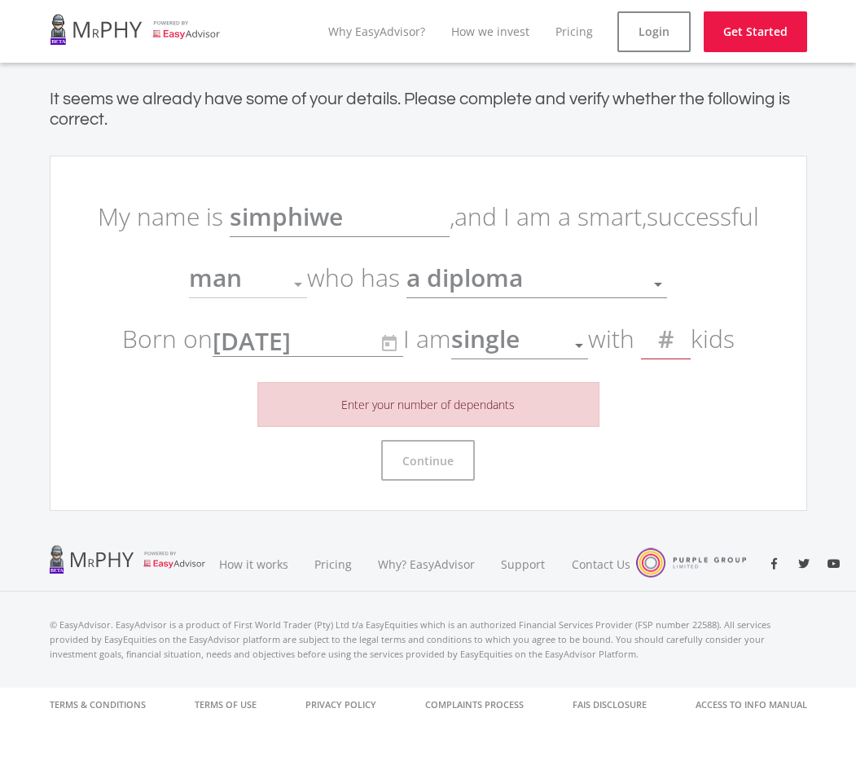
type input "0"
type input "1"
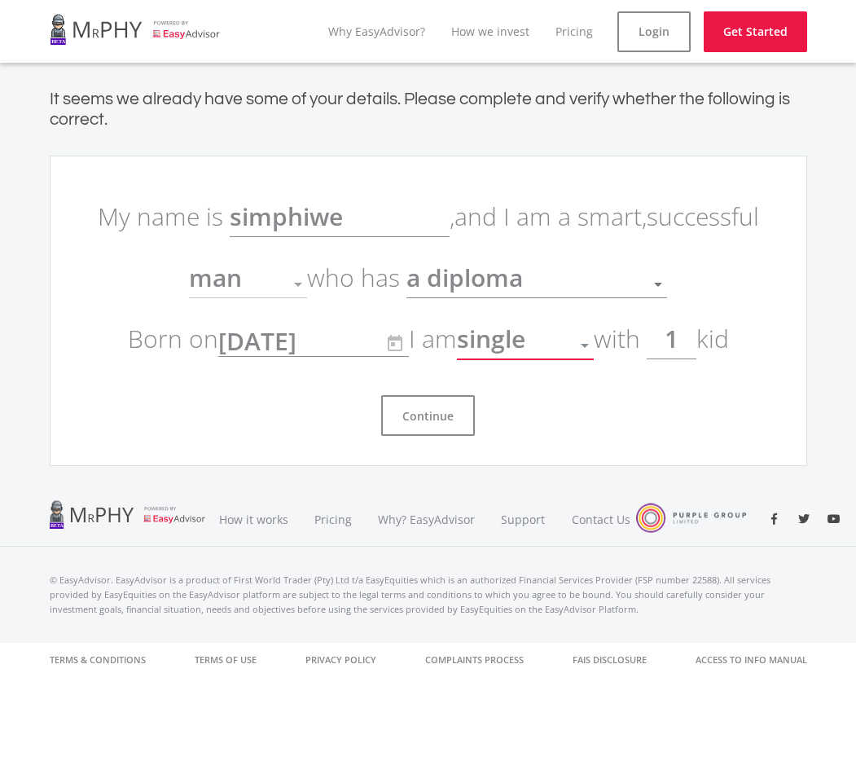
click at [538, 348] on div "single" at bounding box center [513, 345] width 112 height 31
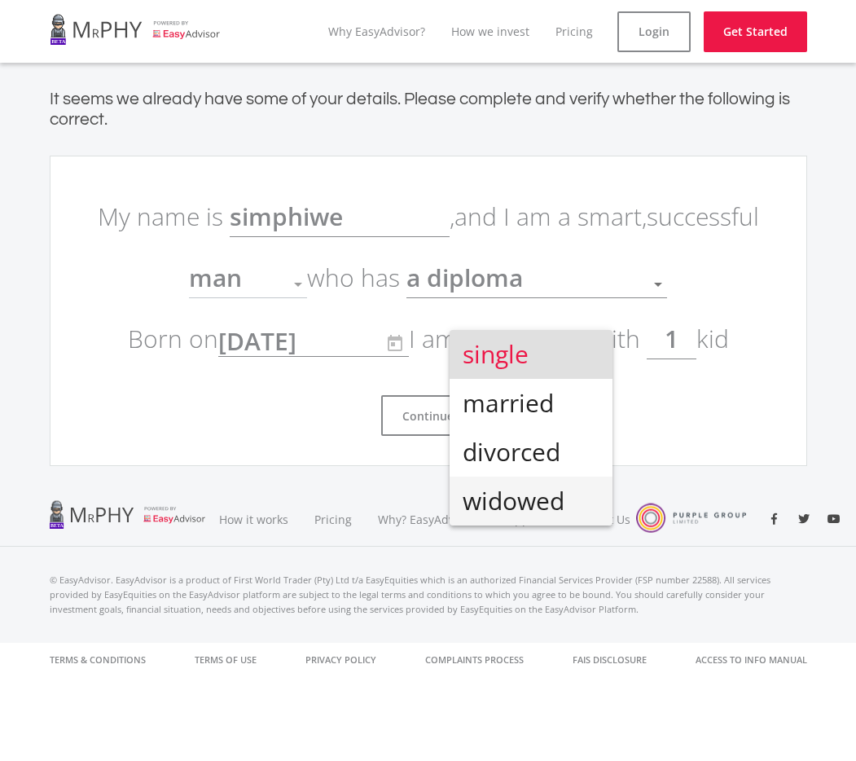
click at [538, 485] on span "widowed" at bounding box center [531, 501] width 137 height 49
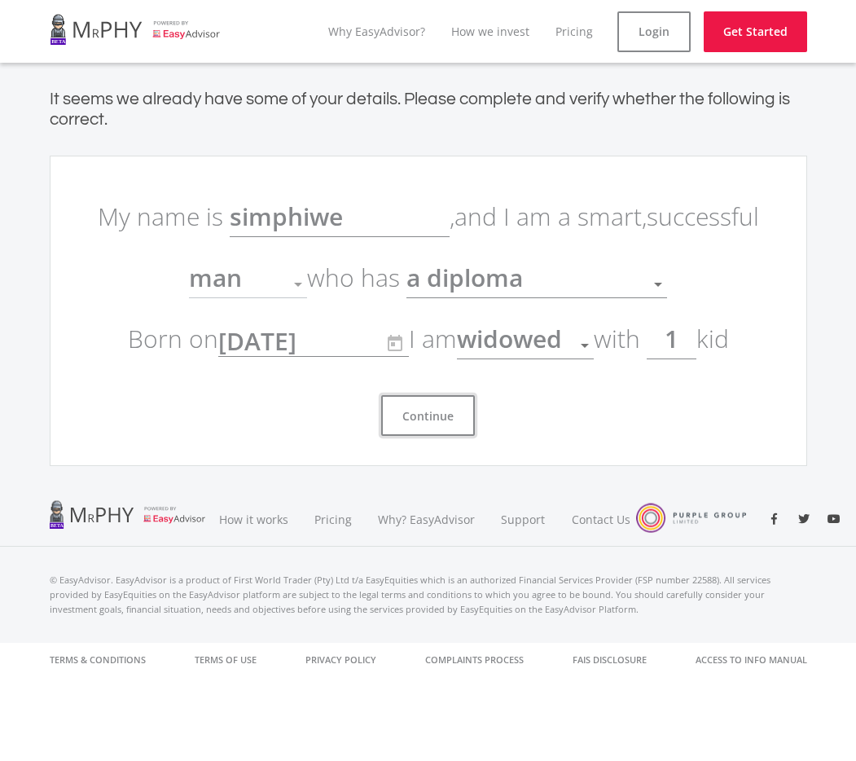
drag, startPoint x: 464, startPoint y: 417, endPoint x: 518, endPoint y: 385, distance: 62.5
click at [464, 417] on button "Continue" at bounding box center [428, 415] width 94 height 41
click at [536, 319] on div "widowed Status" at bounding box center [525, 334] width 137 height 31
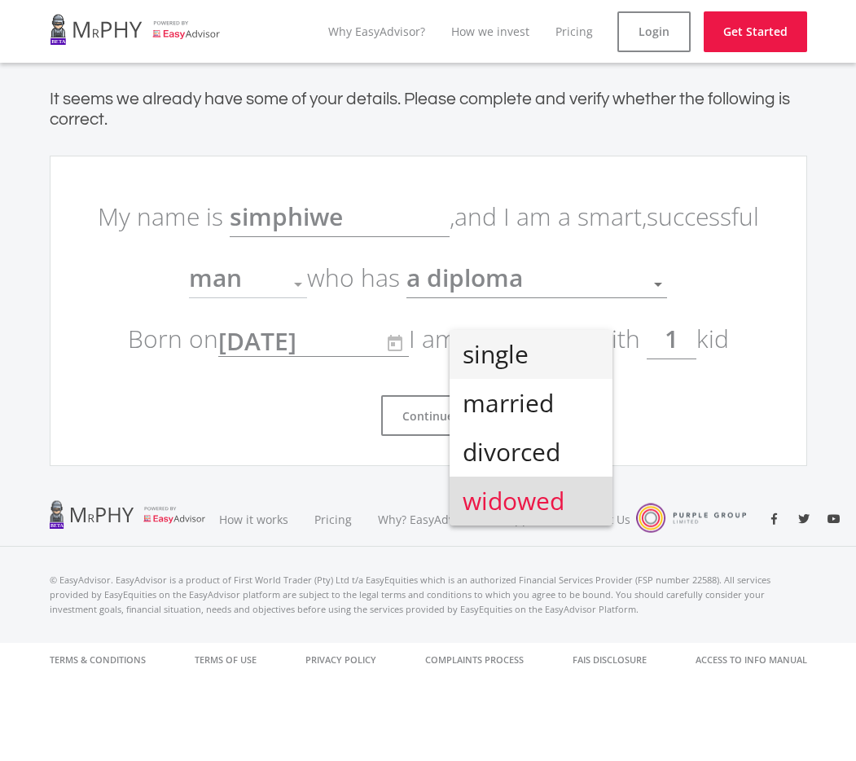
click at [535, 358] on span "single" at bounding box center [531, 354] width 137 height 49
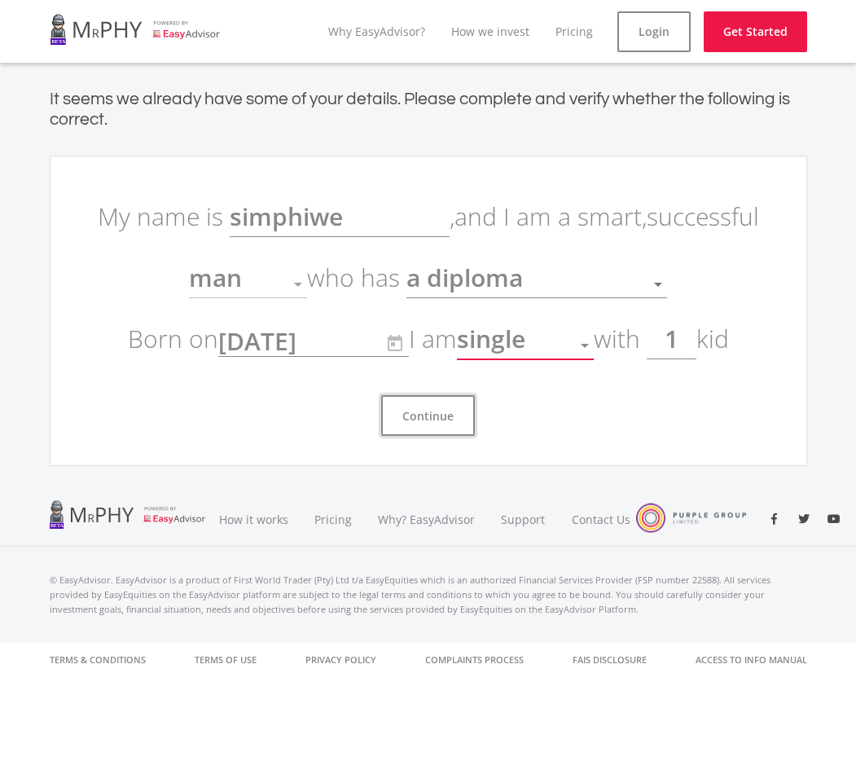
drag, startPoint x: 427, startPoint y: 420, endPoint x: 479, endPoint y: 344, distance: 92.0
click at [429, 418] on button "Continue" at bounding box center [428, 415] width 94 height 41
click at [518, 279] on span "a diploma" at bounding box center [465, 277] width 116 height 33
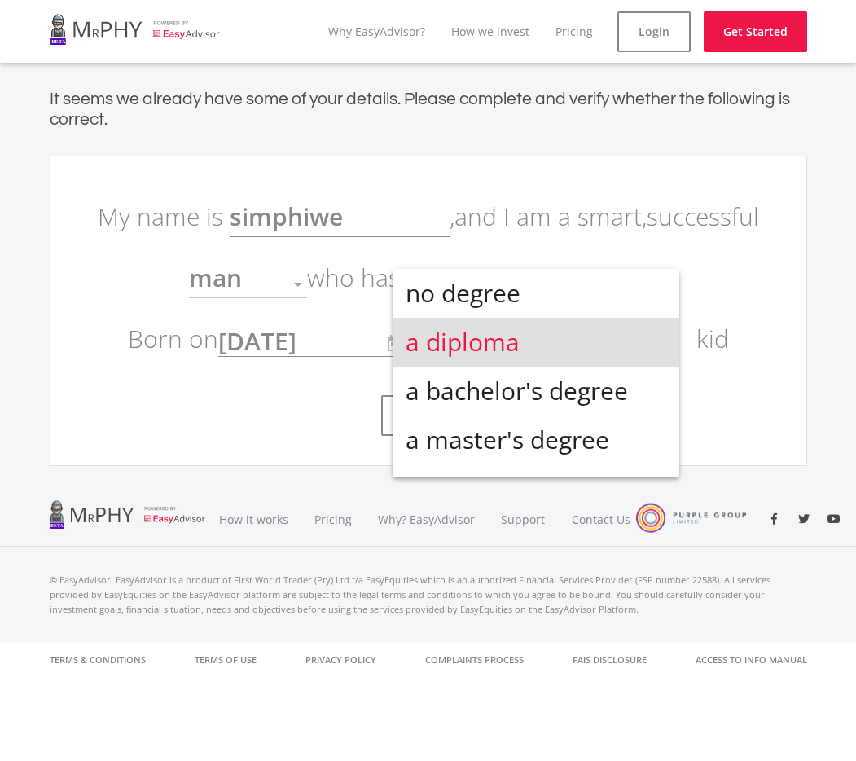
scroll to position [6, 0]
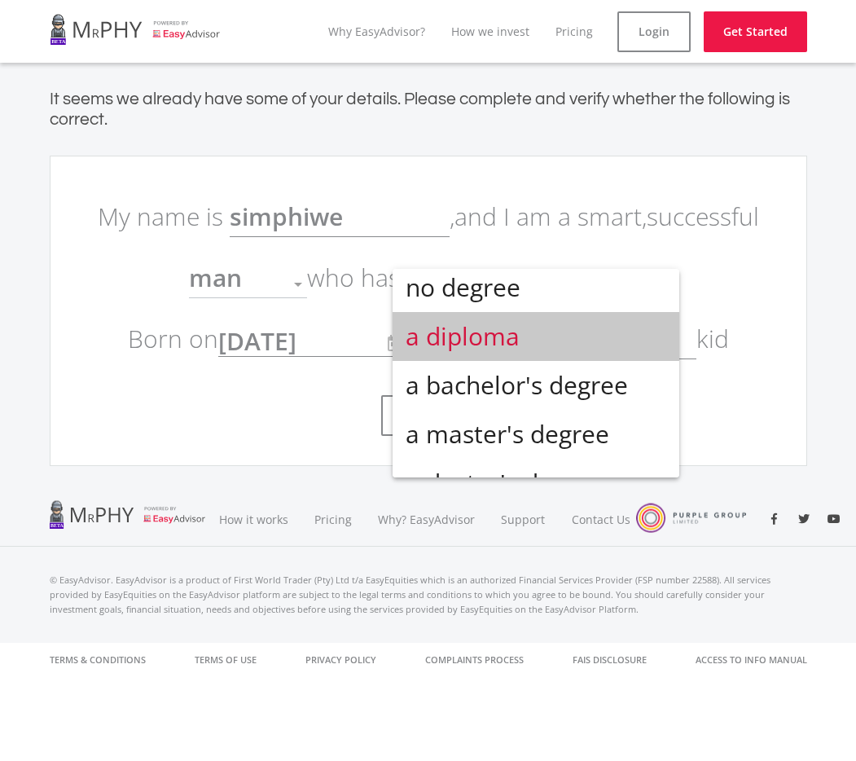
click at [570, 340] on span "a diploma" at bounding box center [536, 336] width 261 height 49
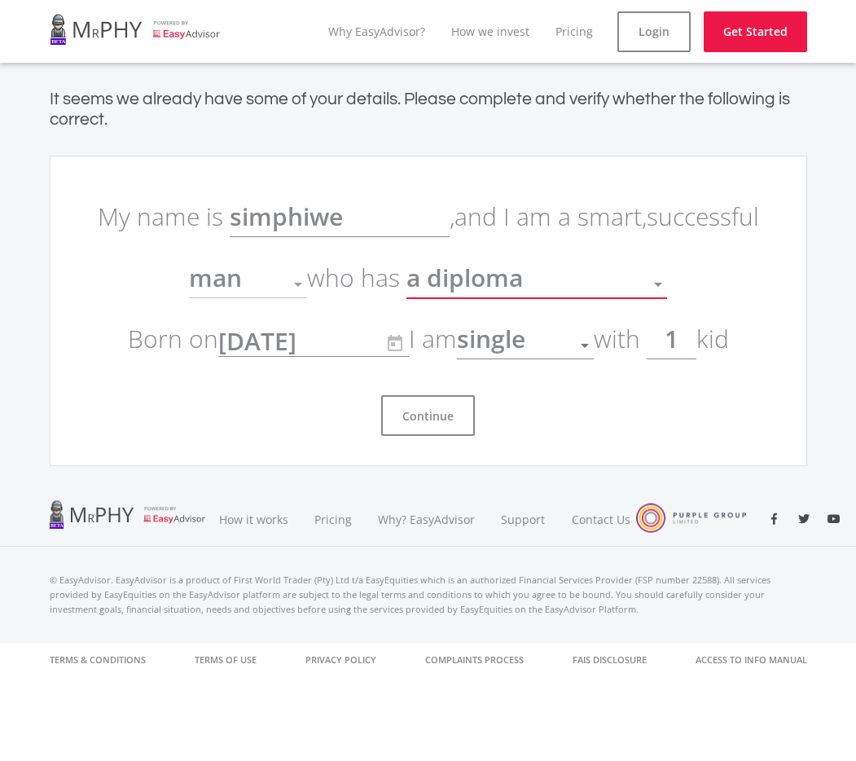
scroll to position [9, 0]
click at [442, 428] on button "Continue" at bounding box center [428, 415] width 94 height 41
click at [439, 427] on button "Continue" at bounding box center [428, 415] width 94 height 41
click at [440, 426] on button "Continue" at bounding box center [428, 415] width 94 height 41
drag, startPoint x: 442, startPoint y: 425, endPoint x: 397, endPoint y: 405, distance: 49.2
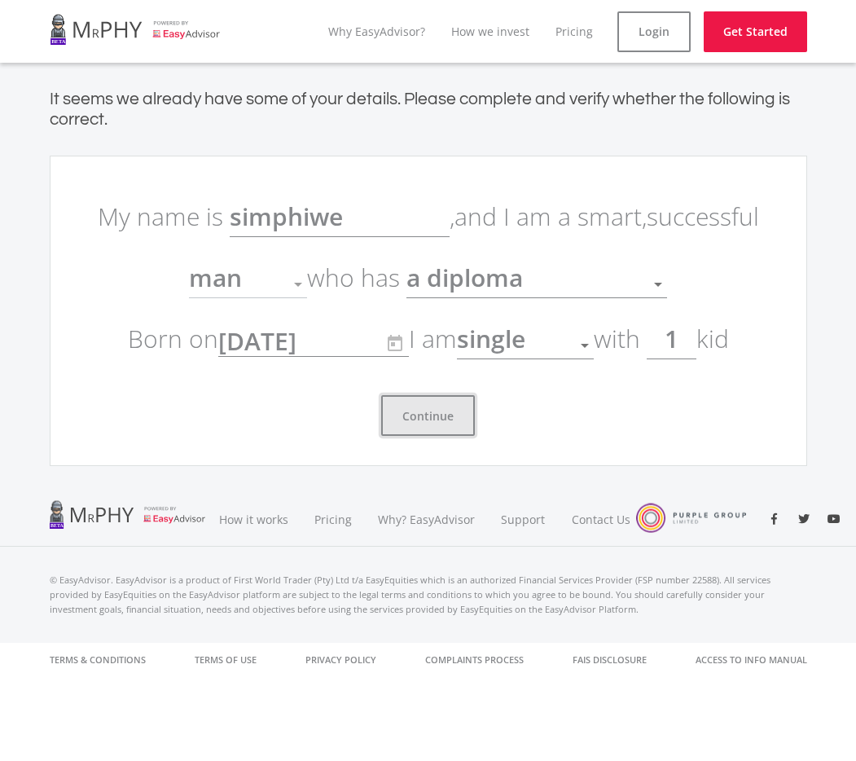
click at [437, 423] on button "Continue" at bounding box center [428, 415] width 94 height 41
click at [406, 382] on div "Continue" at bounding box center [428, 409] width 684 height 54
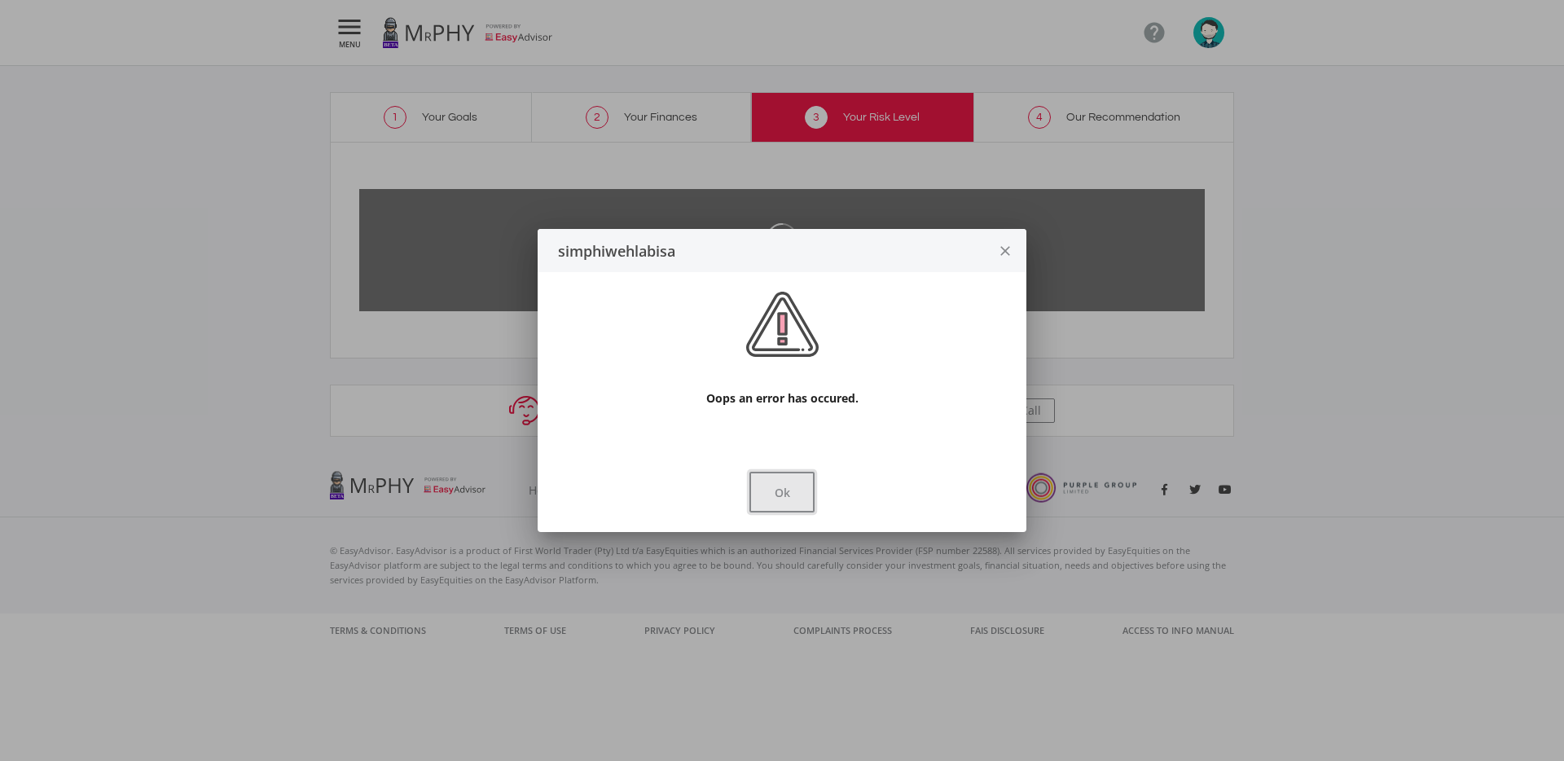
drag, startPoint x: 795, startPoint y: 497, endPoint x: 792, endPoint y: 484, distance: 13.4
click at [795, 496] on button "Ok" at bounding box center [781, 492] width 65 height 41
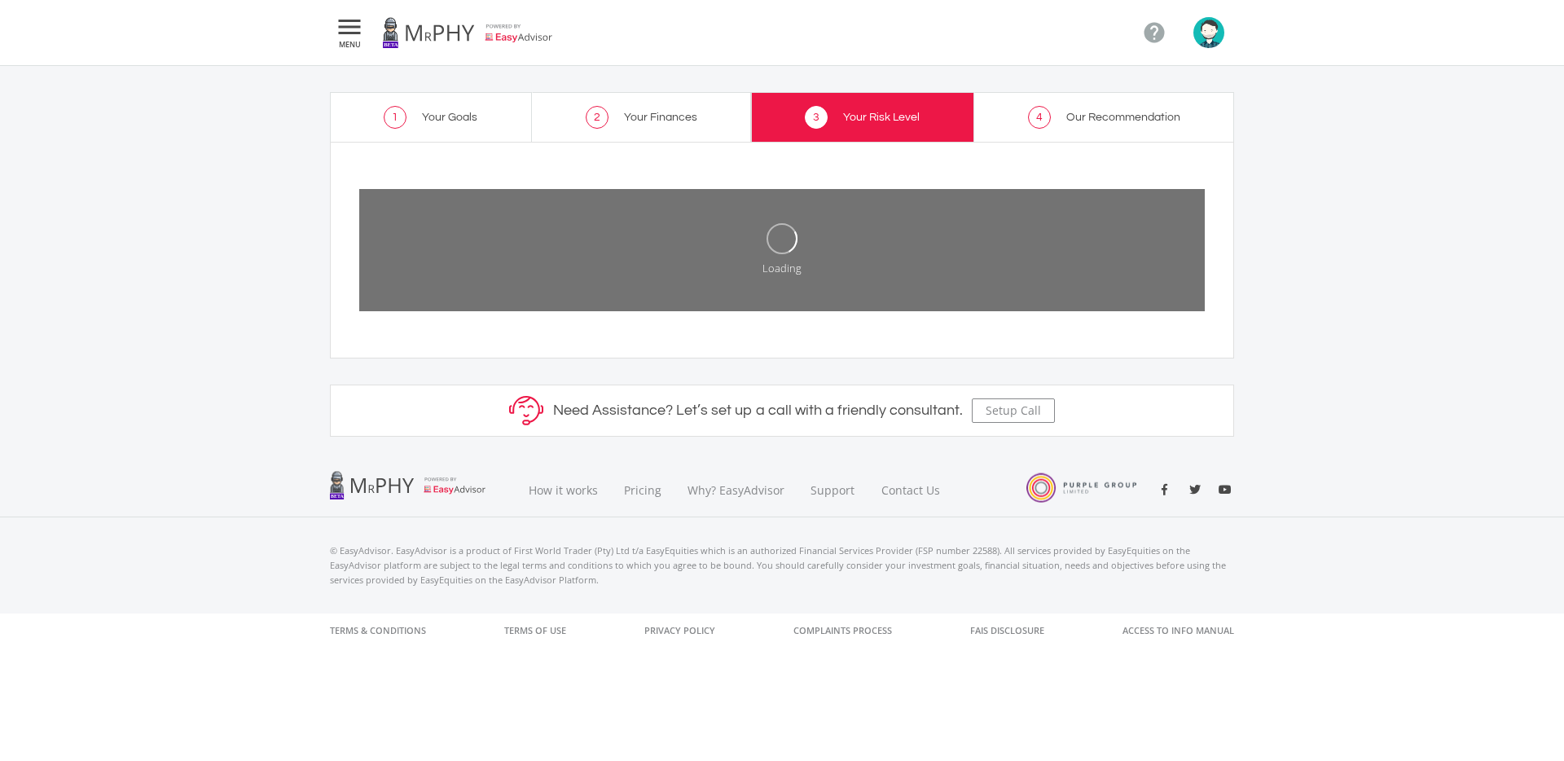
click at [419, 125] on link "1 Your Goals" at bounding box center [431, 117] width 202 height 50
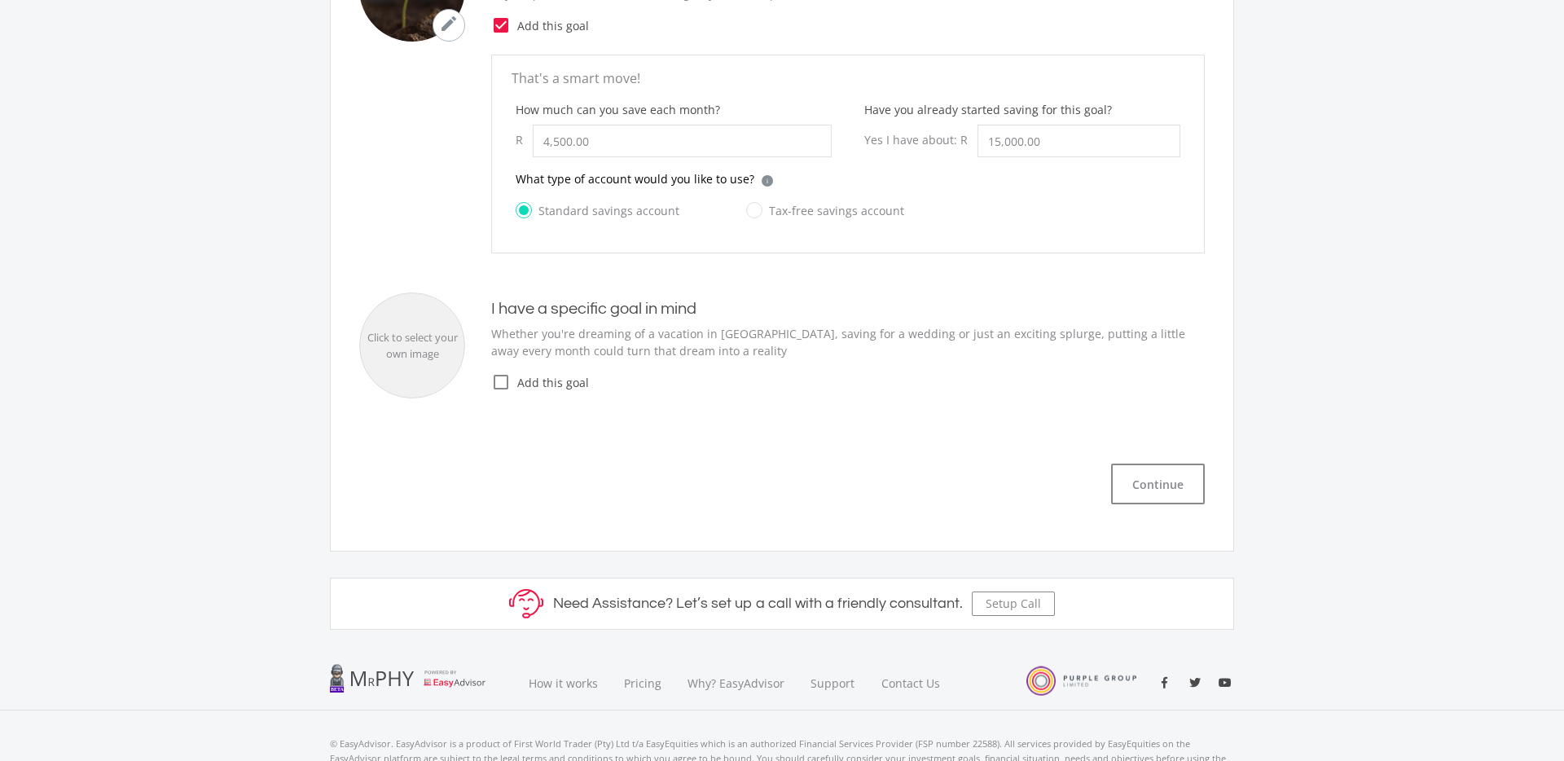
scroll to position [568, 0]
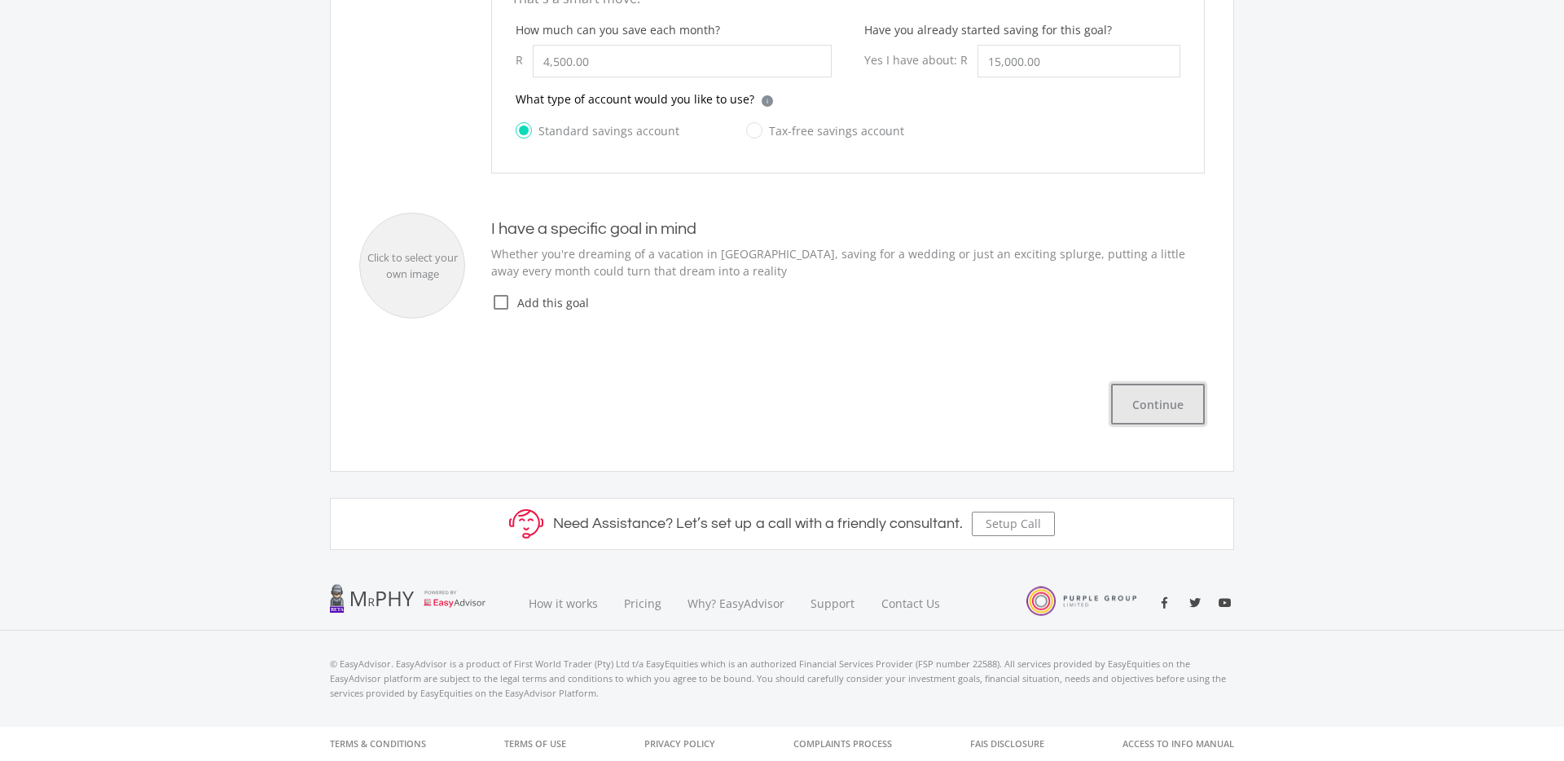
click at [1167, 417] on button "Continue" at bounding box center [1158, 404] width 94 height 41
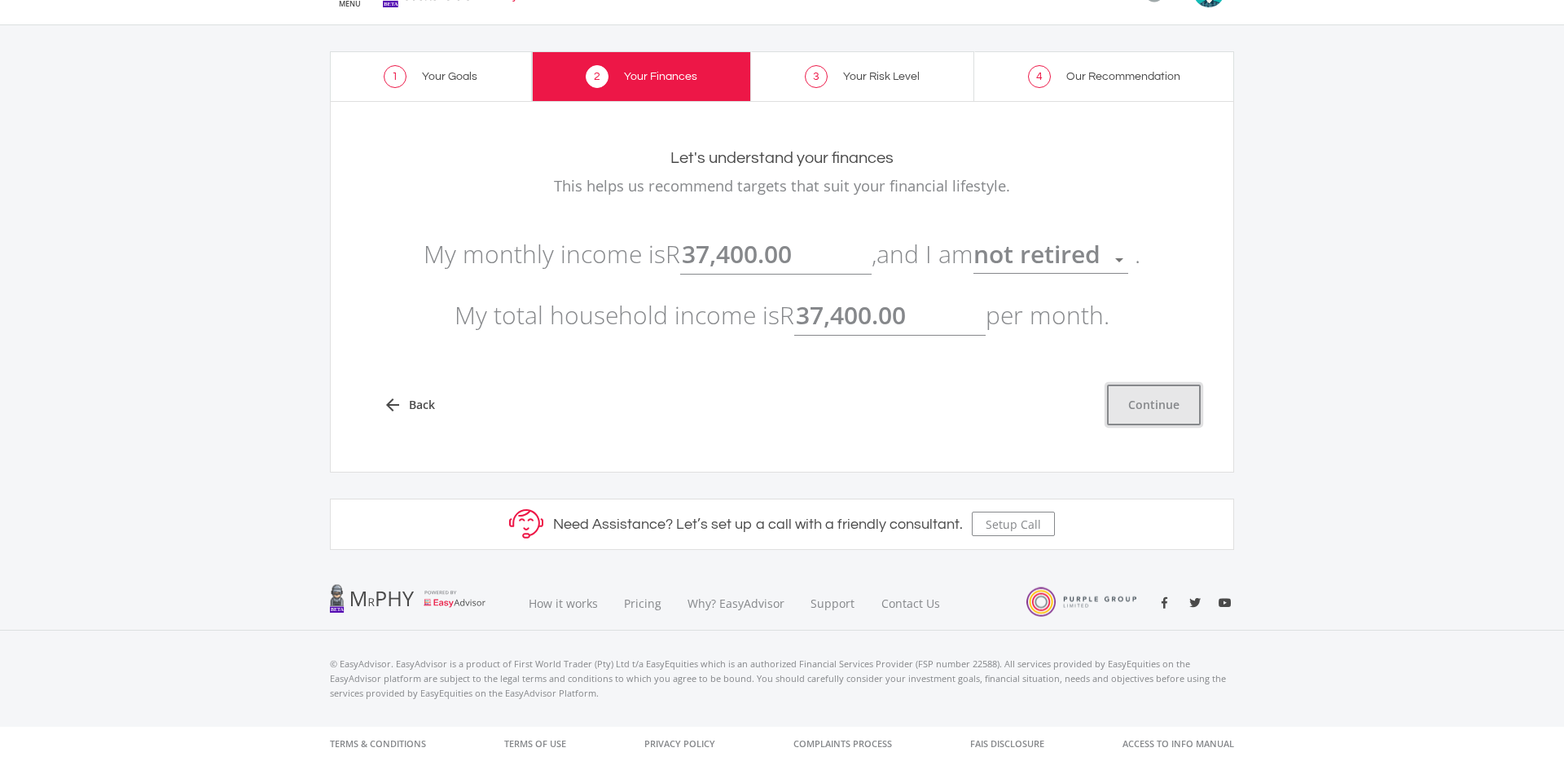
click at [1148, 412] on button "Continue" at bounding box center [1154, 405] width 94 height 41
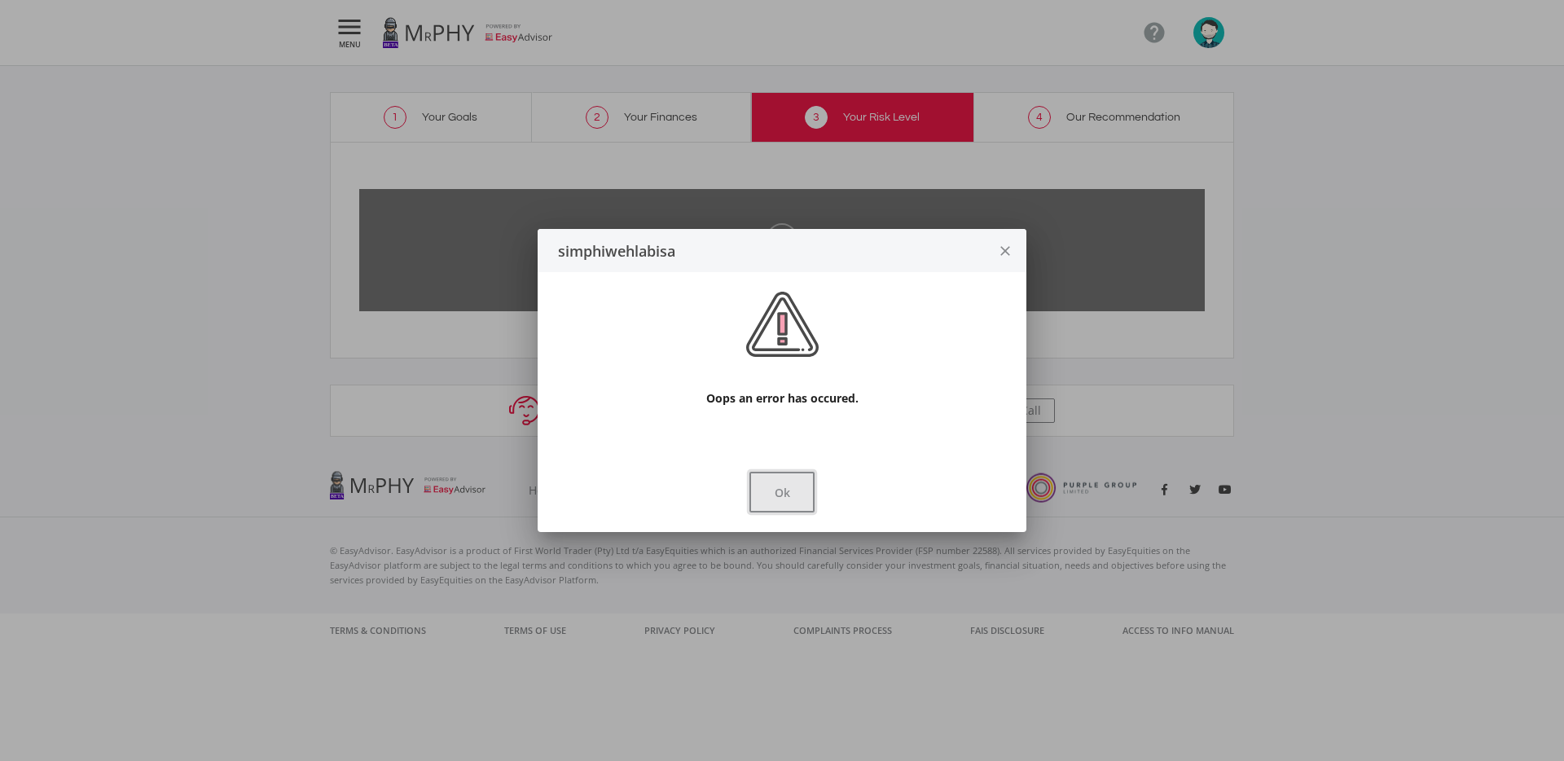
click at [799, 486] on button "Ok" at bounding box center [781, 492] width 65 height 41
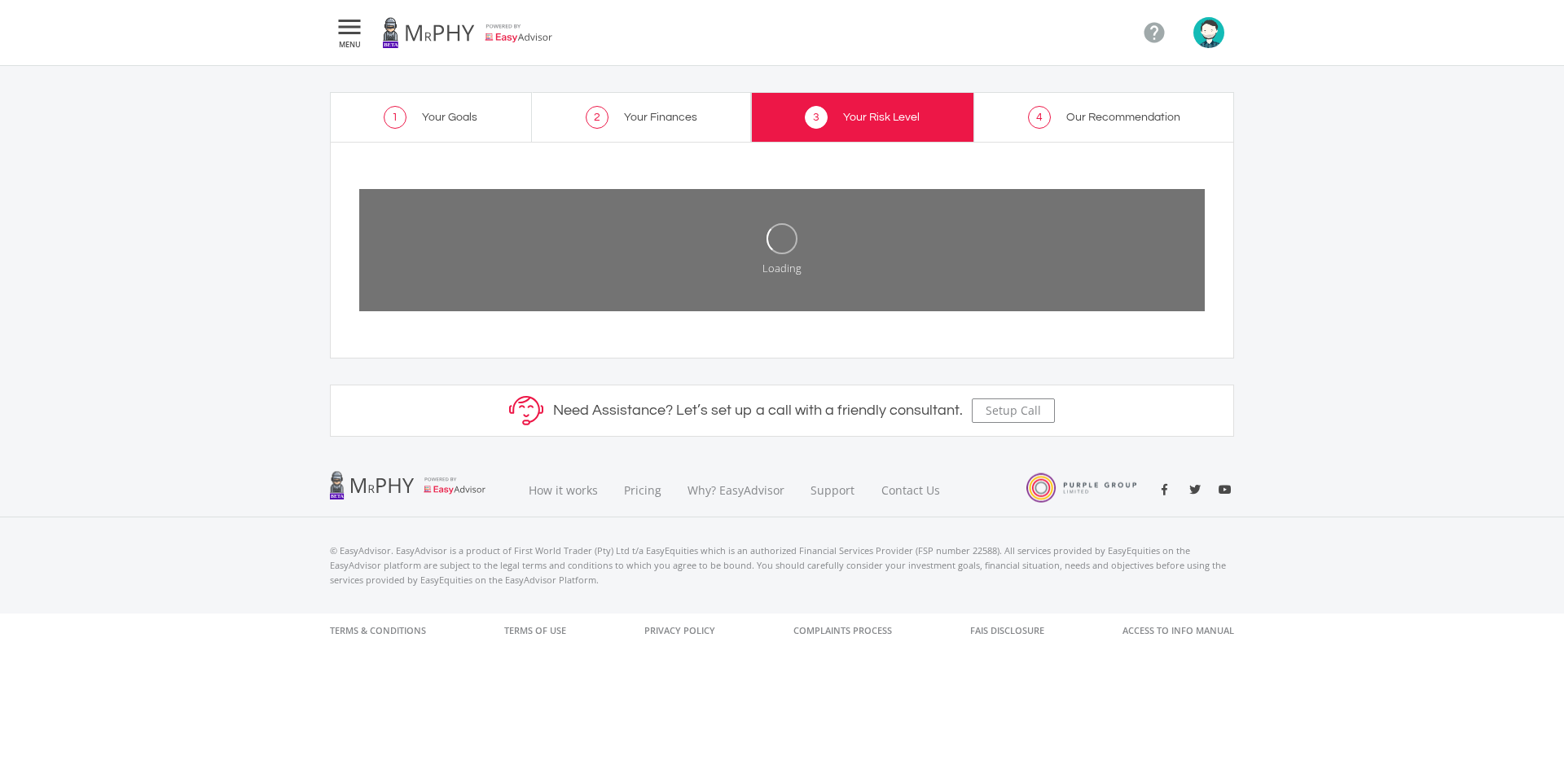
click at [1084, 117] on span "Our Recommendation" at bounding box center [1123, 117] width 114 height 11
click at [1061, 125] on link "4 Our Recommendation" at bounding box center [1104, 117] width 261 height 50
click at [1075, 123] on link "4 Our Recommendation" at bounding box center [1104, 117] width 261 height 50
click at [1226, 33] on button "button" at bounding box center [1213, 32] width 41 height 31
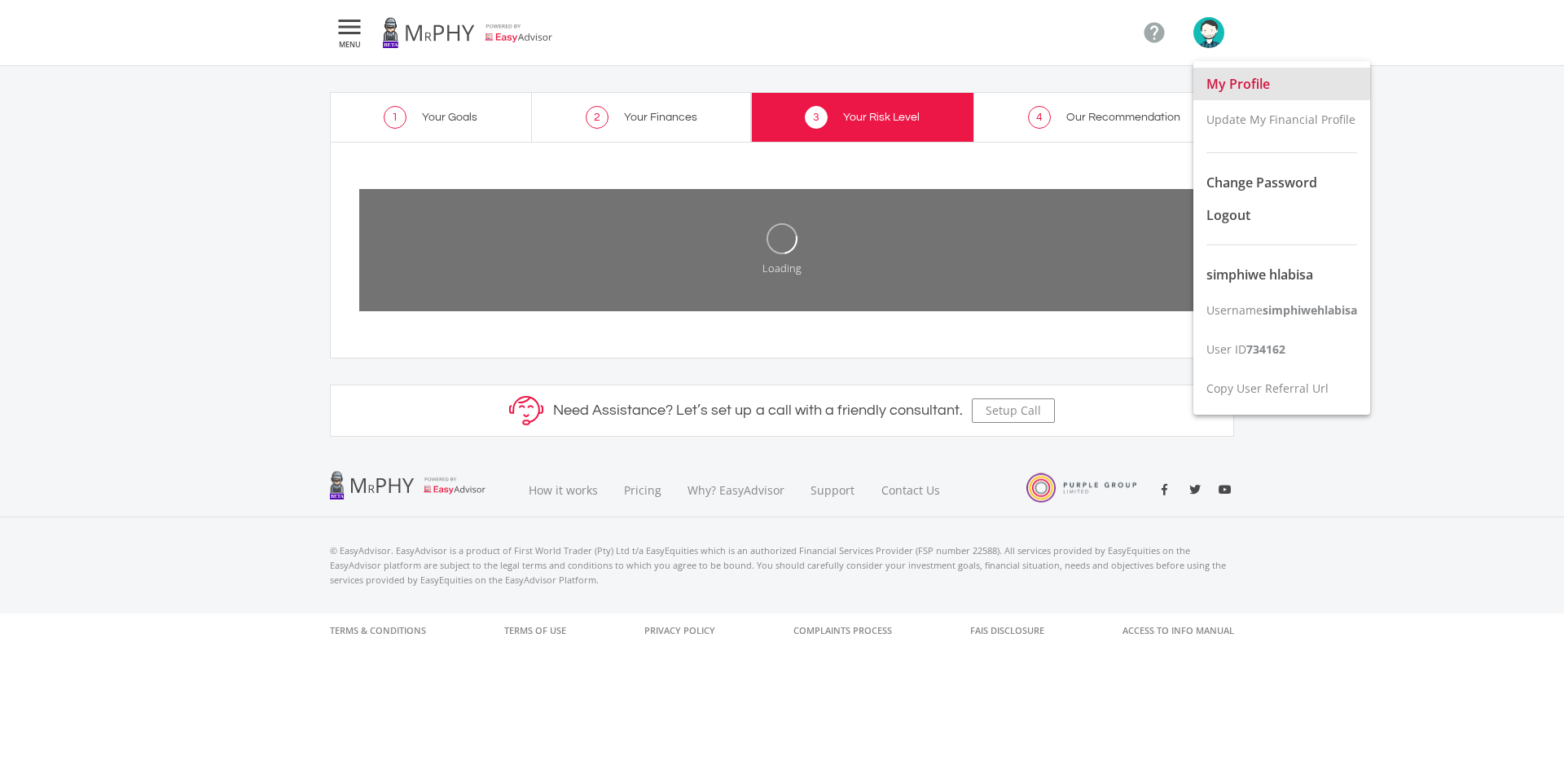
click at [1233, 90] on span "My Profile" at bounding box center [1239, 84] width 64 height 18
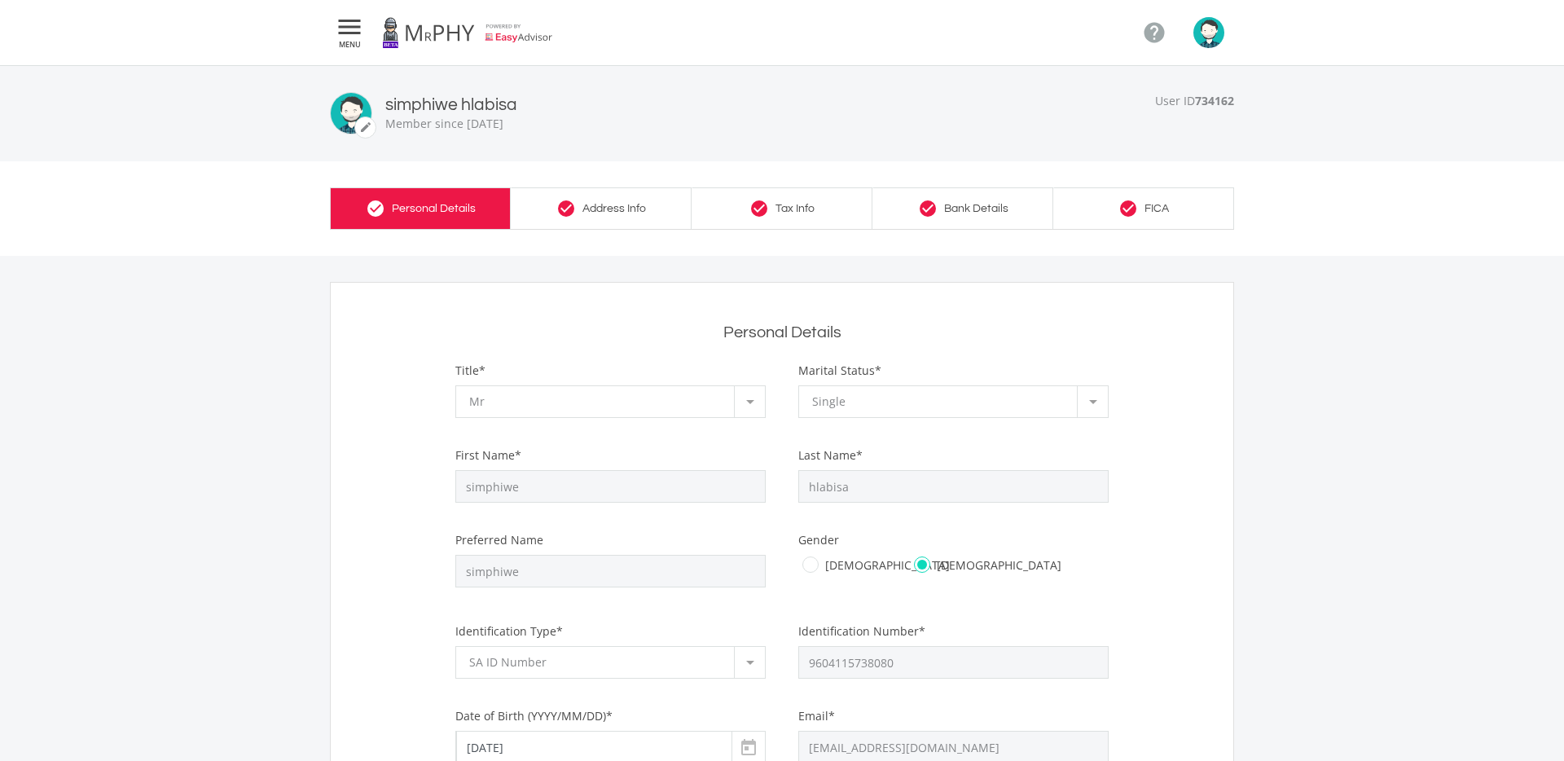
click at [1208, 40] on img "button" at bounding box center [1208, 32] width 31 height 31
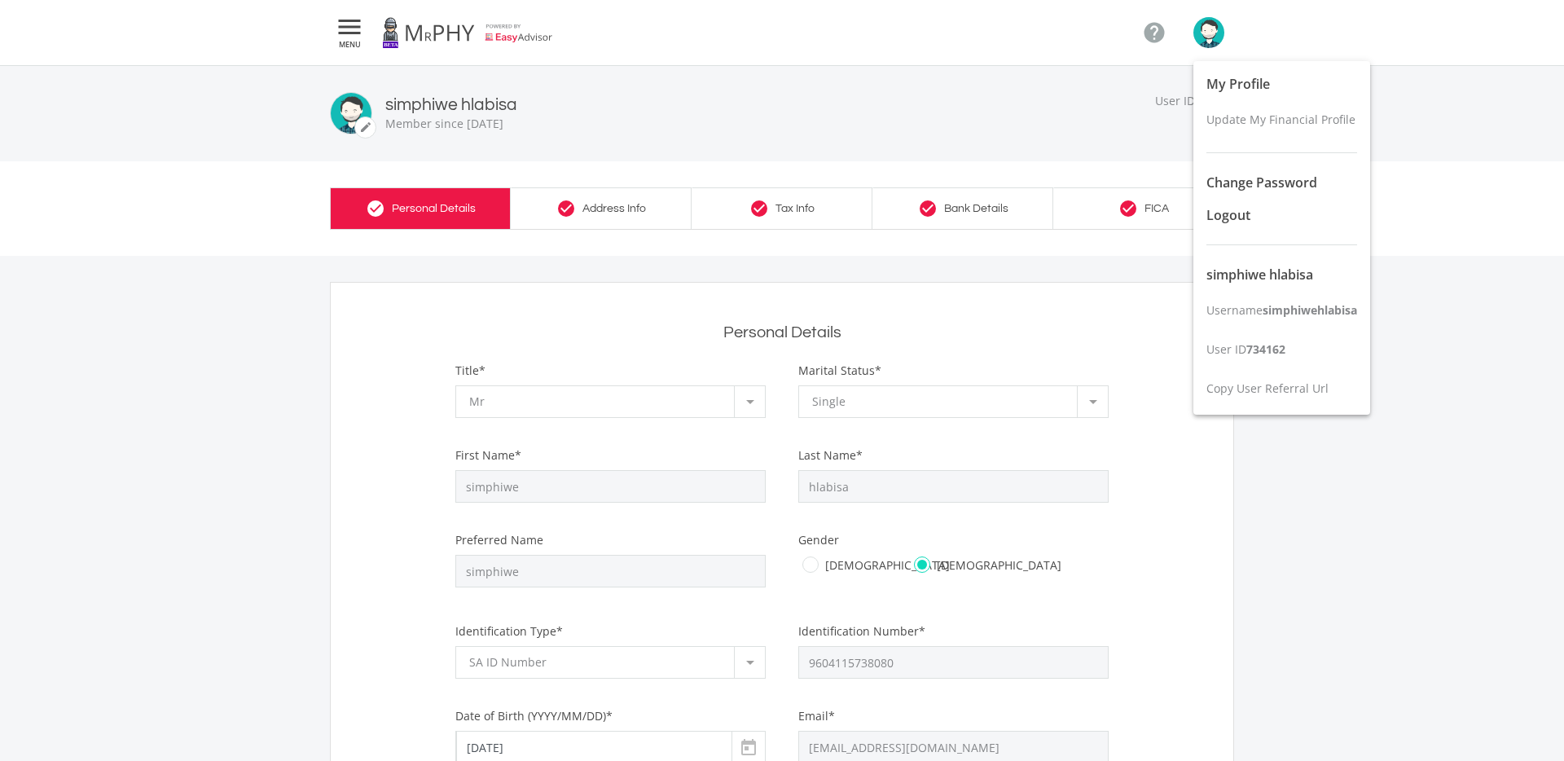
click at [1061, 121] on div at bounding box center [782, 380] width 1564 height 761
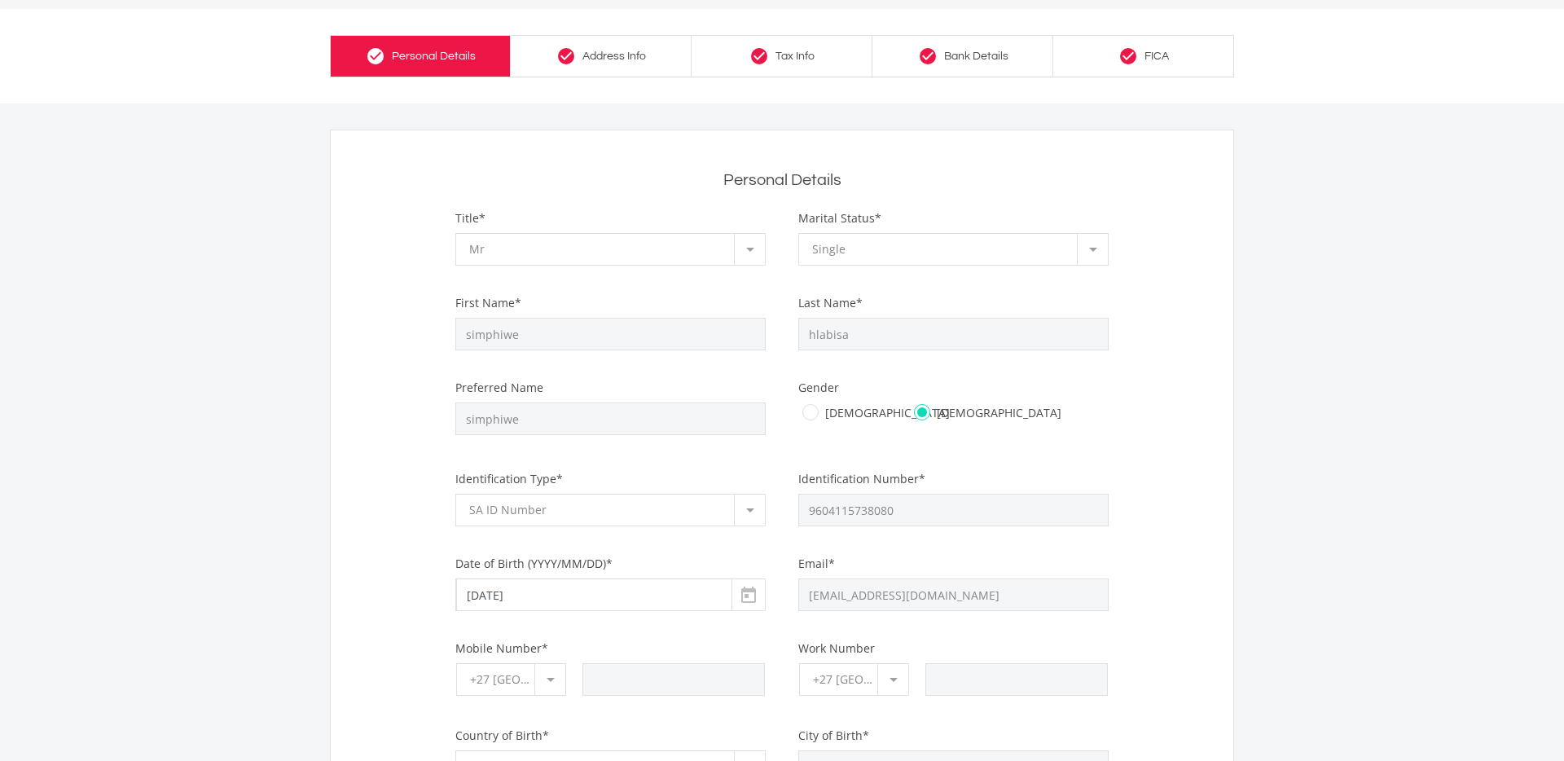
scroll to position [173, 0]
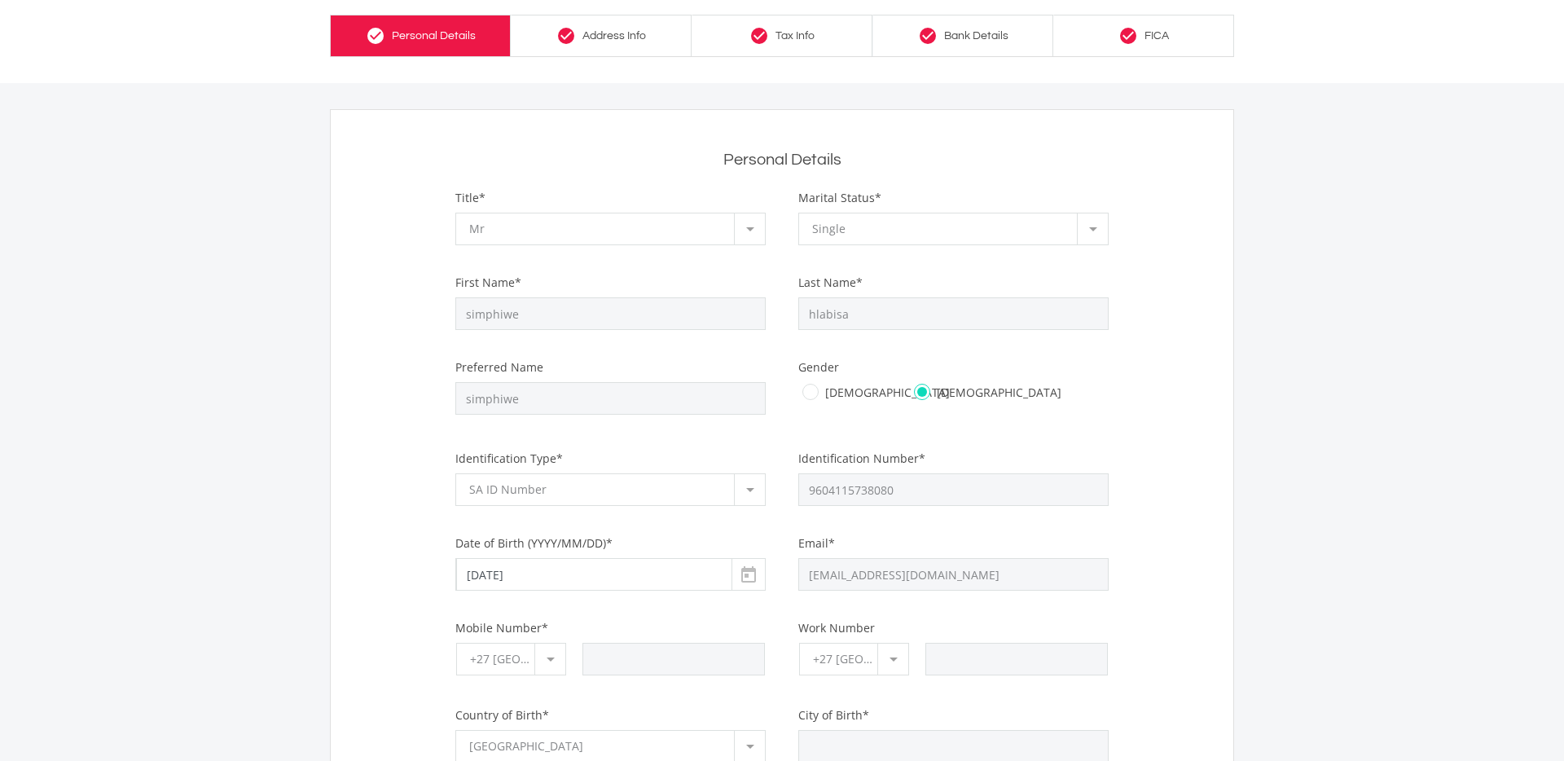
click at [986, 46] on link "check_circle Bank Details" at bounding box center [962, 36] width 181 height 42
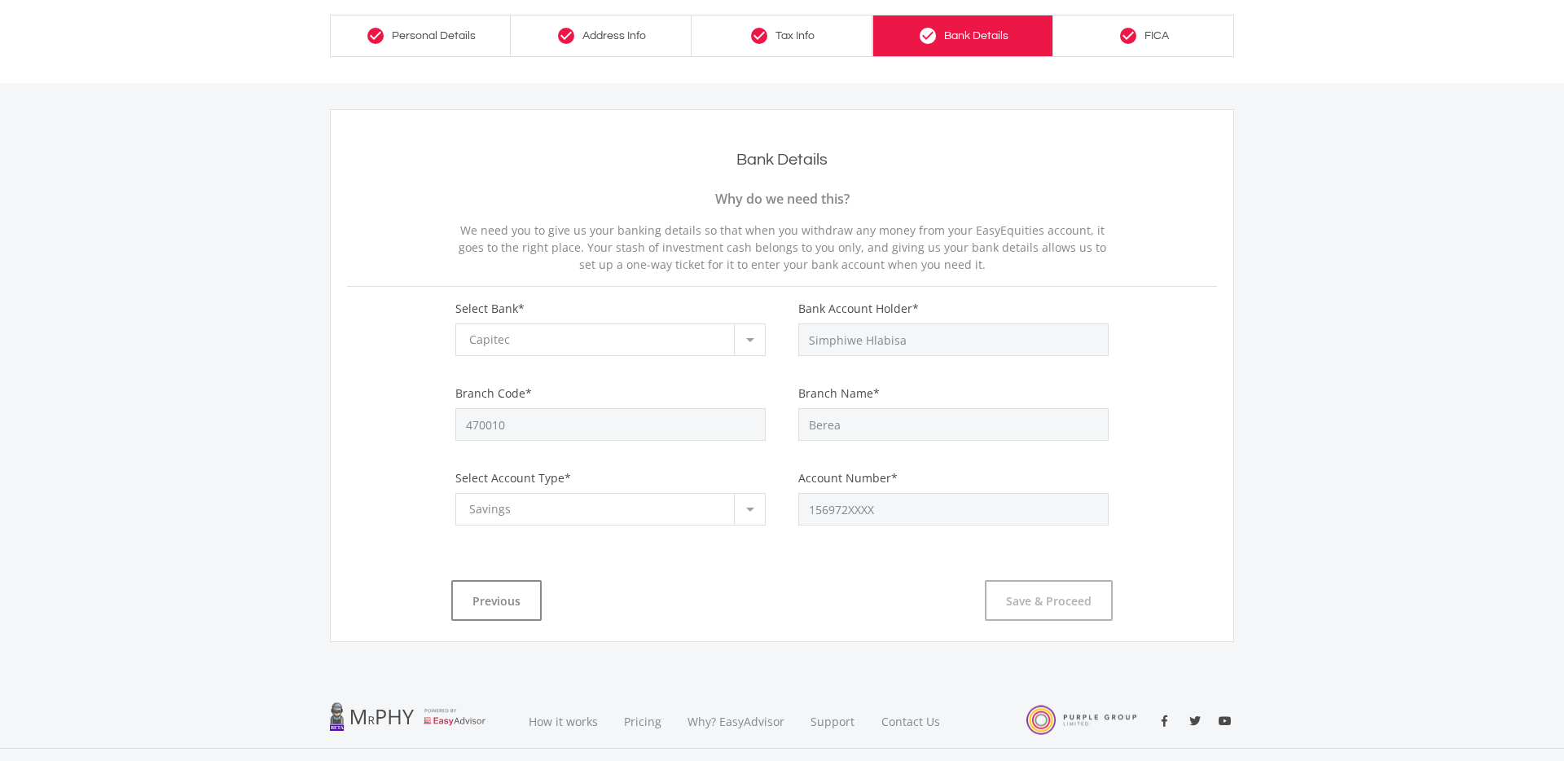
scroll to position [15, 0]
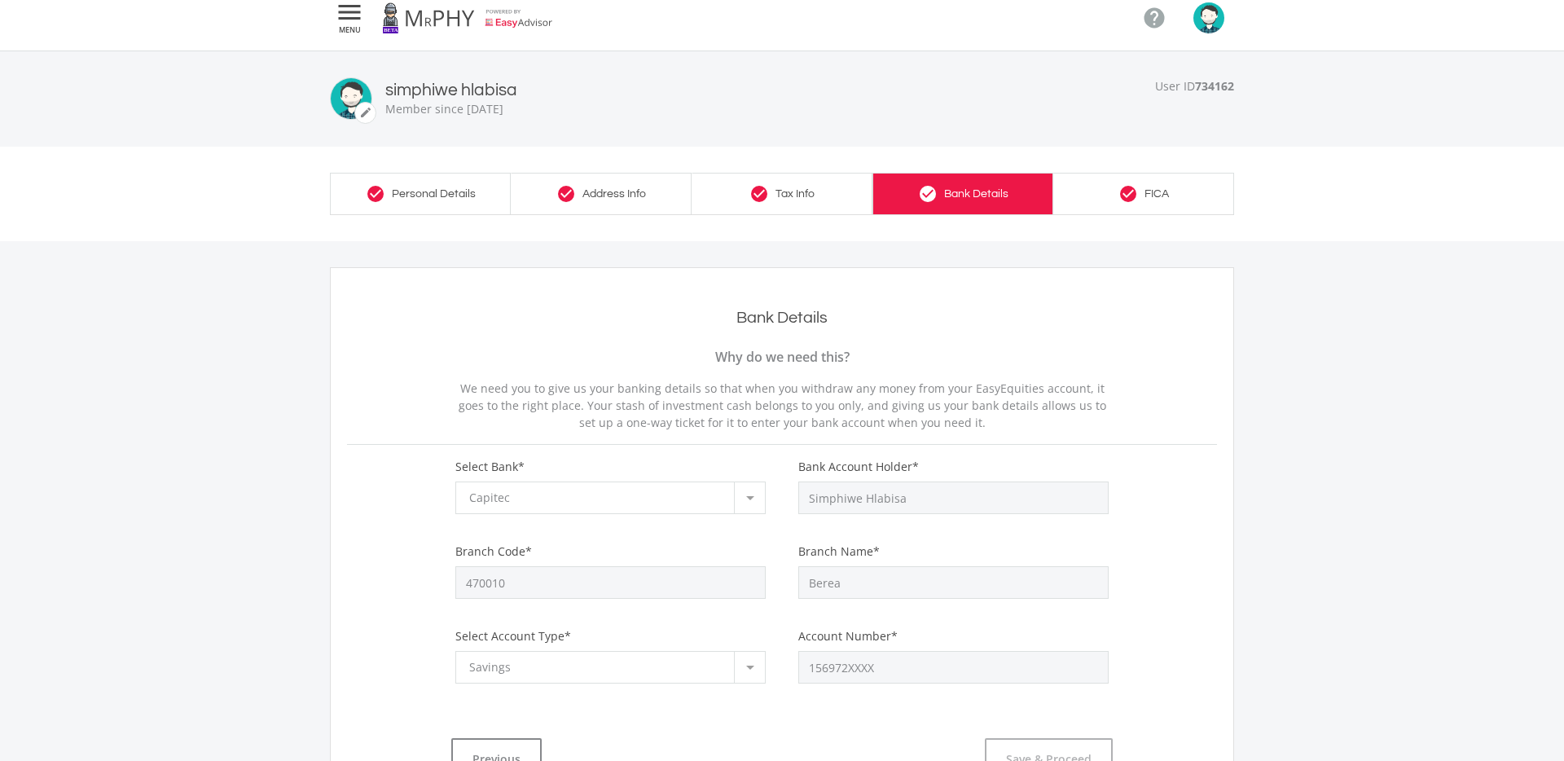
drag, startPoint x: 1137, startPoint y: 186, endPoint x: 1120, endPoint y: 186, distance: 17.1
click at [1137, 186] on icon "check_circle" at bounding box center [1129, 194] width 20 height 20
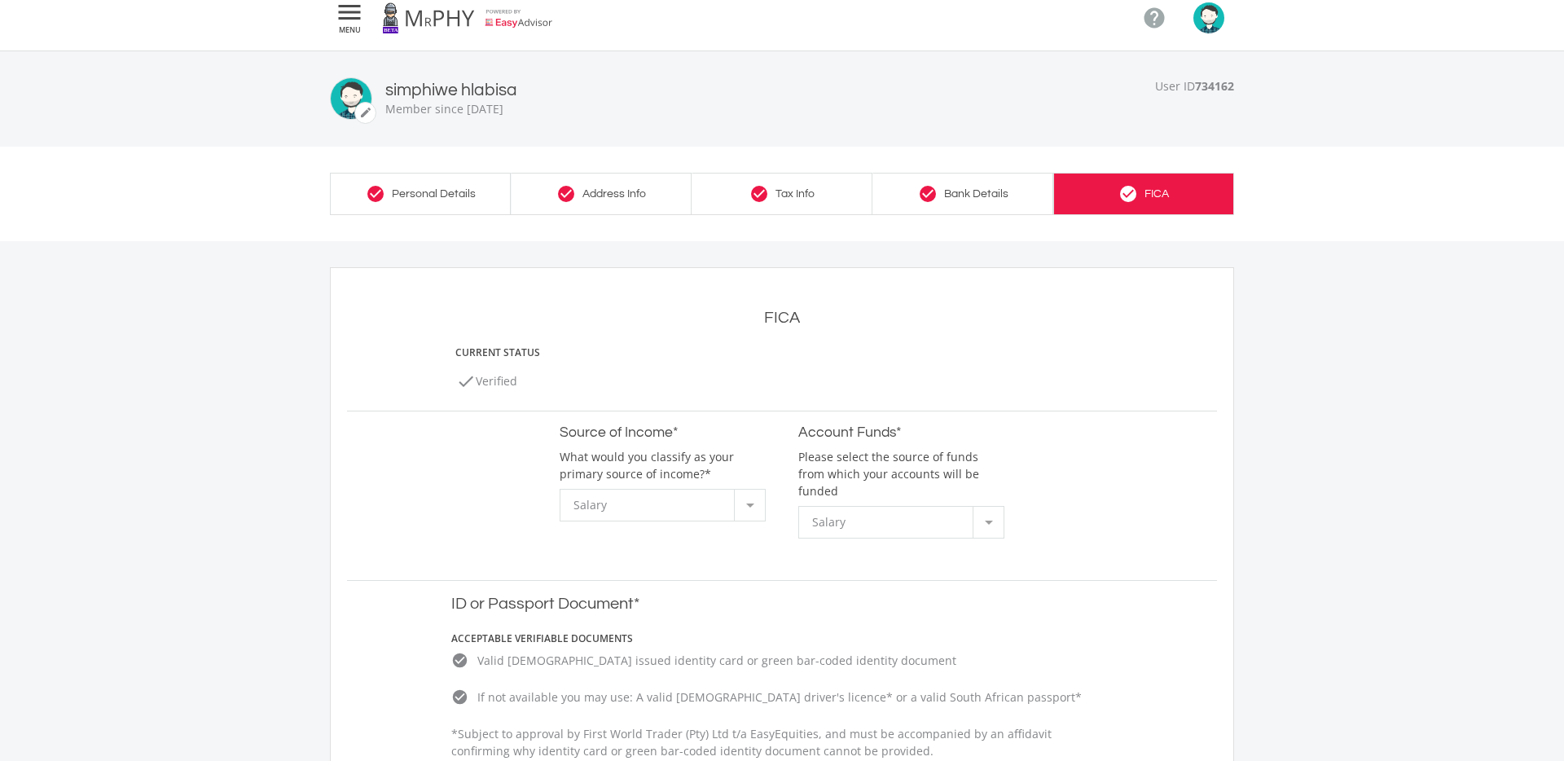
drag, startPoint x: 648, startPoint y: 203, endPoint x: 618, endPoint y: 207, distance: 29.6
click at [648, 203] on link "check_circle Address Info" at bounding box center [601, 194] width 181 height 42
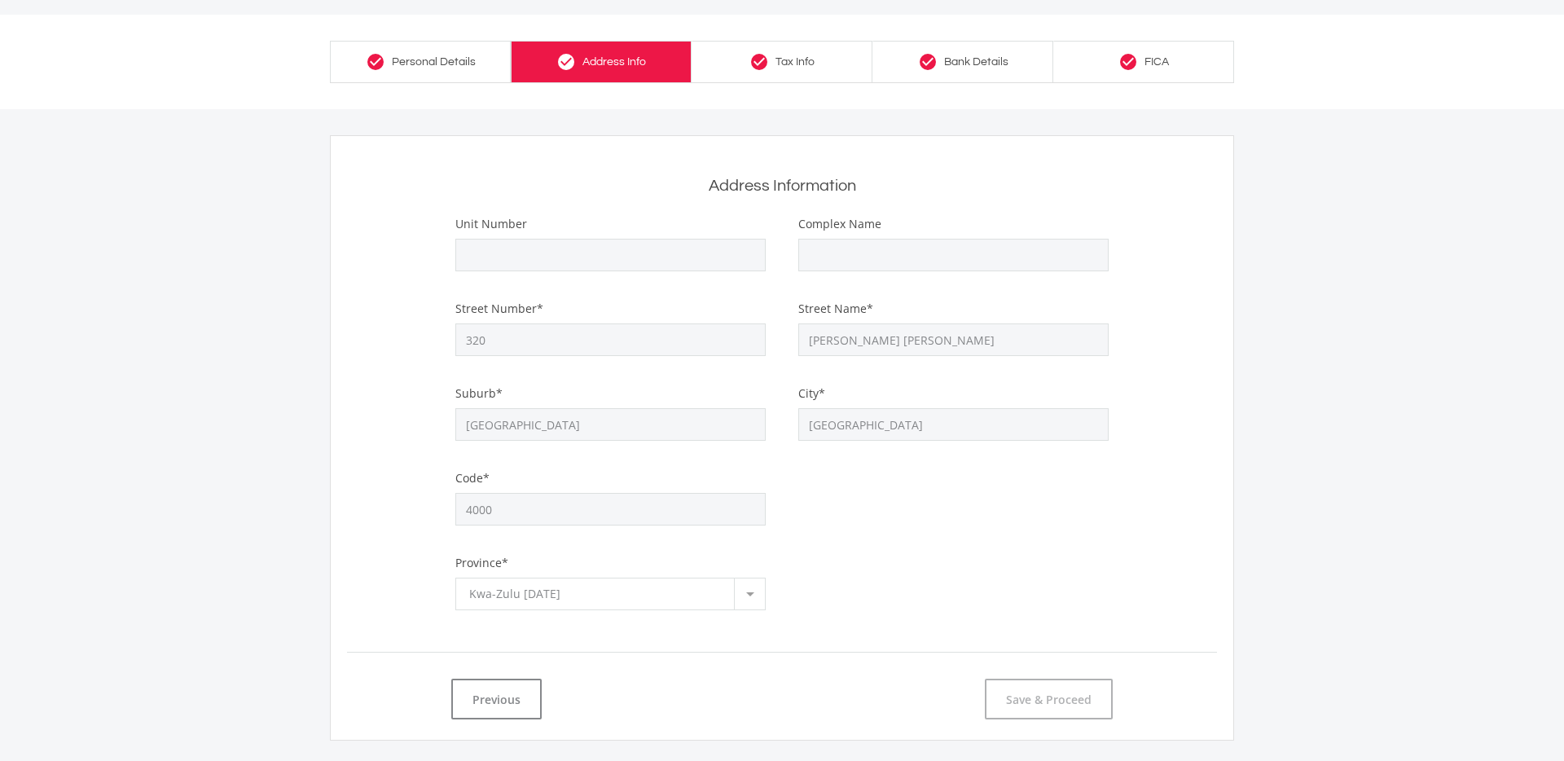
click at [445, 77] on link "check_circle Personal Details" at bounding box center [420, 62] width 181 height 42
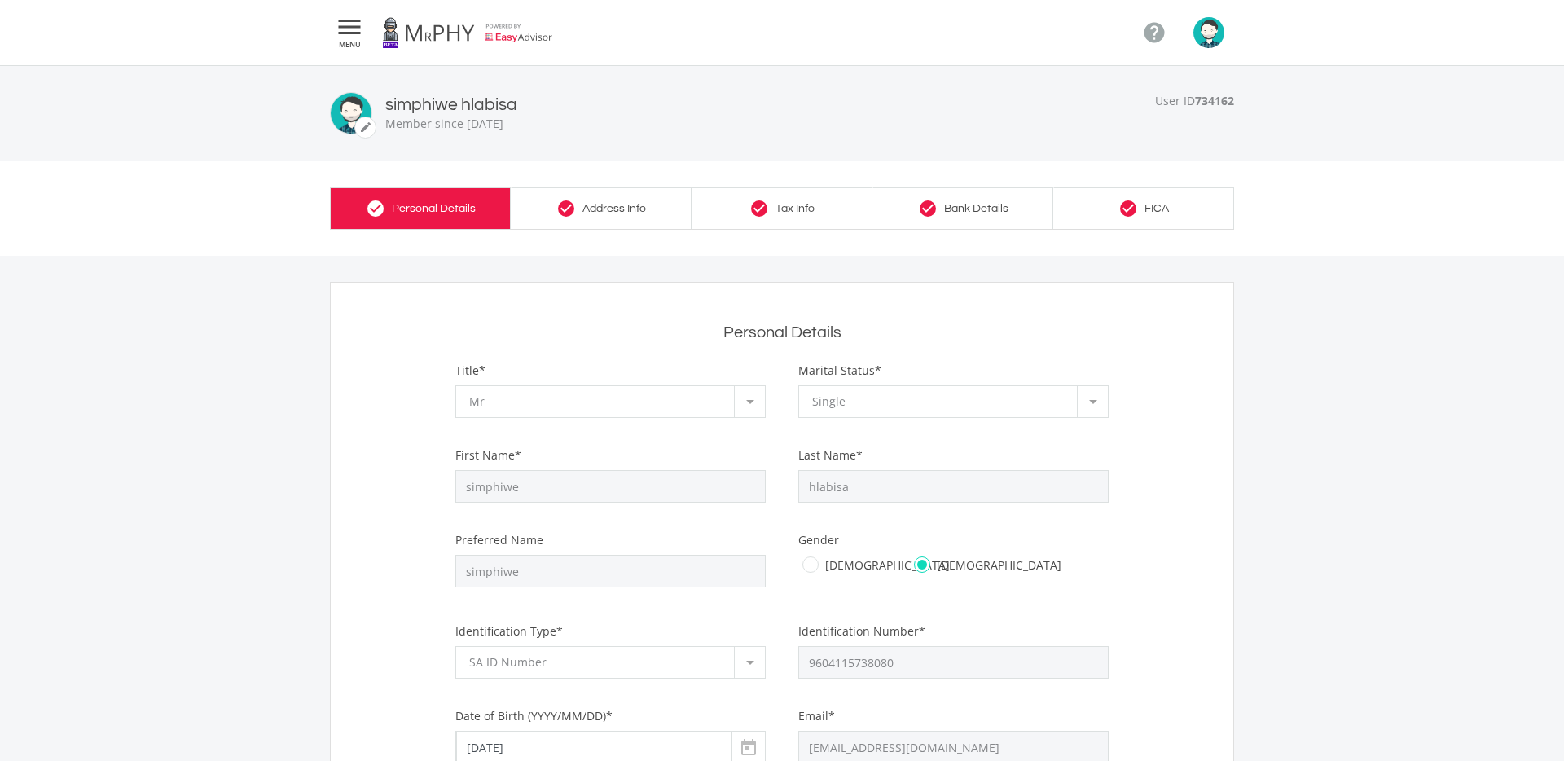
click at [448, 29] on link at bounding box center [467, 33] width 171 height 46
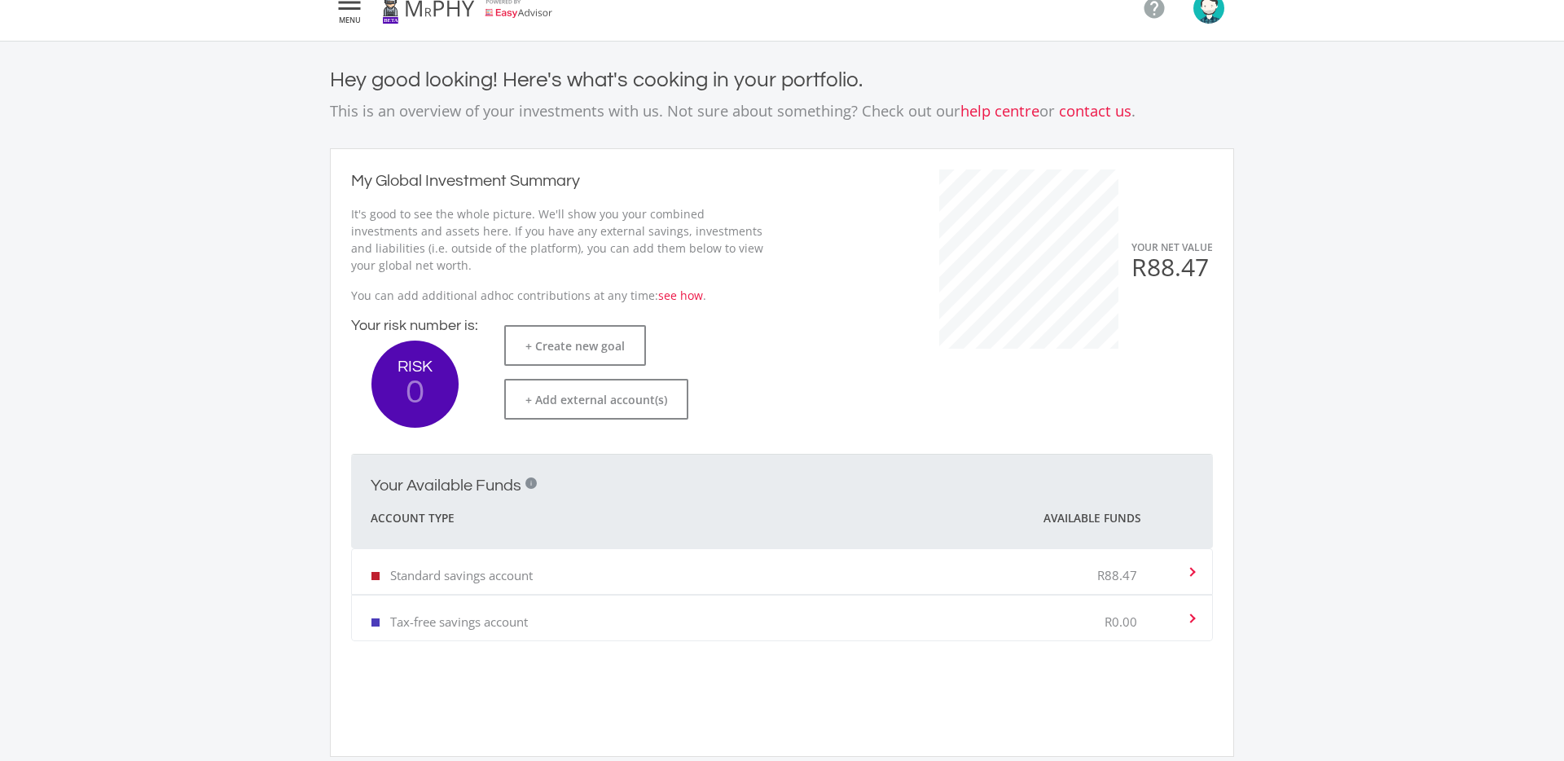
scroll to position [29, 0]
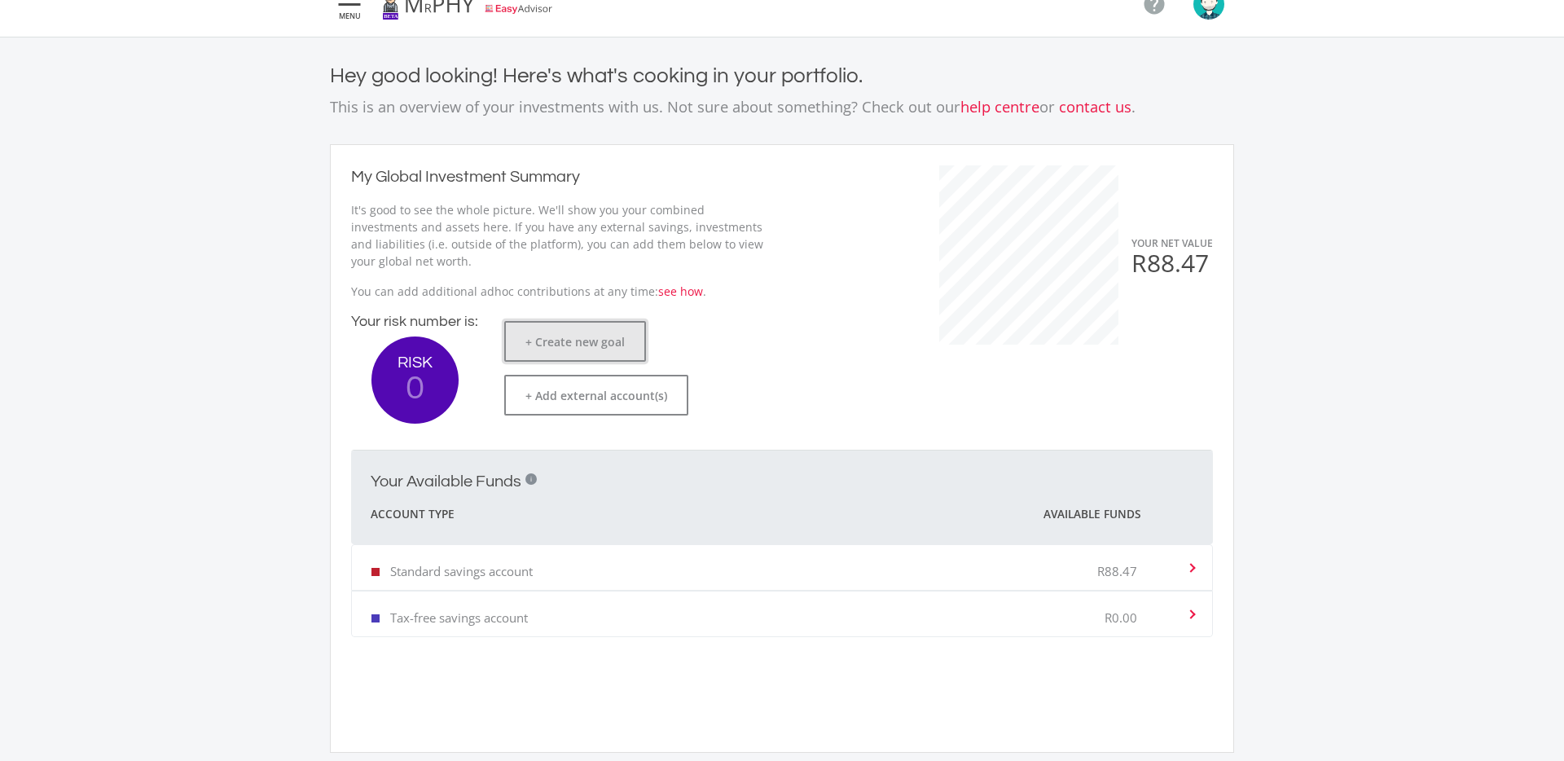
click at [588, 339] on button "+ Create new goal" at bounding box center [575, 341] width 142 height 41
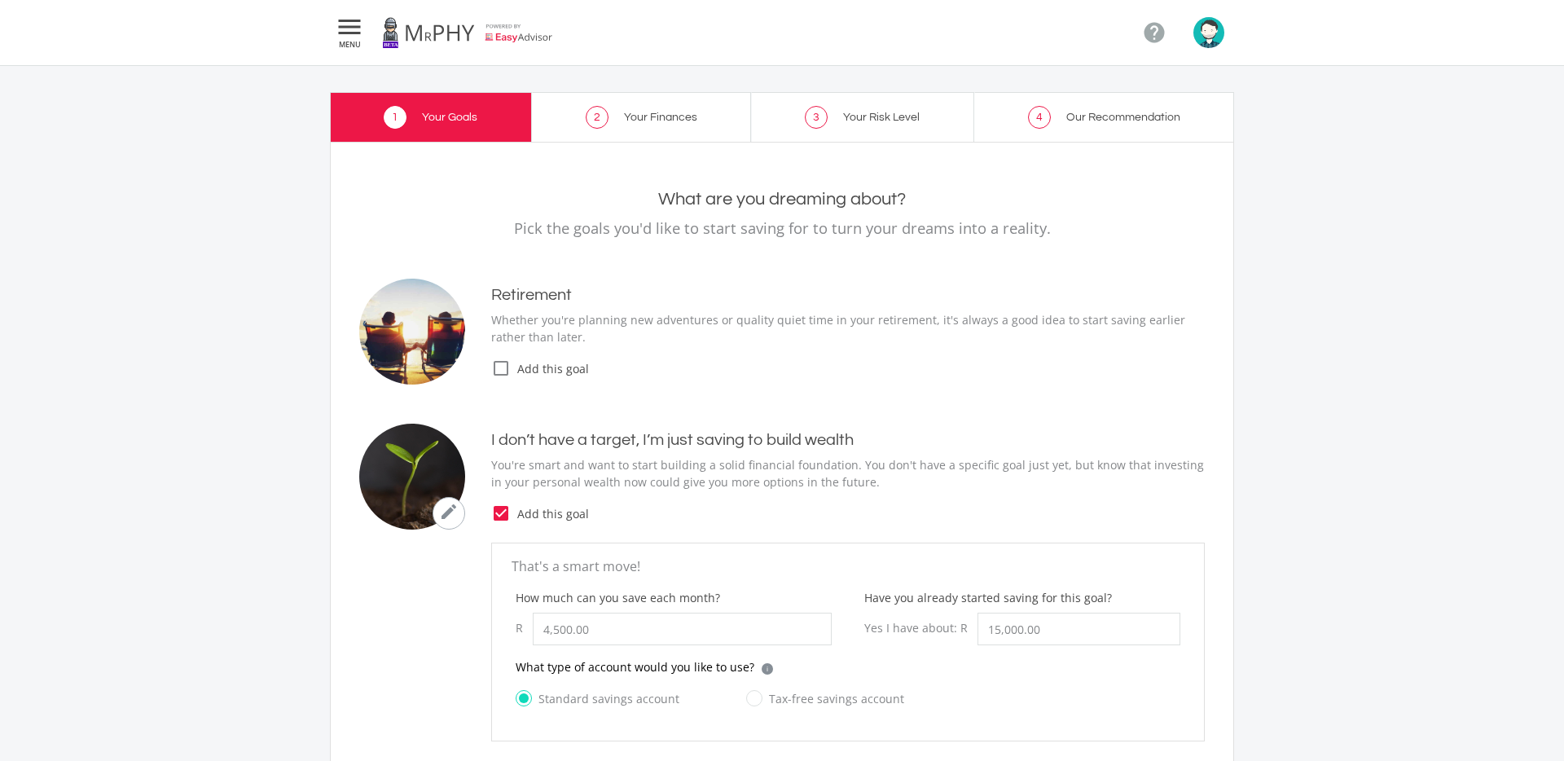
click at [855, 130] on link "3 Your Risk Level" at bounding box center [862, 117] width 223 height 50
click at [861, 128] on link "3 Your Risk Level" at bounding box center [862, 117] width 223 height 50
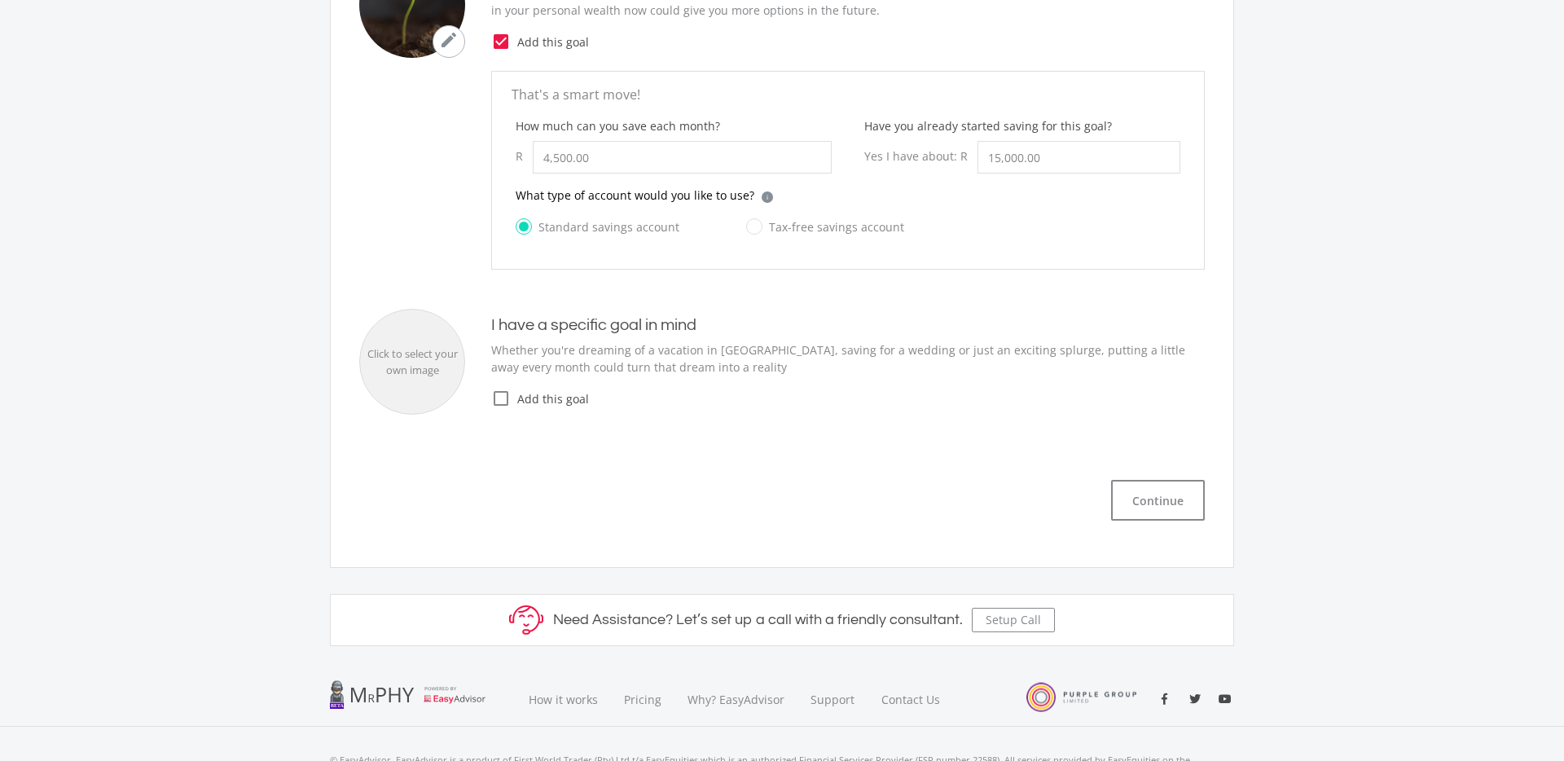
scroll to position [568, 0]
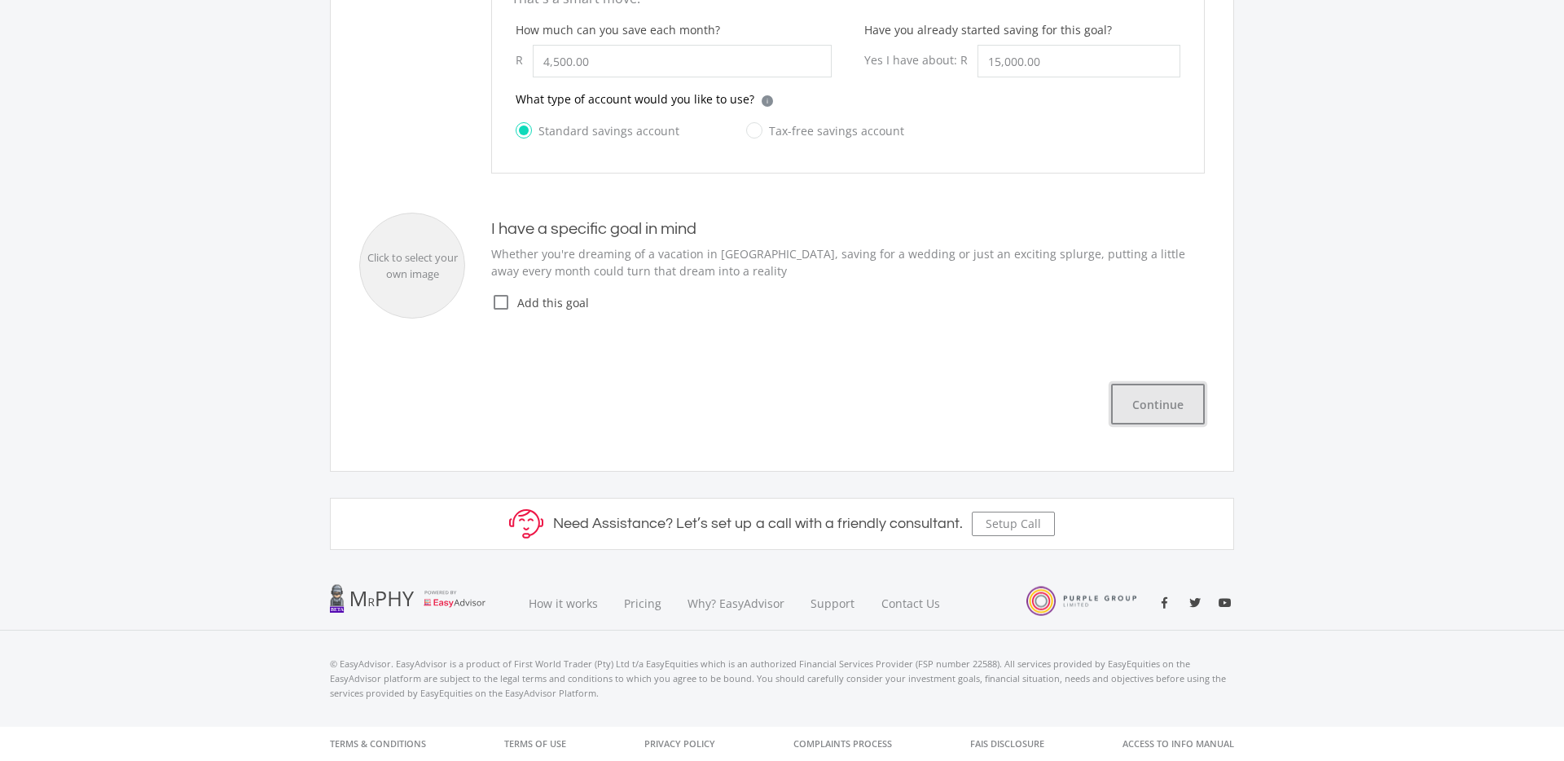
click at [1171, 403] on button "Continue" at bounding box center [1158, 404] width 94 height 41
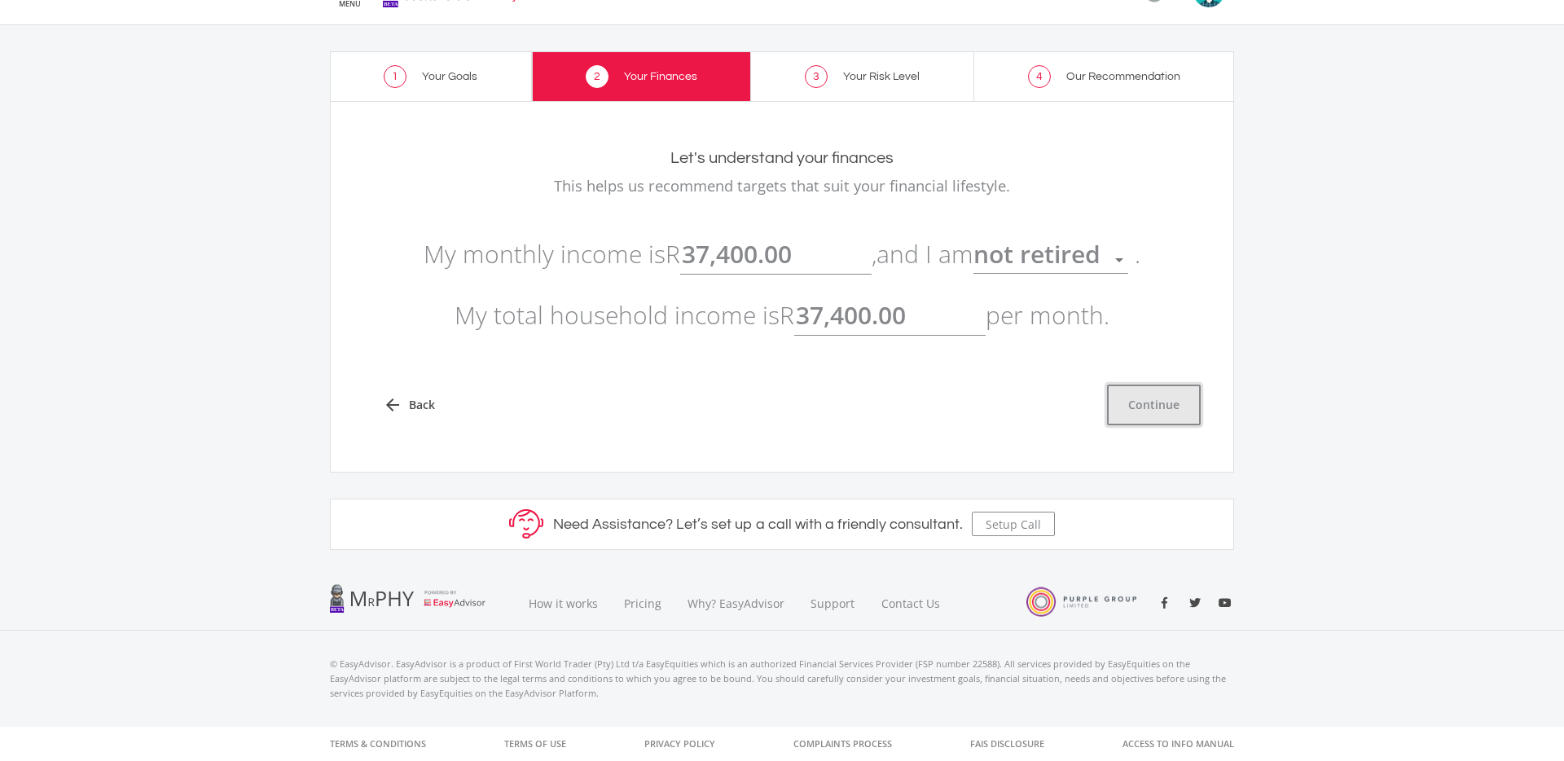
click at [1174, 401] on button "Continue" at bounding box center [1154, 405] width 94 height 41
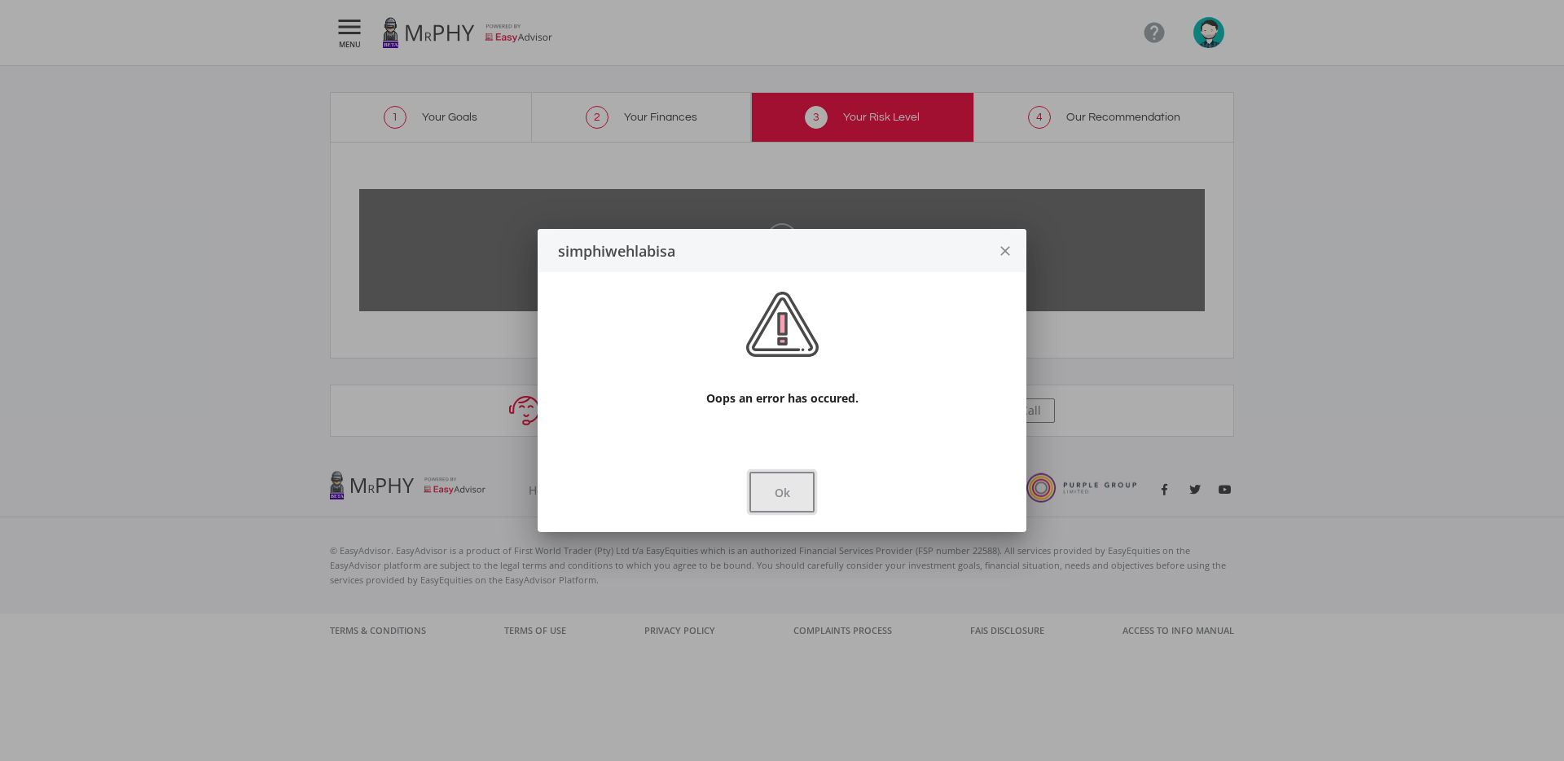
click at [763, 490] on button "Ok" at bounding box center [781, 492] width 65 height 41
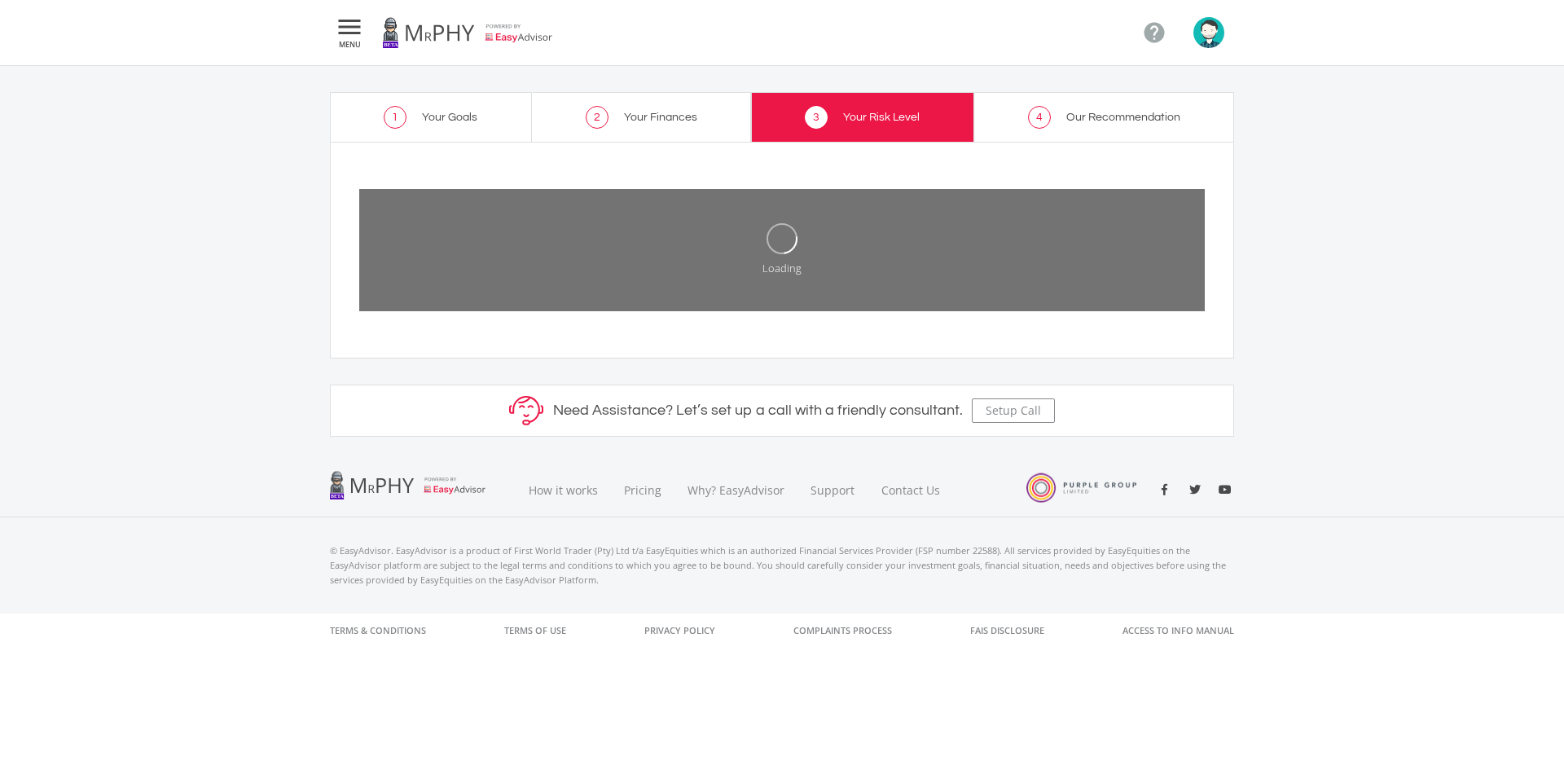
click at [1109, 116] on span "Our Recommendation" at bounding box center [1123, 117] width 114 height 11
click at [442, 24] on link at bounding box center [467, 33] width 171 height 46
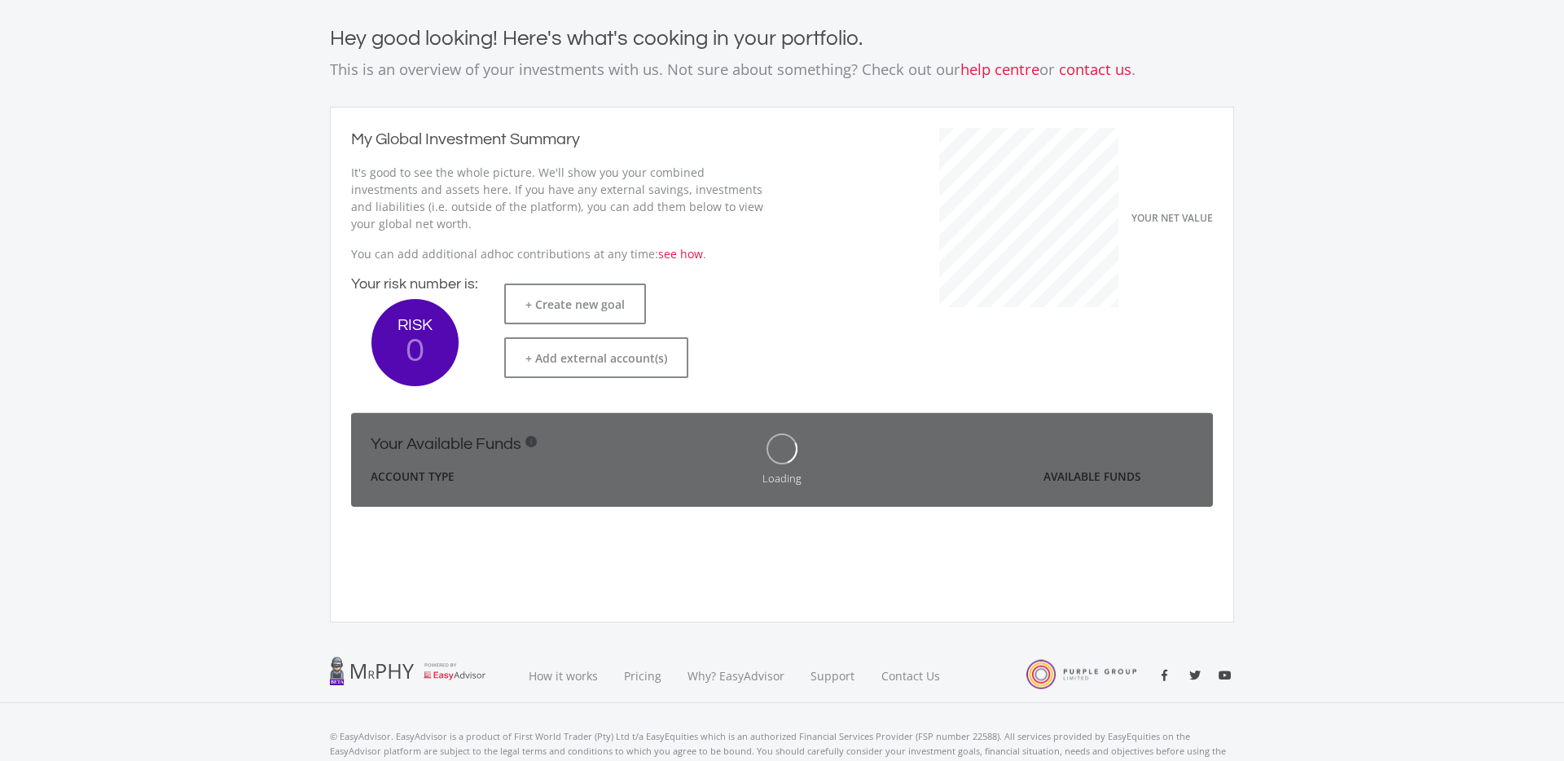
scroll to position [138, 0]
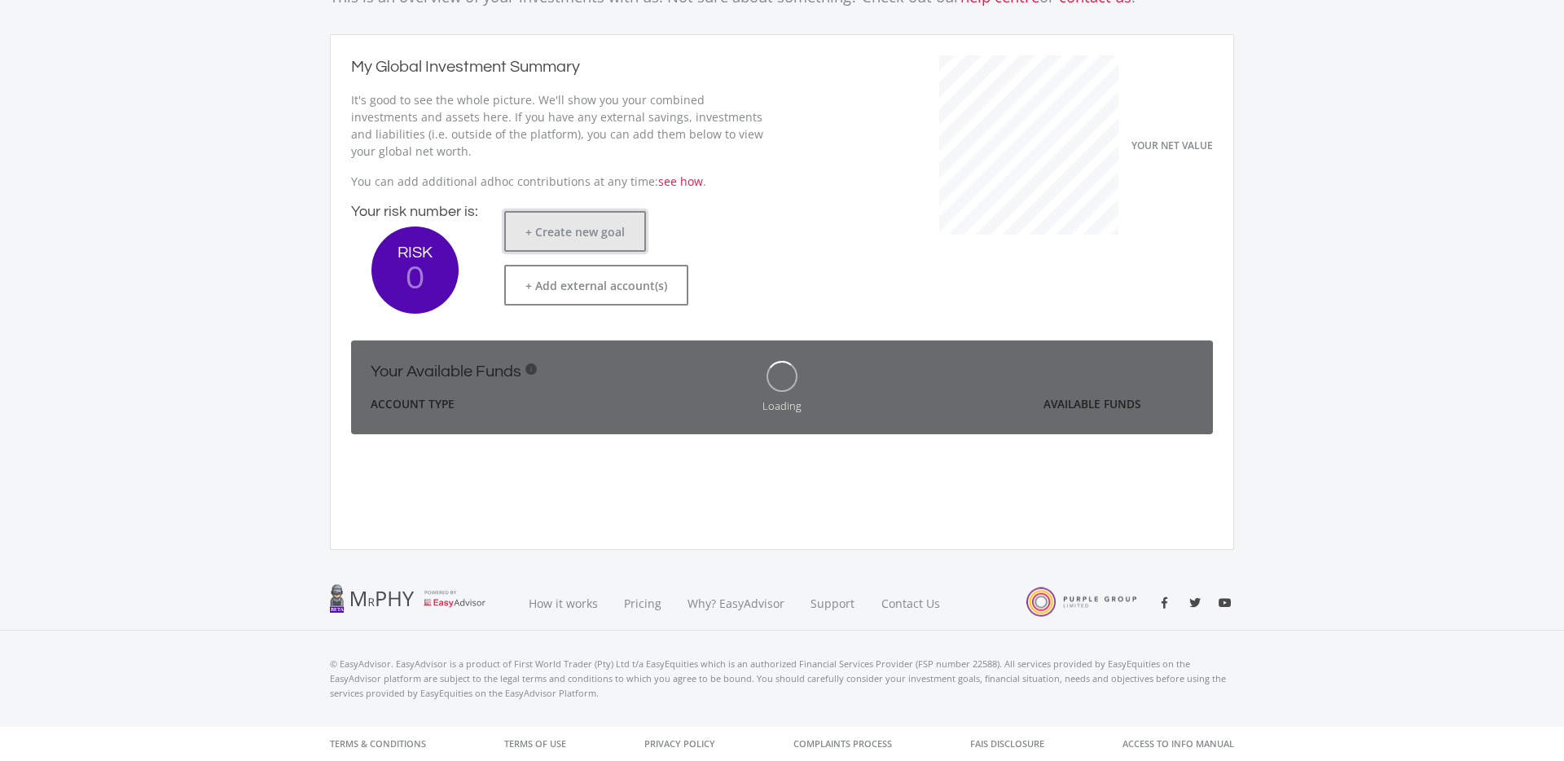
click at [576, 226] on button "+ Create new goal" at bounding box center [575, 231] width 142 height 41
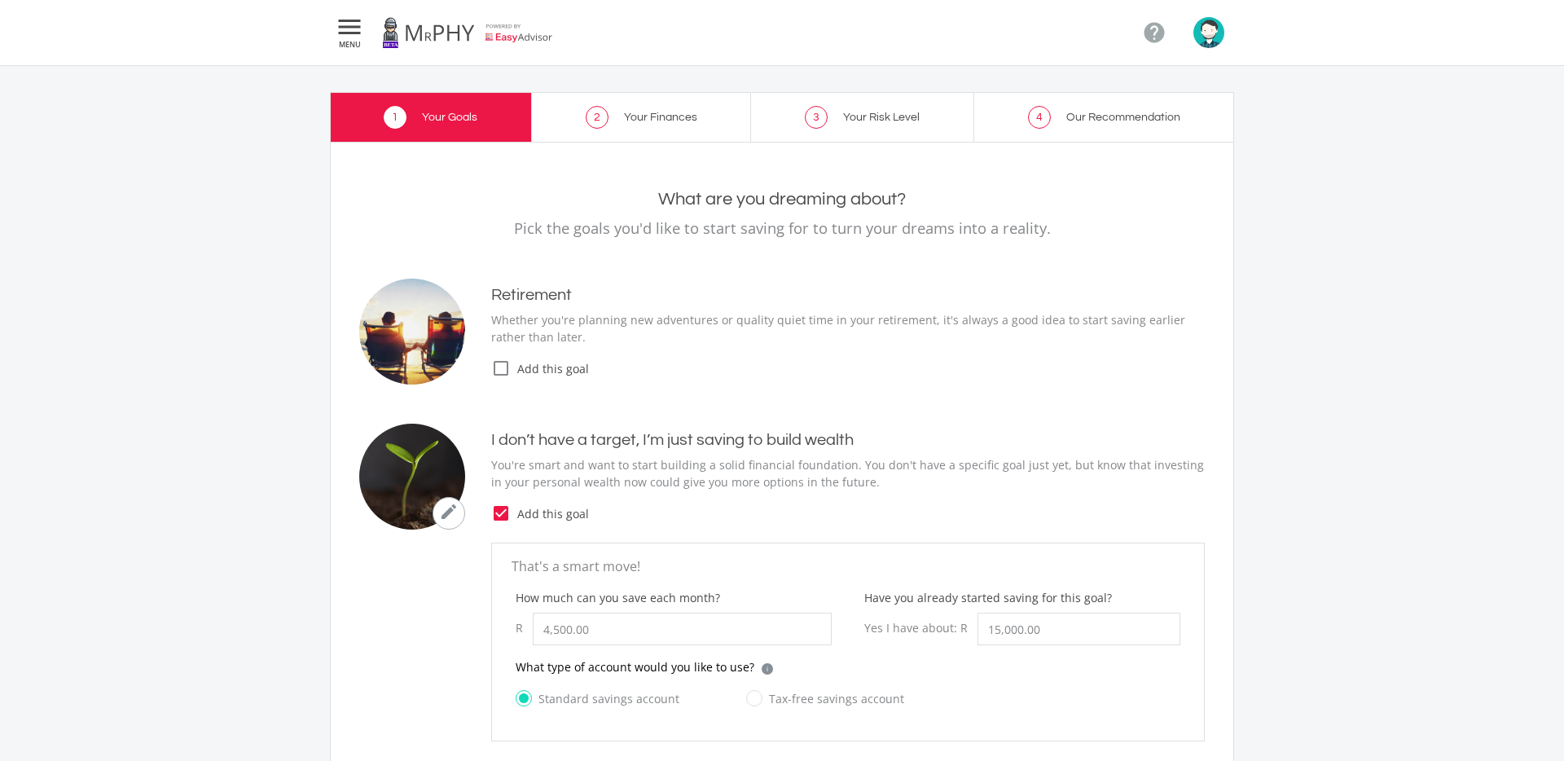
drag, startPoint x: 448, startPoint y: 29, endPoint x: 457, endPoint y: 52, distance: 24.5
click at [448, 29] on link at bounding box center [467, 33] width 171 height 46
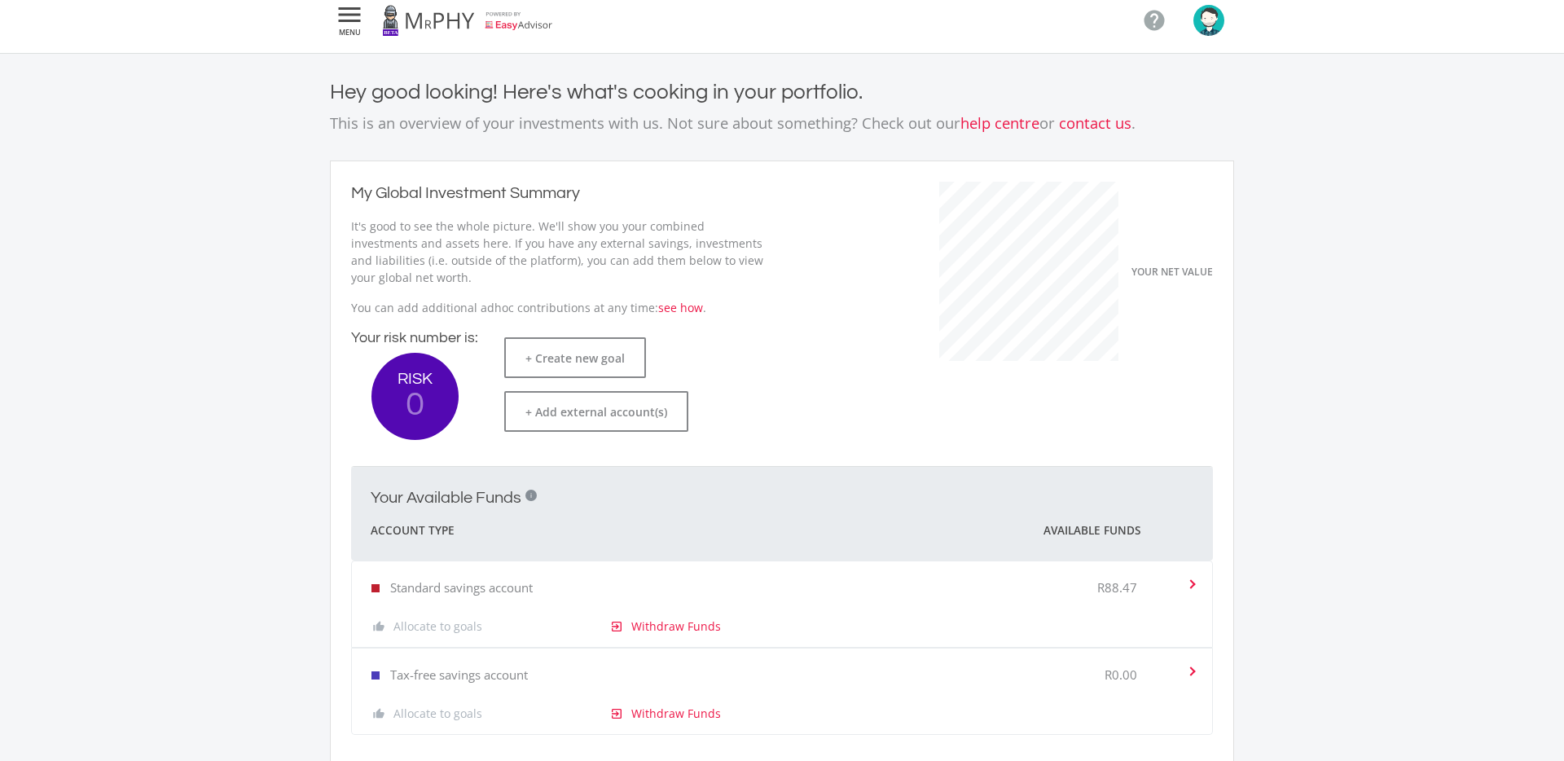
scroll to position [231, 0]
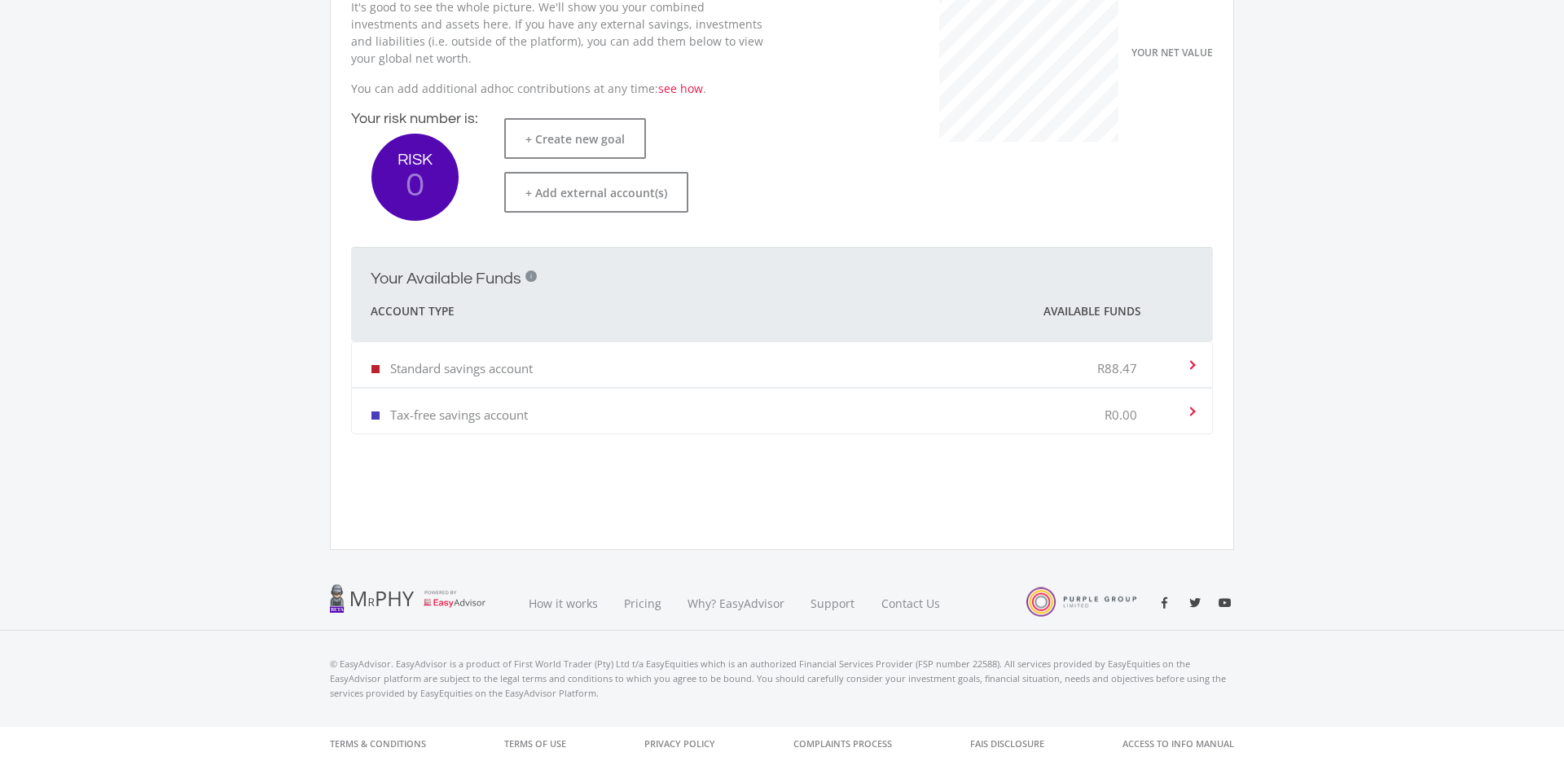
click at [499, 365] on p "Standard savings account" at bounding box center [461, 368] width 143 height 16
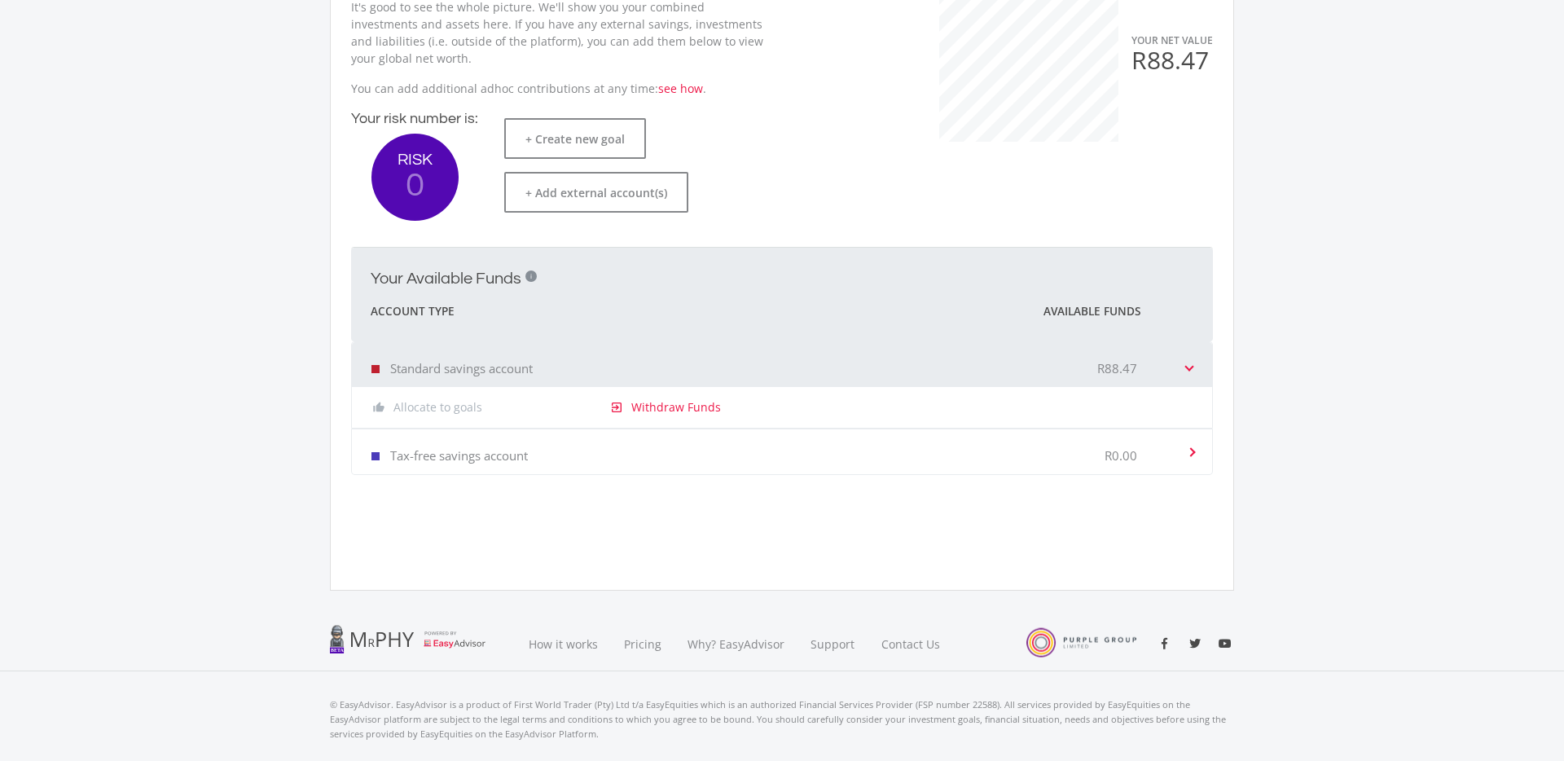
drag, startPoint x: 425, startPoint y: 408, endPoint x: 462, endPoint y: 402, distance: 37.2
click at [425, 408] on div "thumb_up_alt Allocate to goals" at bounding box center [470, 407] width 212 height 16
click at [475, 450] on p "Tax-free savings account" at bounding box center [459, 455] width 138 height 16
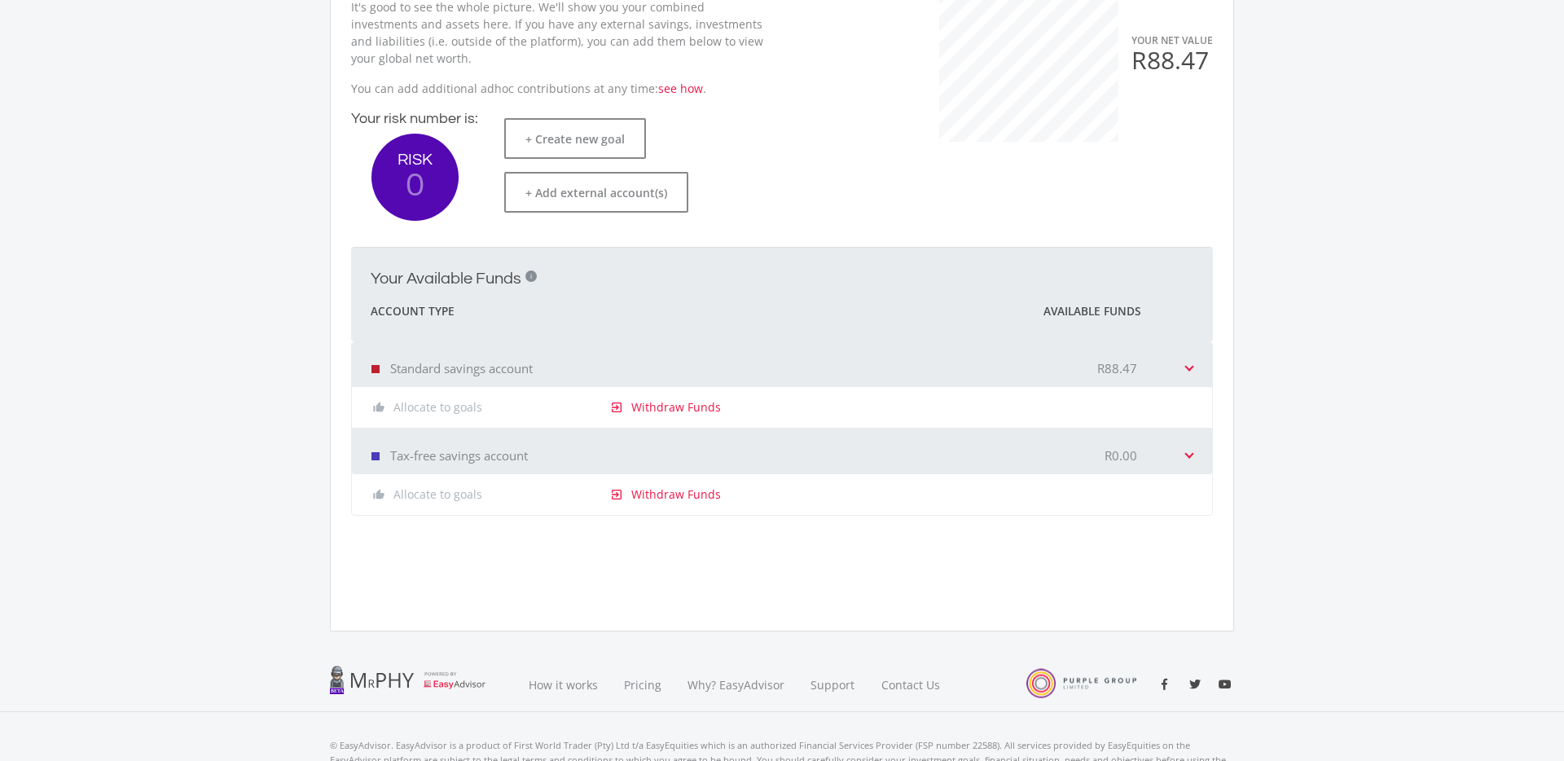
scroll to position [0, 0]
